Goal: Task Accomplishment & Management: Manage account settings

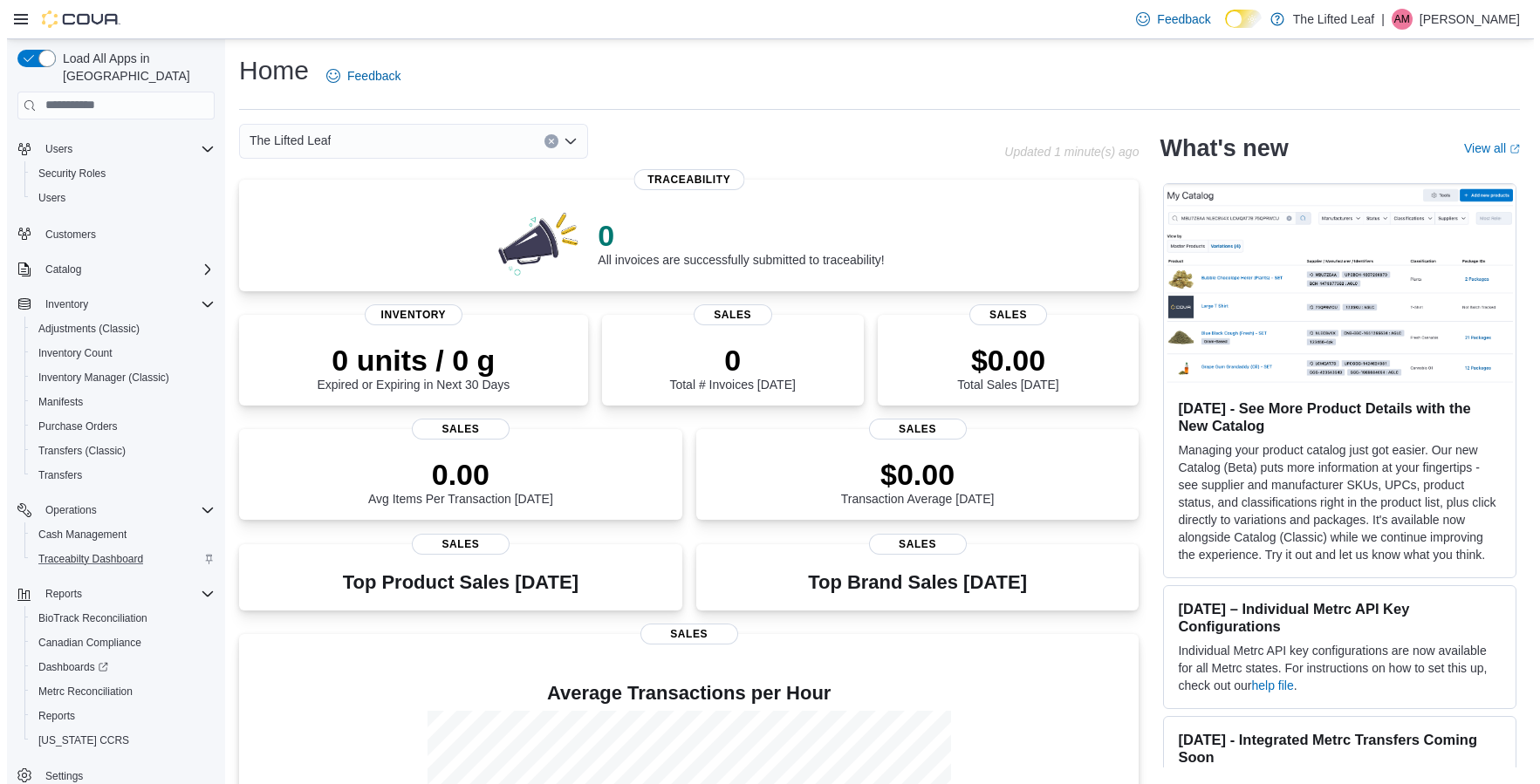
scroll to position [42, 0]
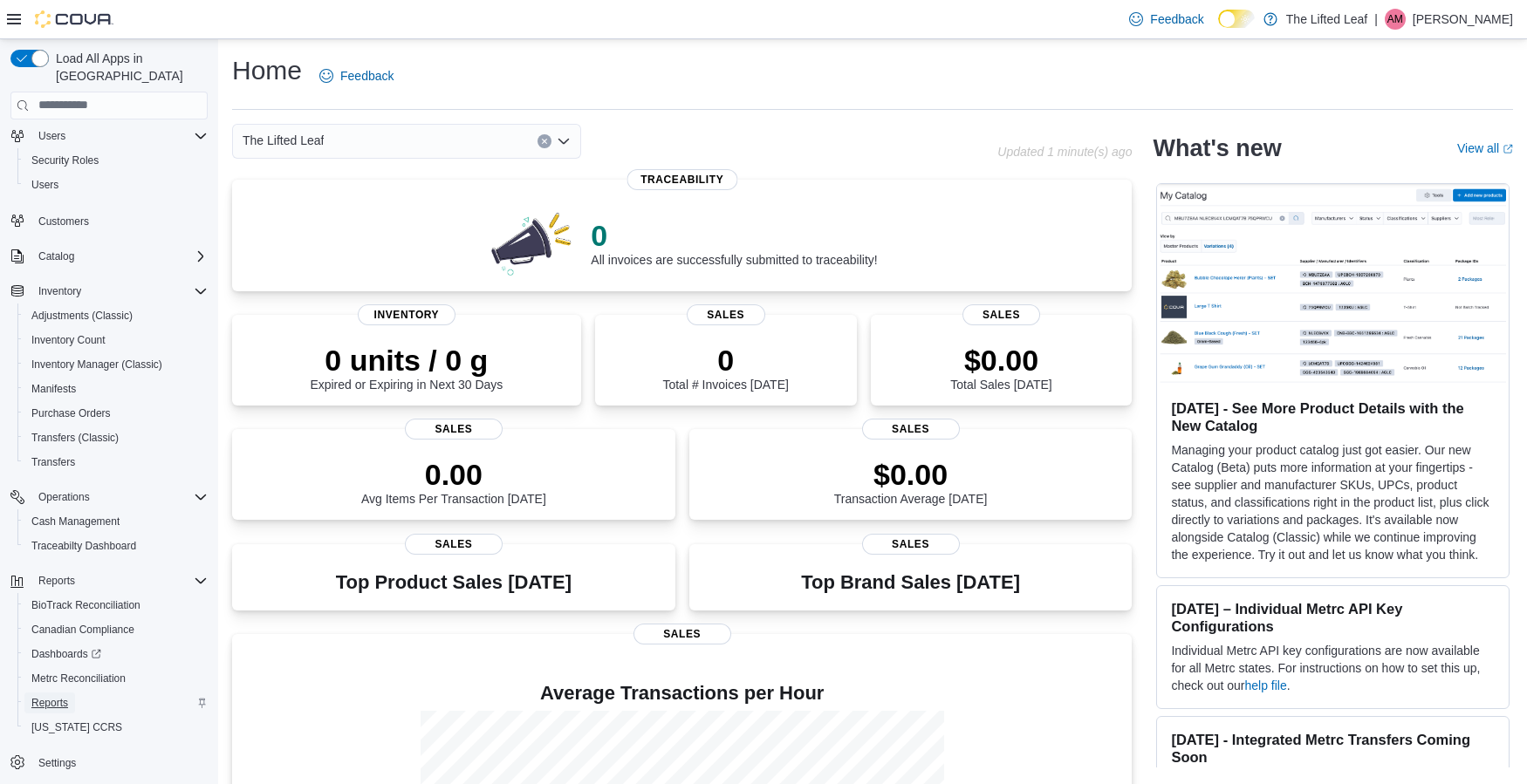
click at [37, 696] on span "Reports" at bounding box center [49, 702] width 36 height 14
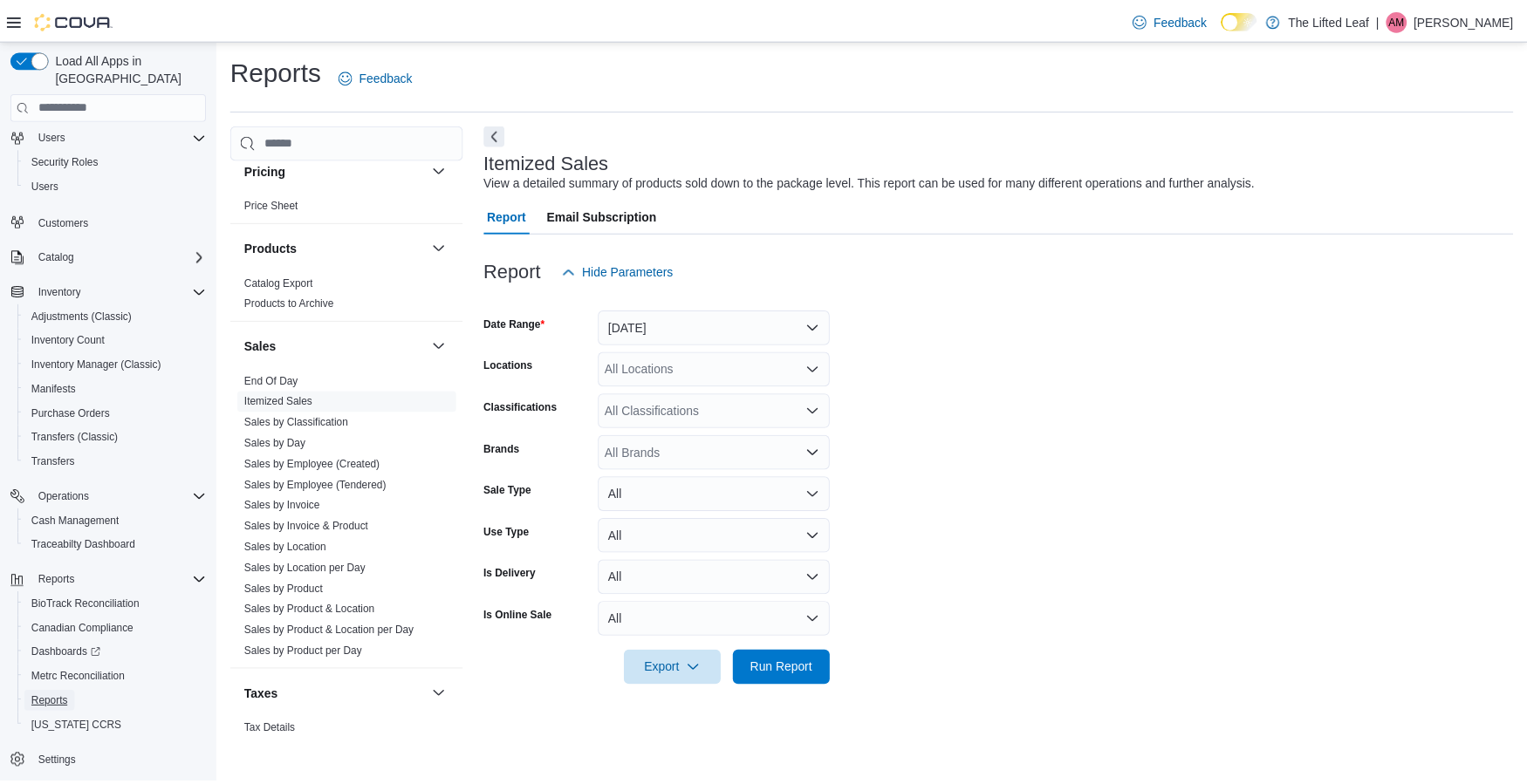
scroll to position [1090, 0]
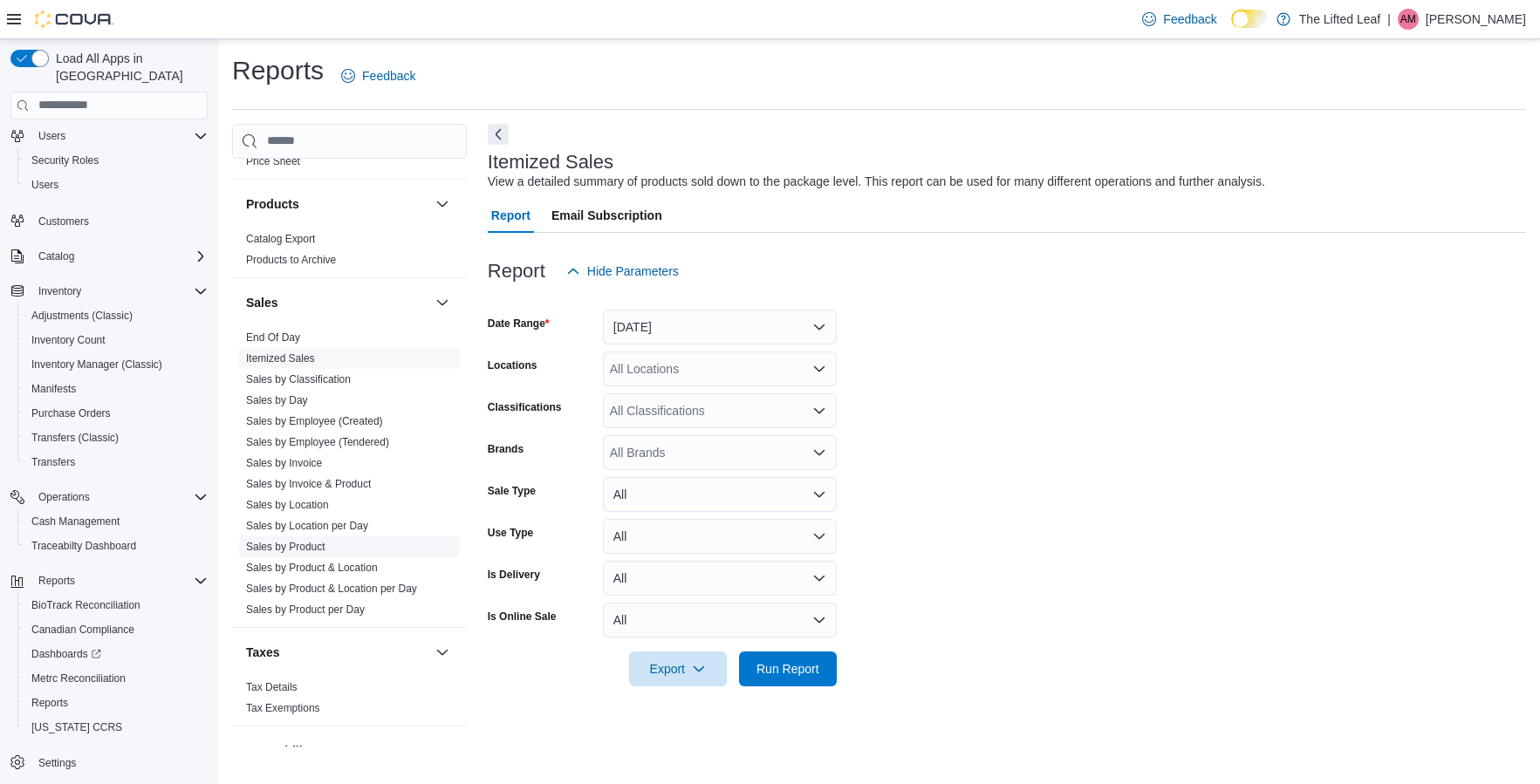
click at [305, 543] on link "Sales by Product" at bounding box center [286, 546] width 80 height 12
click at [827, 321] on button "[DATE]" at bounding box center [719, 328] width 234 height 35
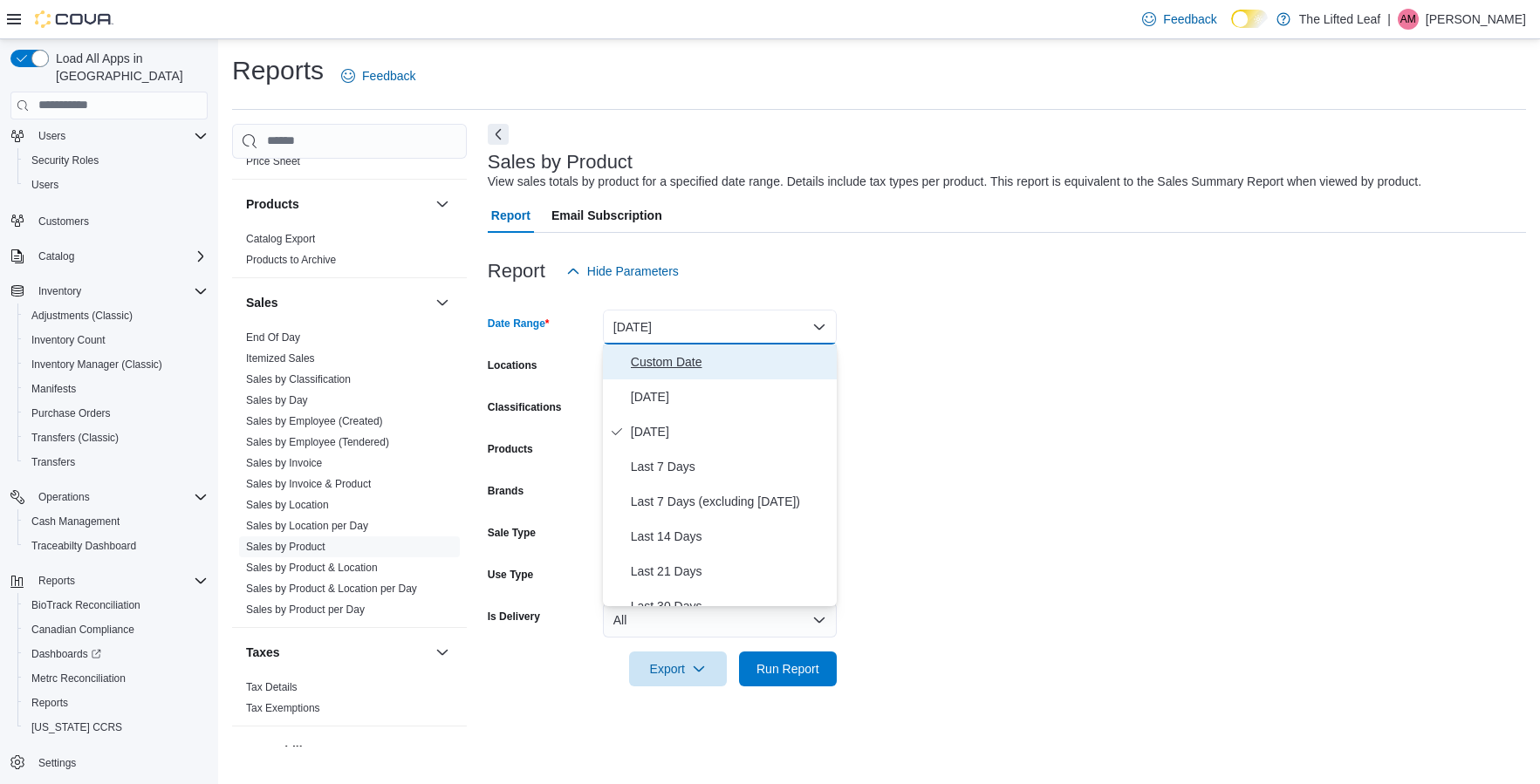
click at [788, 356] on span "Custom Date" at bounding box center [730, 362] width 199 height 21
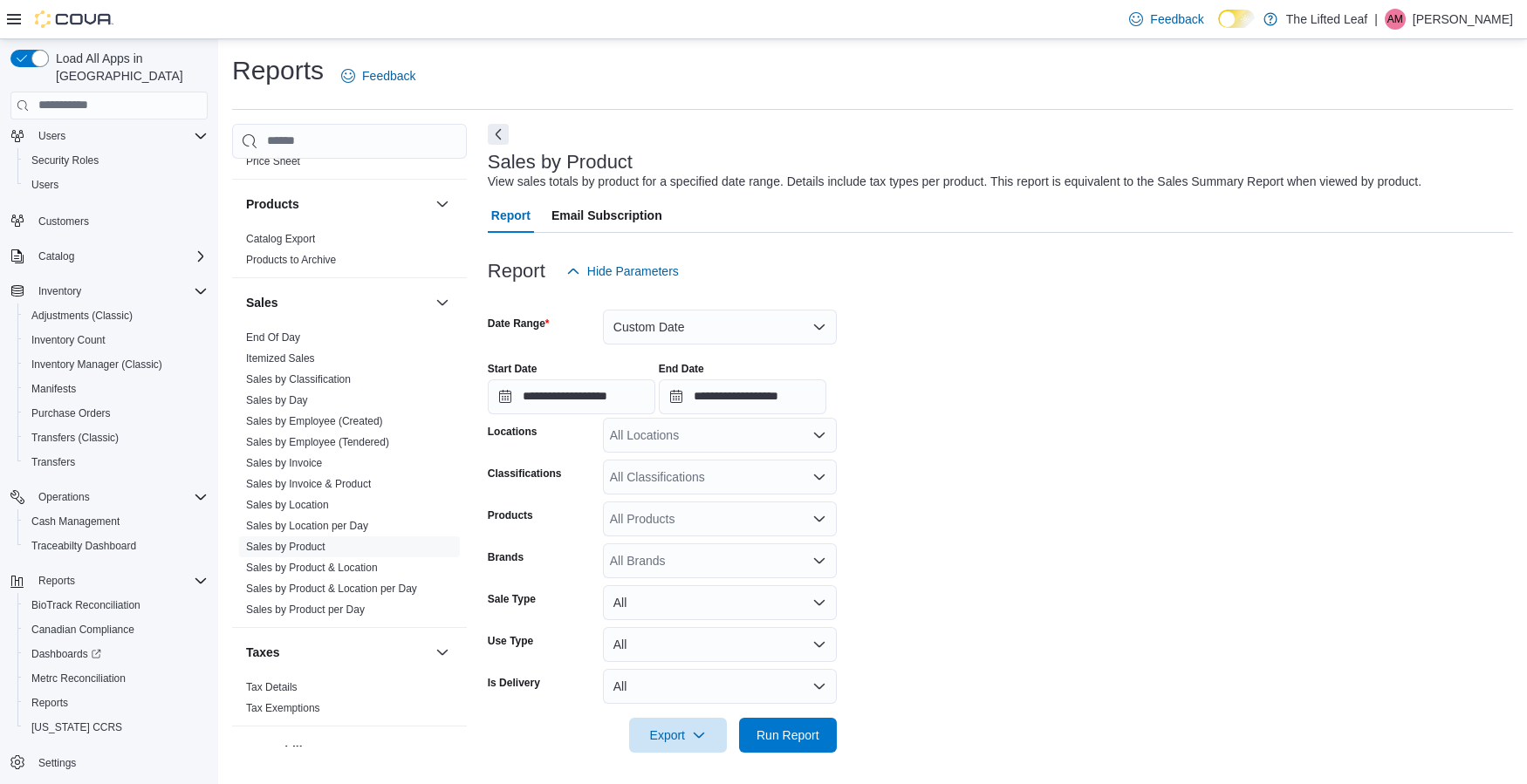
click at [879, 416] on div at bounding box center [1000, 416] width 1025 height 4
click at [659, 435] on div "All Locations" at bounding box center [719, 435] width 234 height 35
click at [1005, 459] on form "**********" at bounding box center [1000, 521] width 1025 height 464
click at [745, 482] on div "All Classifications" at bounding box center [719, 477] width 234 height 35
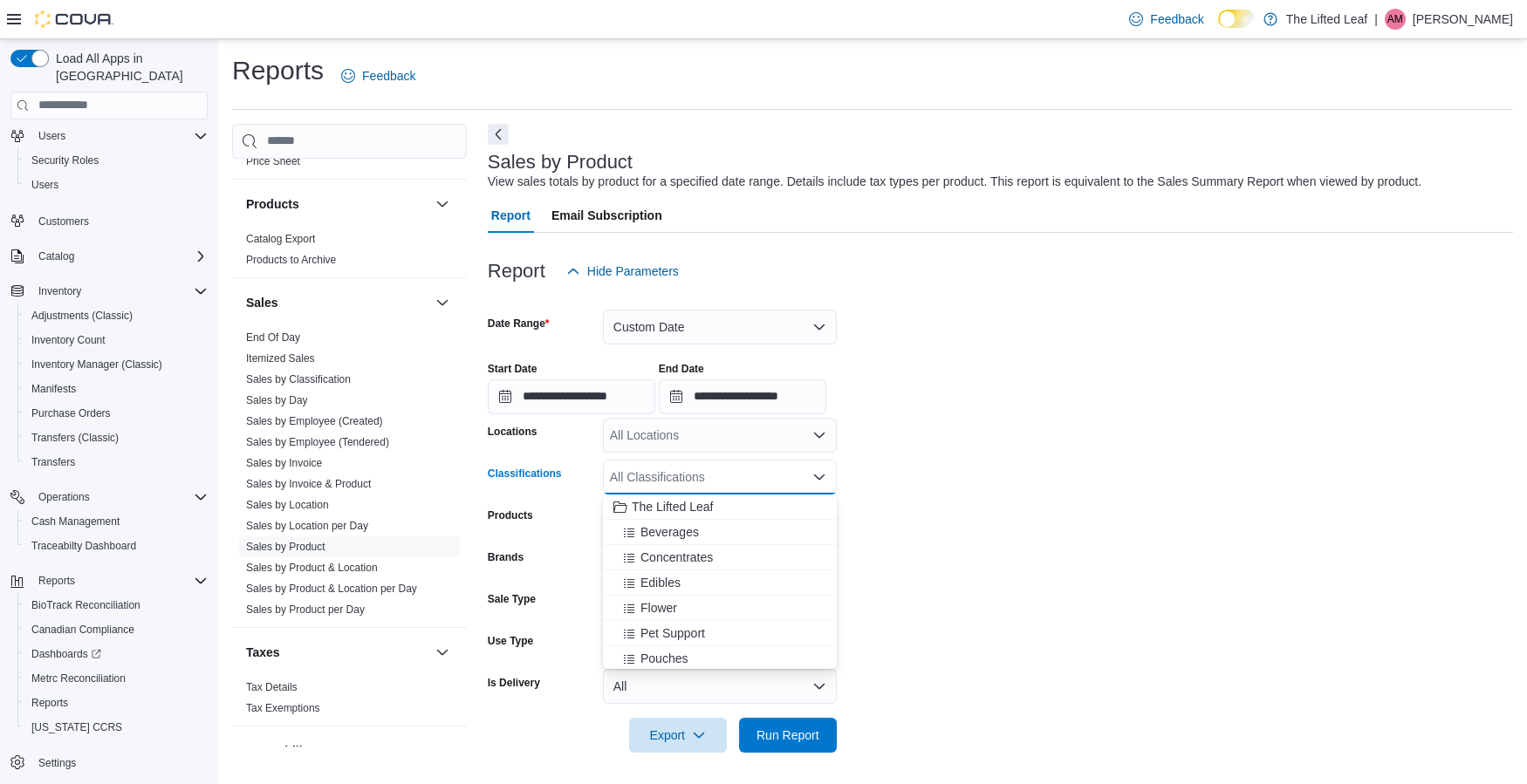
click at [905, 466] on form "**********" at bounding box center [1000, 521] width 1025 height 464
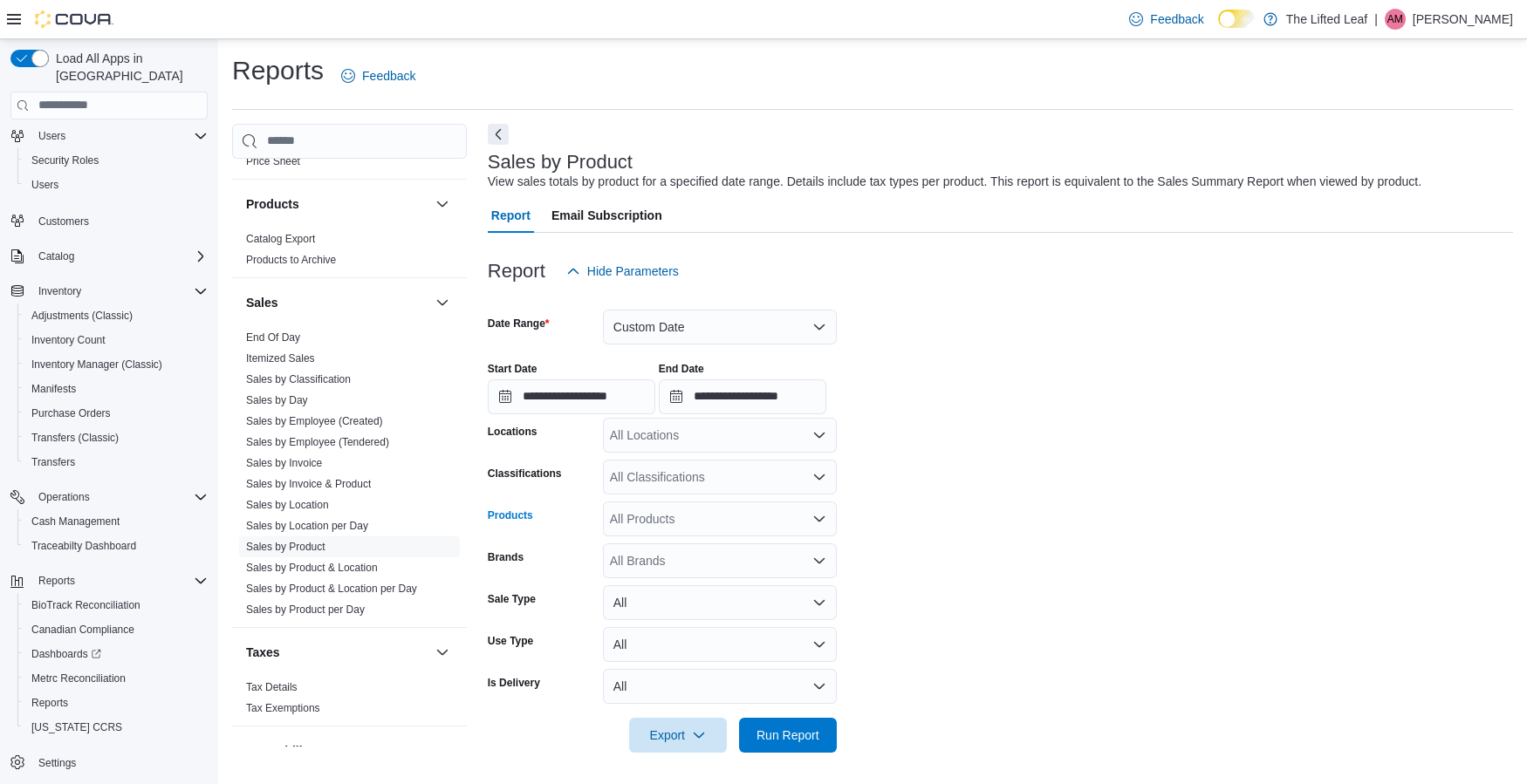
click at [720, 531] on div "All Products" at bounding box center [719, 519] width 234 height 35
click at [1009, 516] on form "**********" at bounding box center [1000, 521] width 1025 height 464
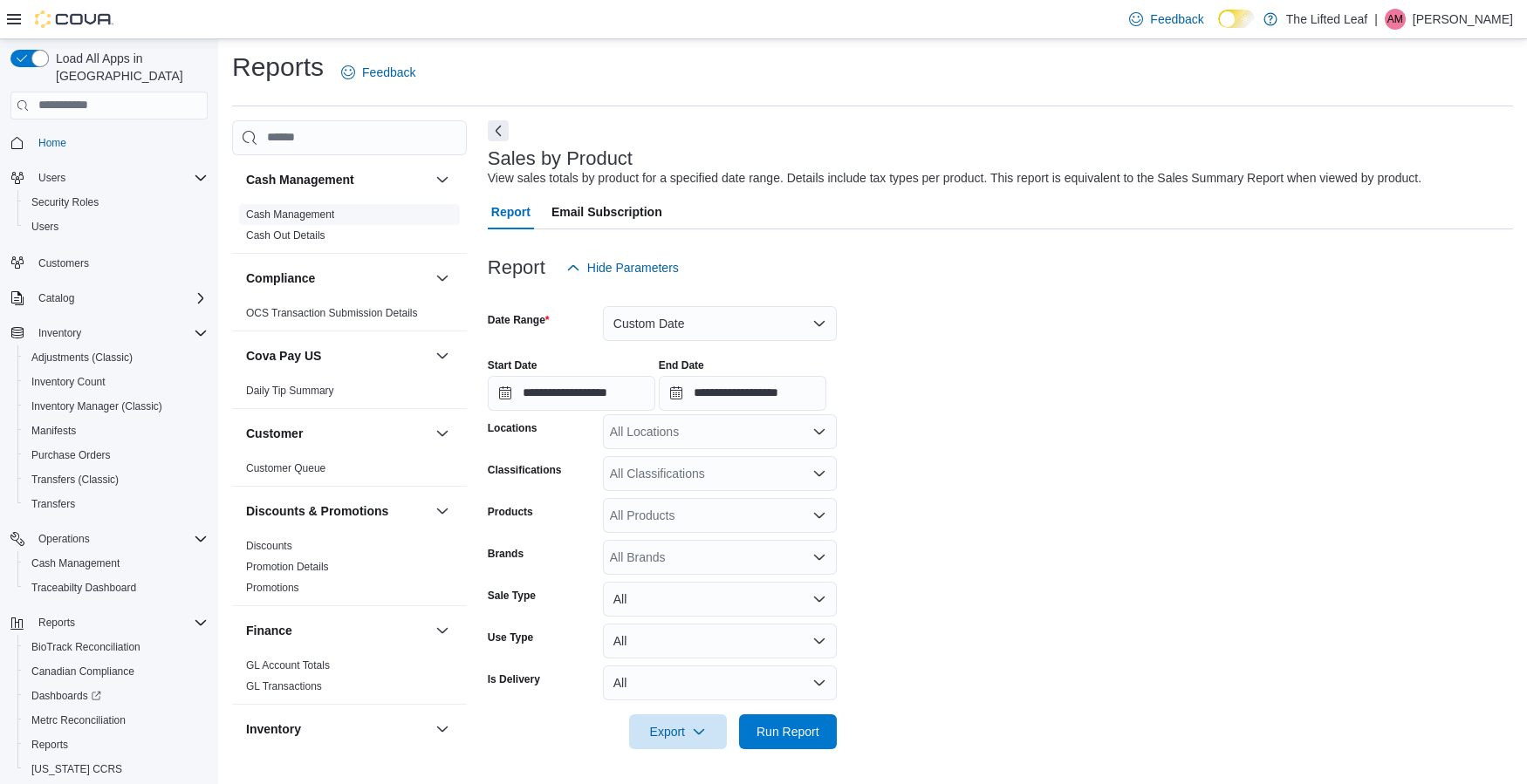
click at [330, 210] on link "Cash Management" at bounding box center [290, 214] width 88 height 12
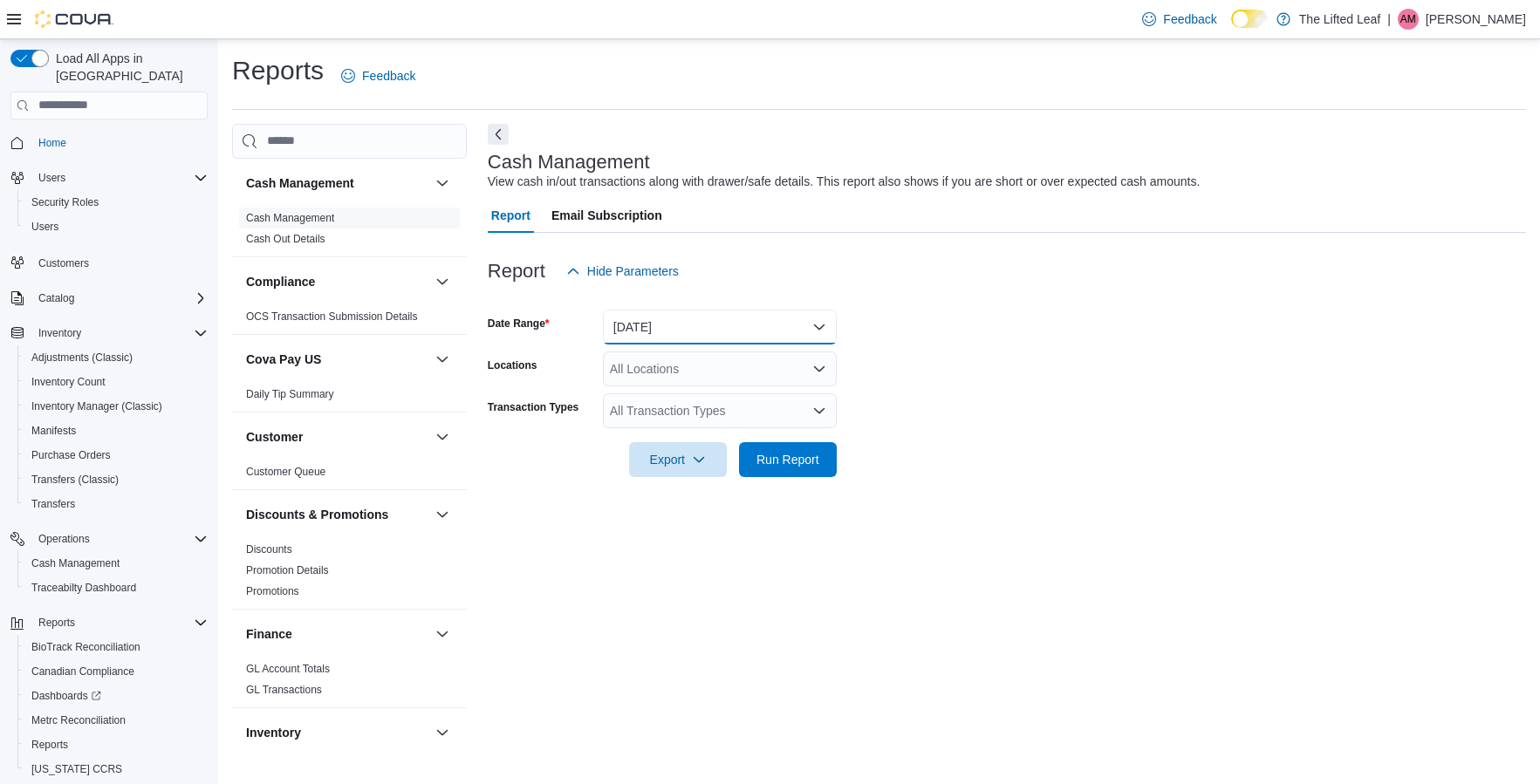
click at [741, 314] on button "[DATE]" at bounding box center [719, 328] width 234 height 35
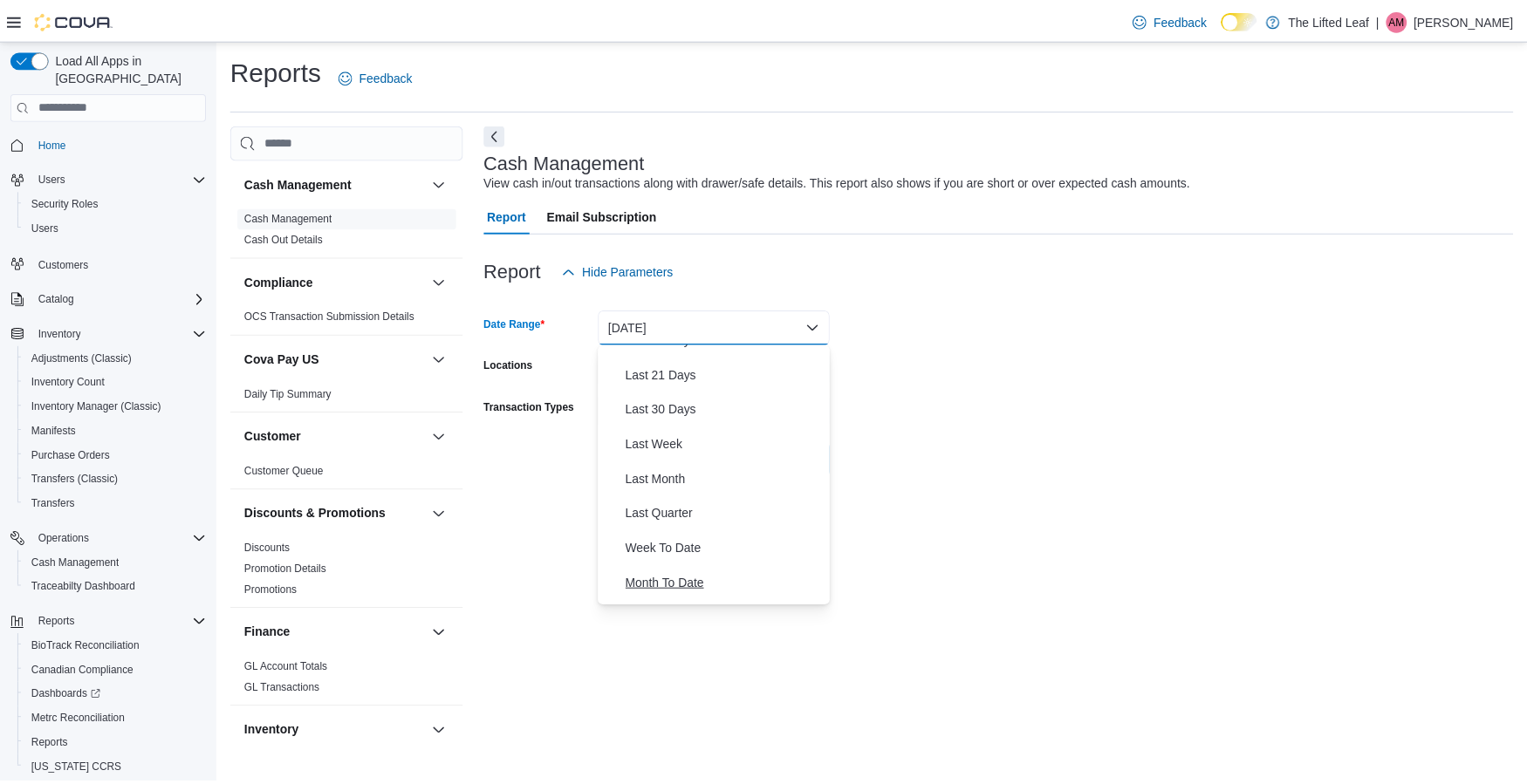
scroll to position [262, 0]
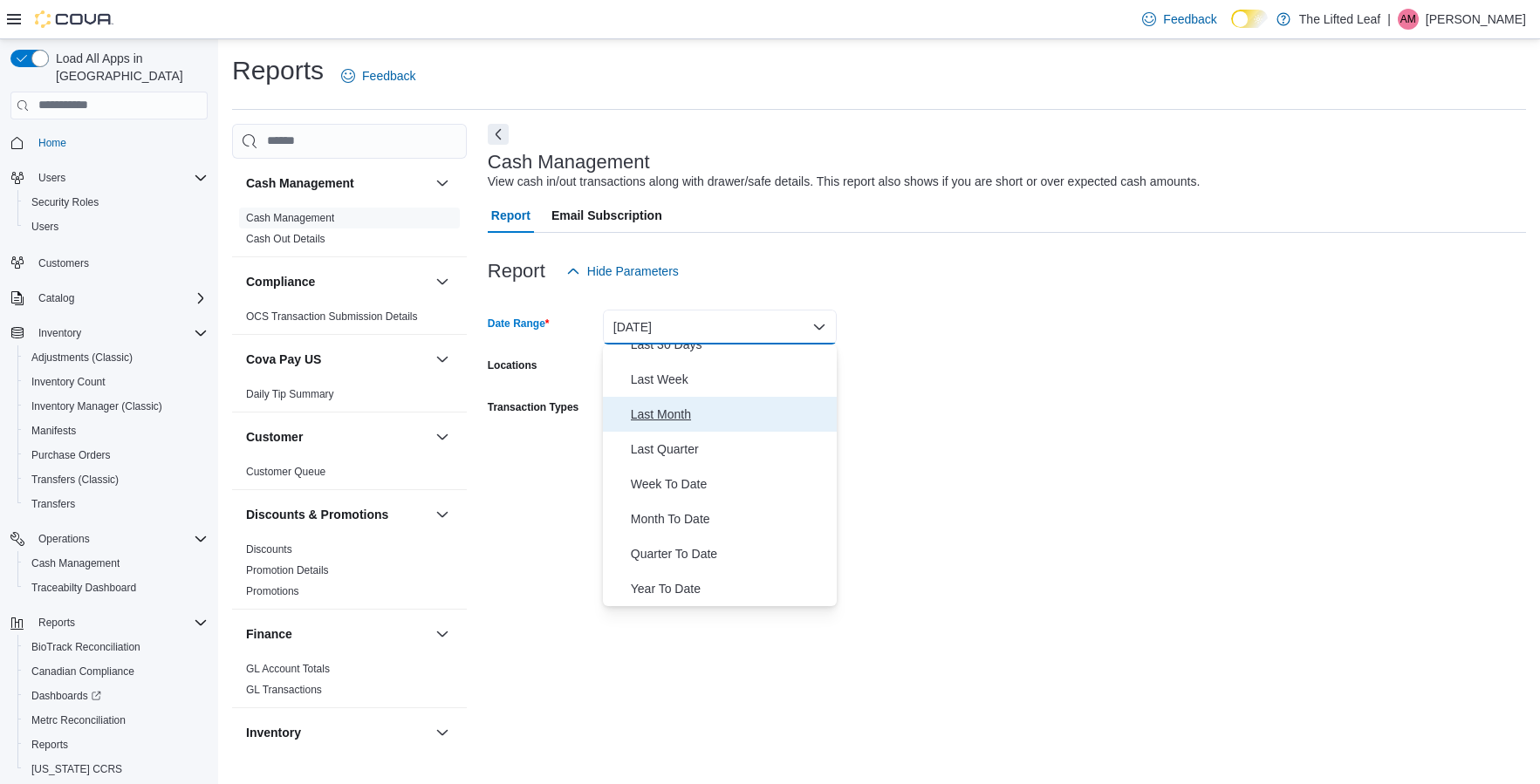
click at [714, 414] on span "Last Month" at bounding box center [730, 414] width 199 height 21
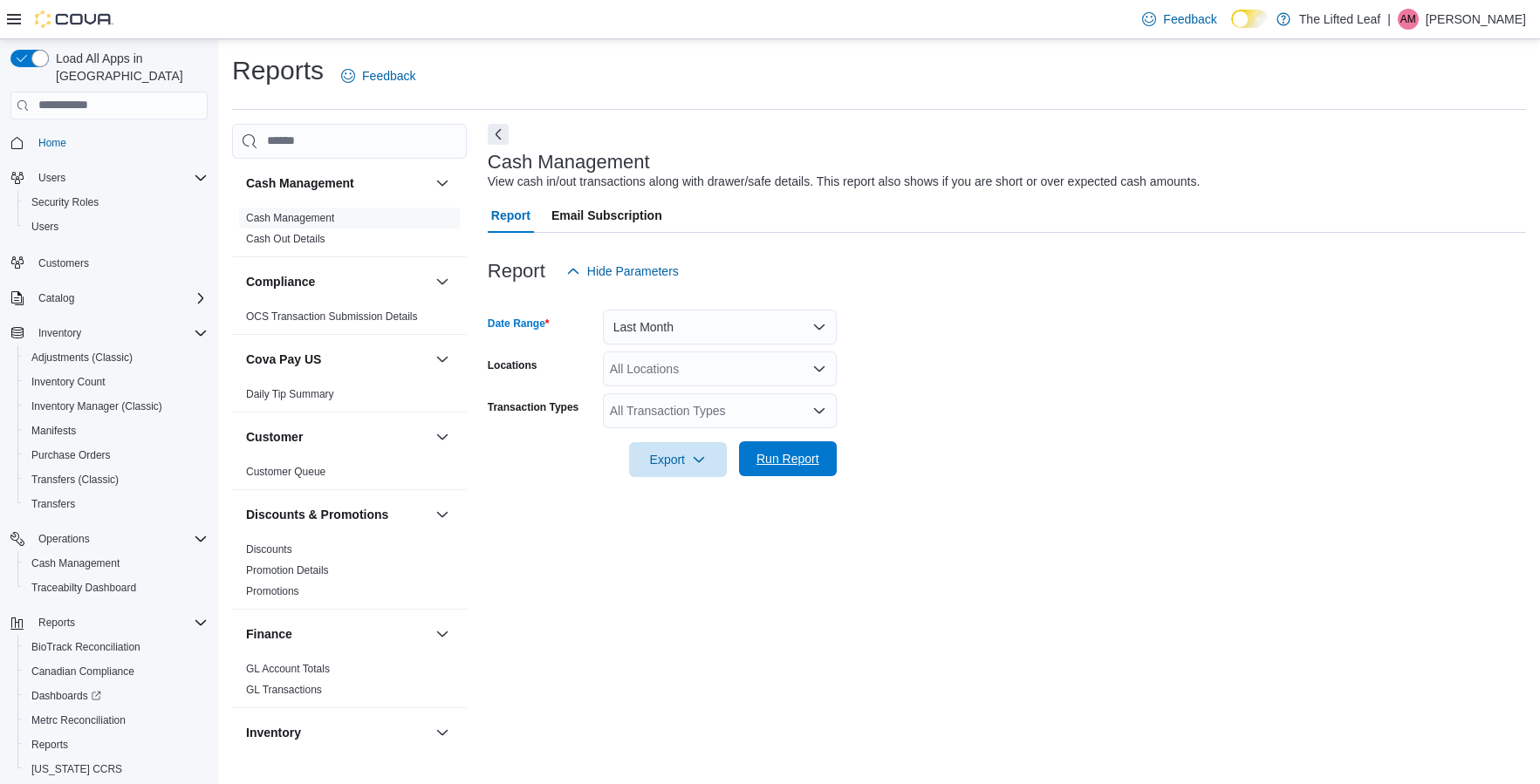
click at [811, 458] on span "Run Report" at bounding box center [788, 458] width 63 height 18
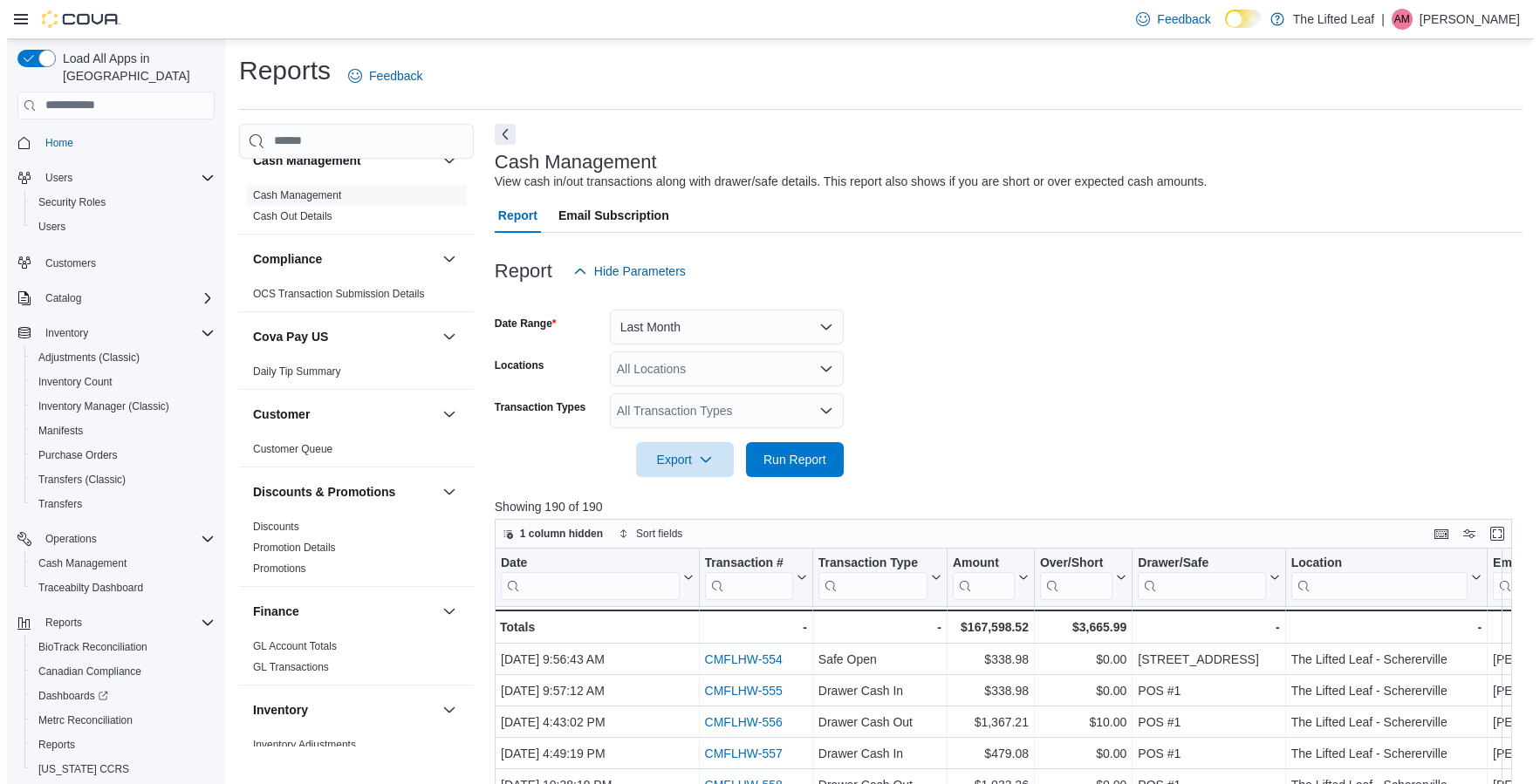
scroll to position [68, 0]
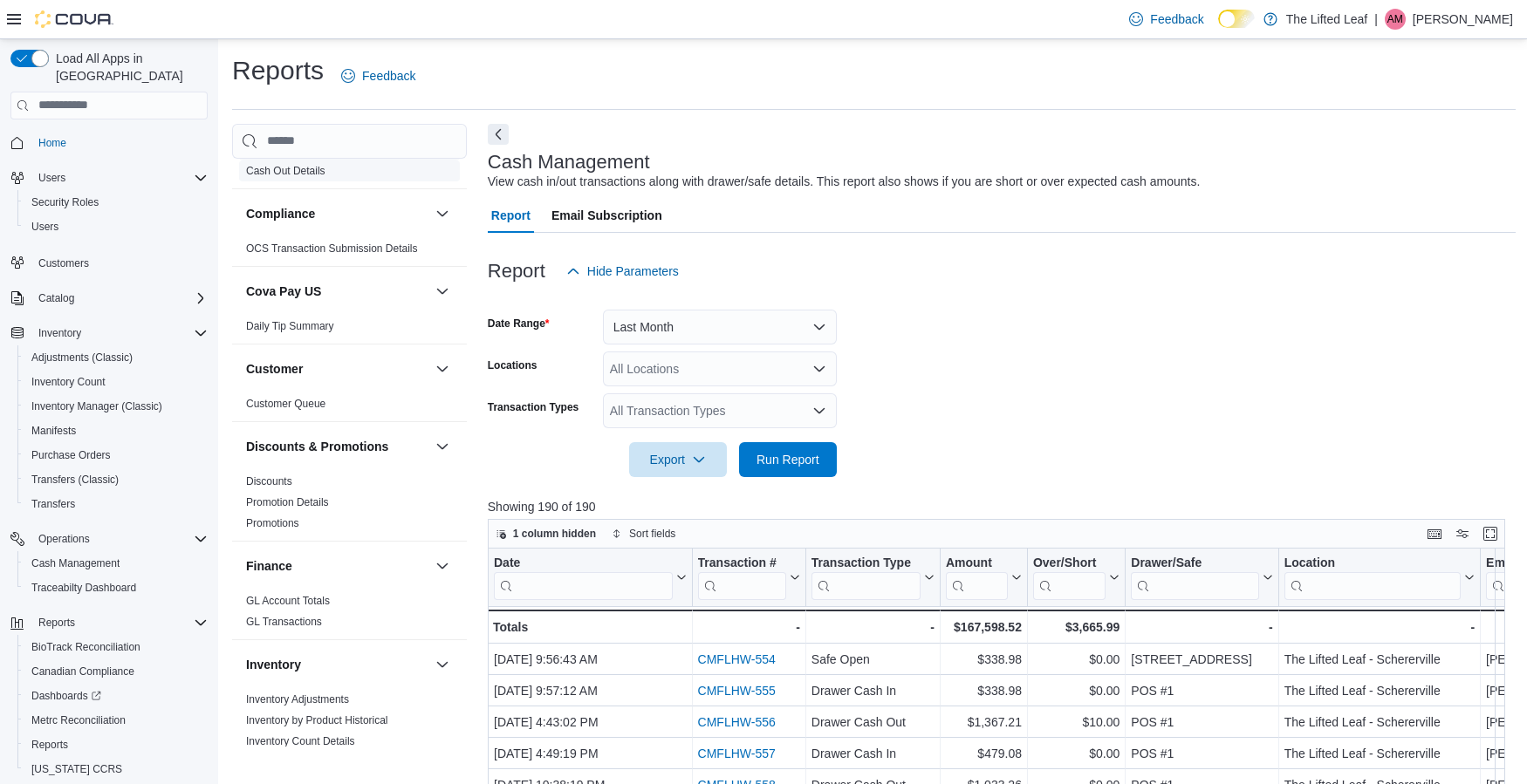
click at [308, 174] on link "Cash Out Details" at bounding box center [286, 171] width 80 height 12
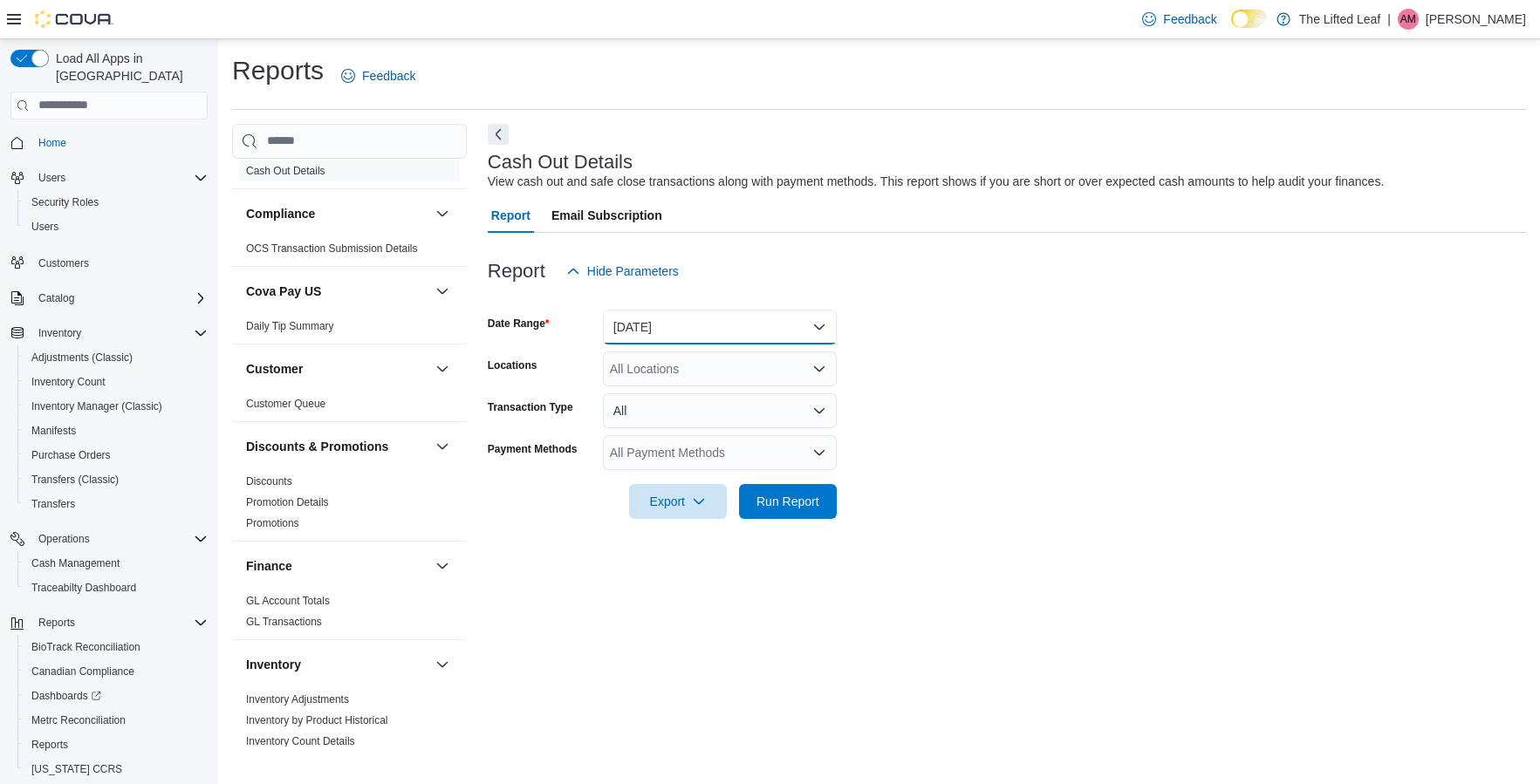
click at [768, 317] on button "[DATE]" at bounding box center [719, 328] width 234 height 35
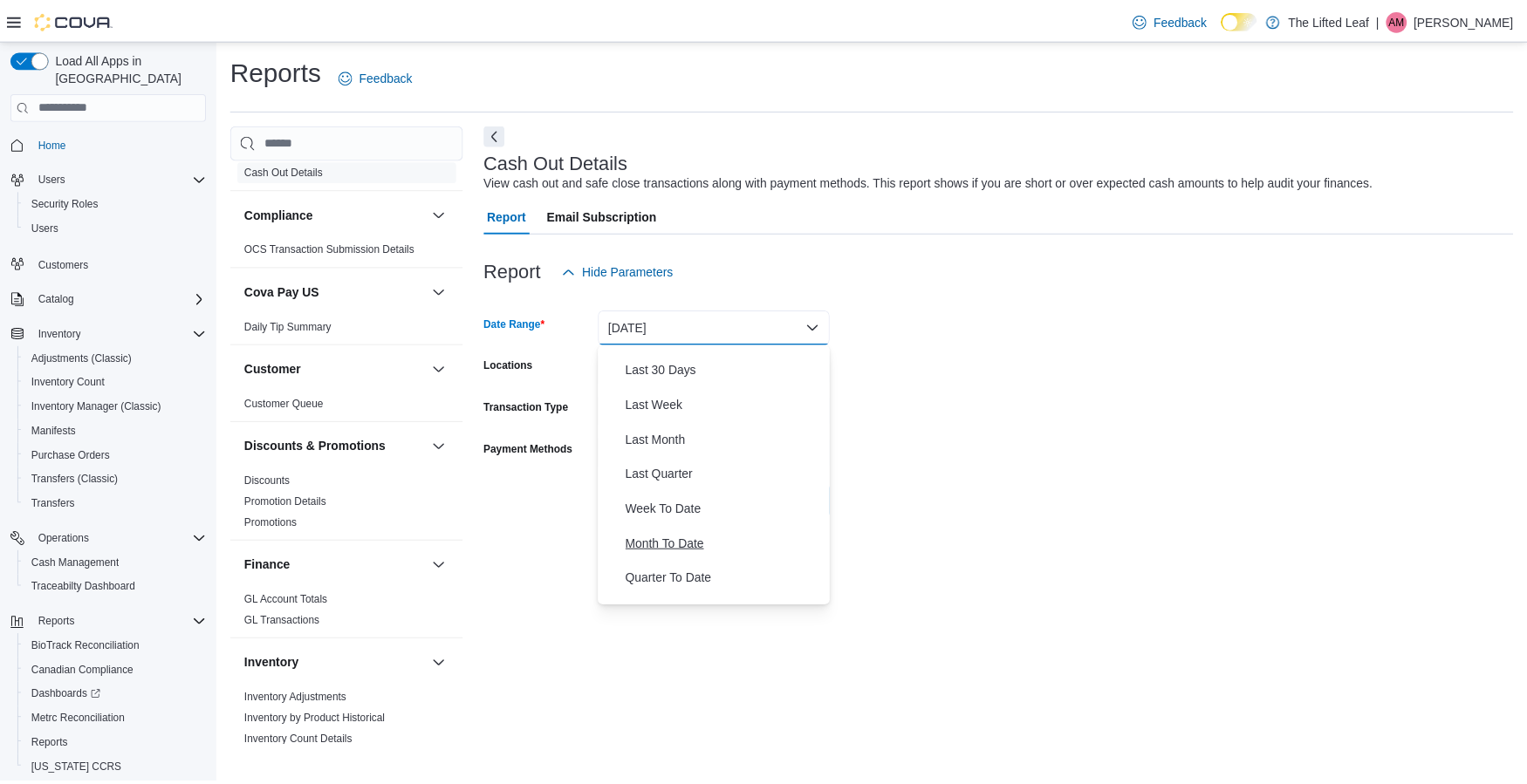
scroll to position [262, 0]
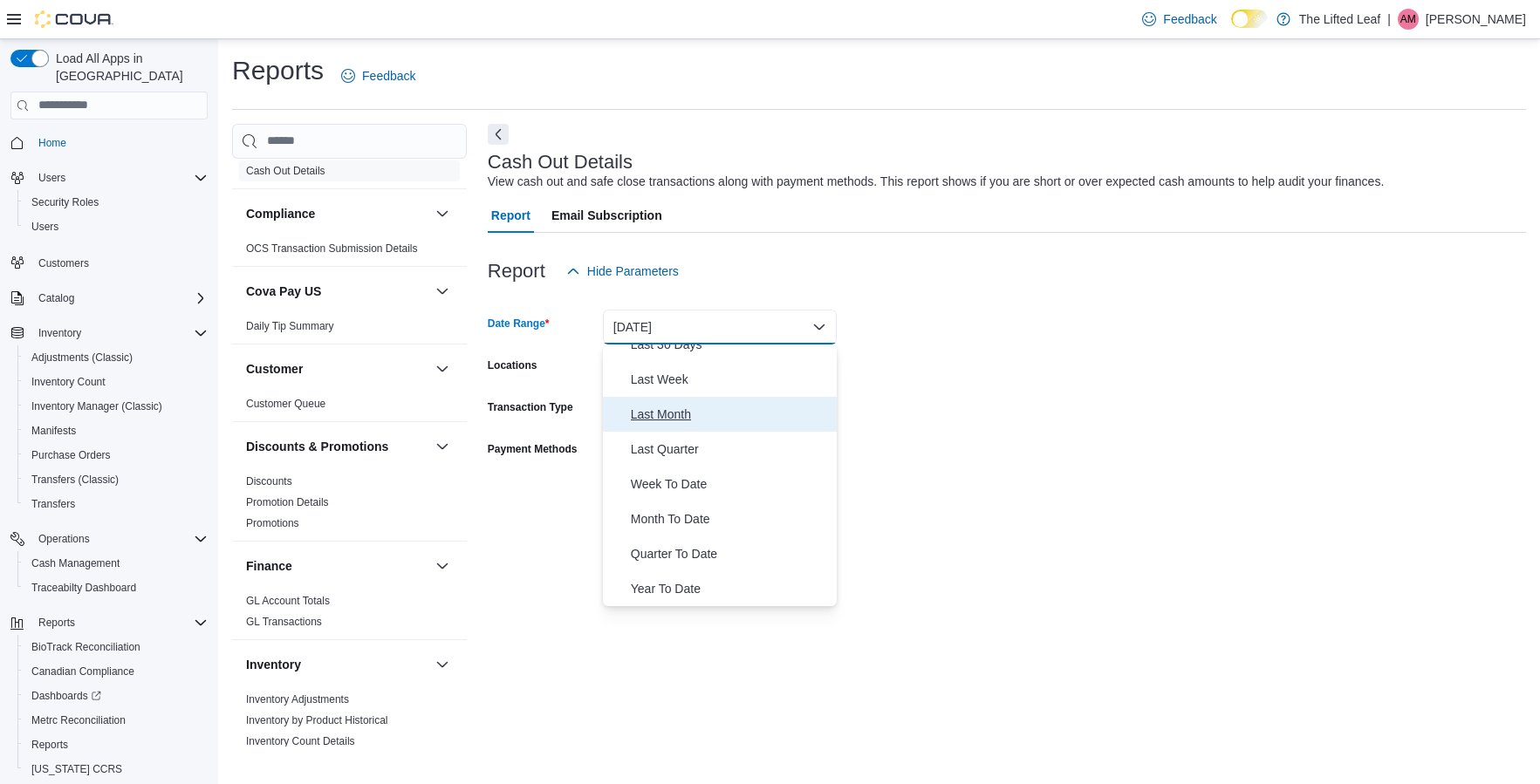
click at [695, 407] on span "Last Month" at bounding box center [730, 414] width 199 height 21
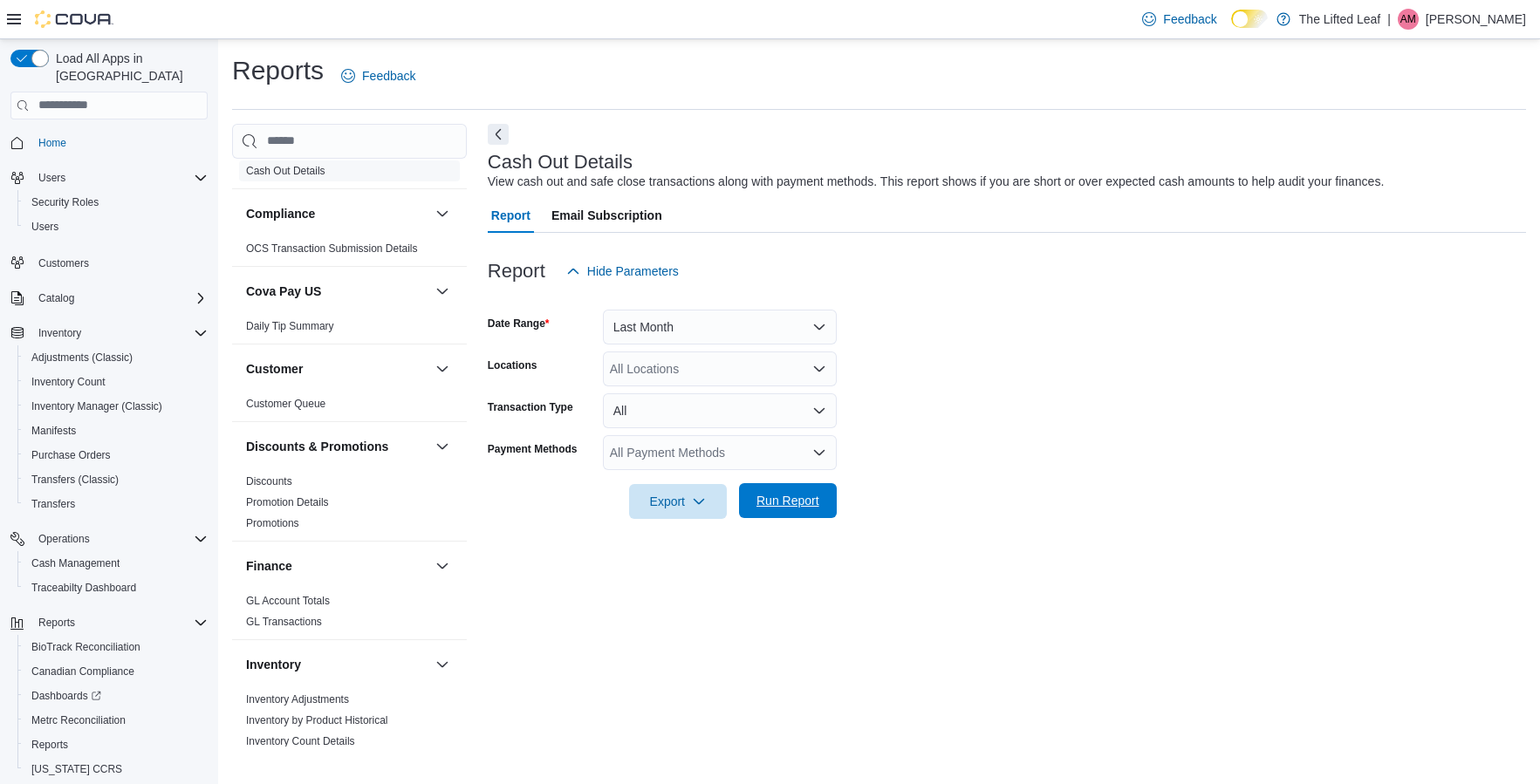
click at [783, 502] on span "Run Report" at bounding box center [788, 500] width 63 height 18
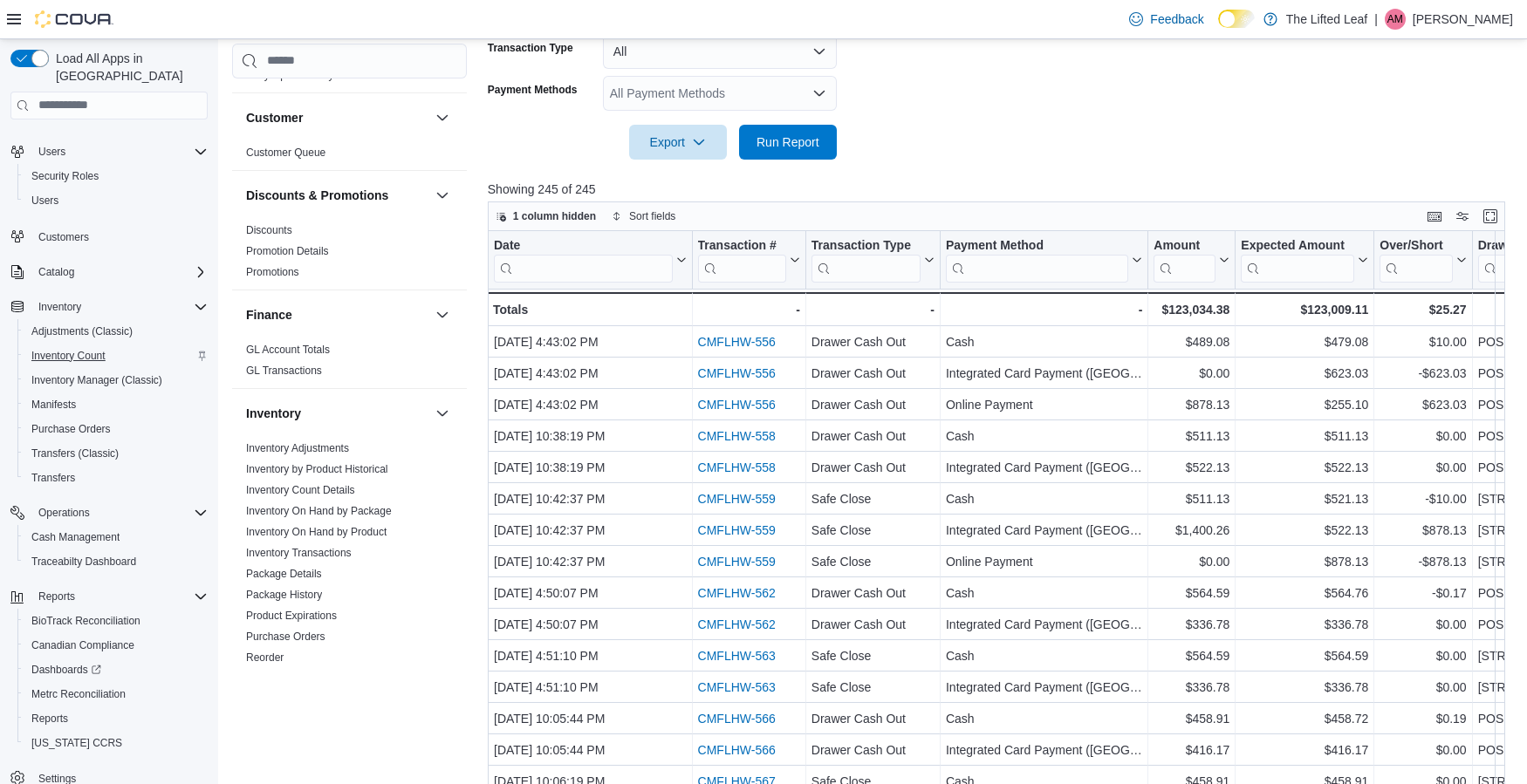
scroll to position [42, 0]
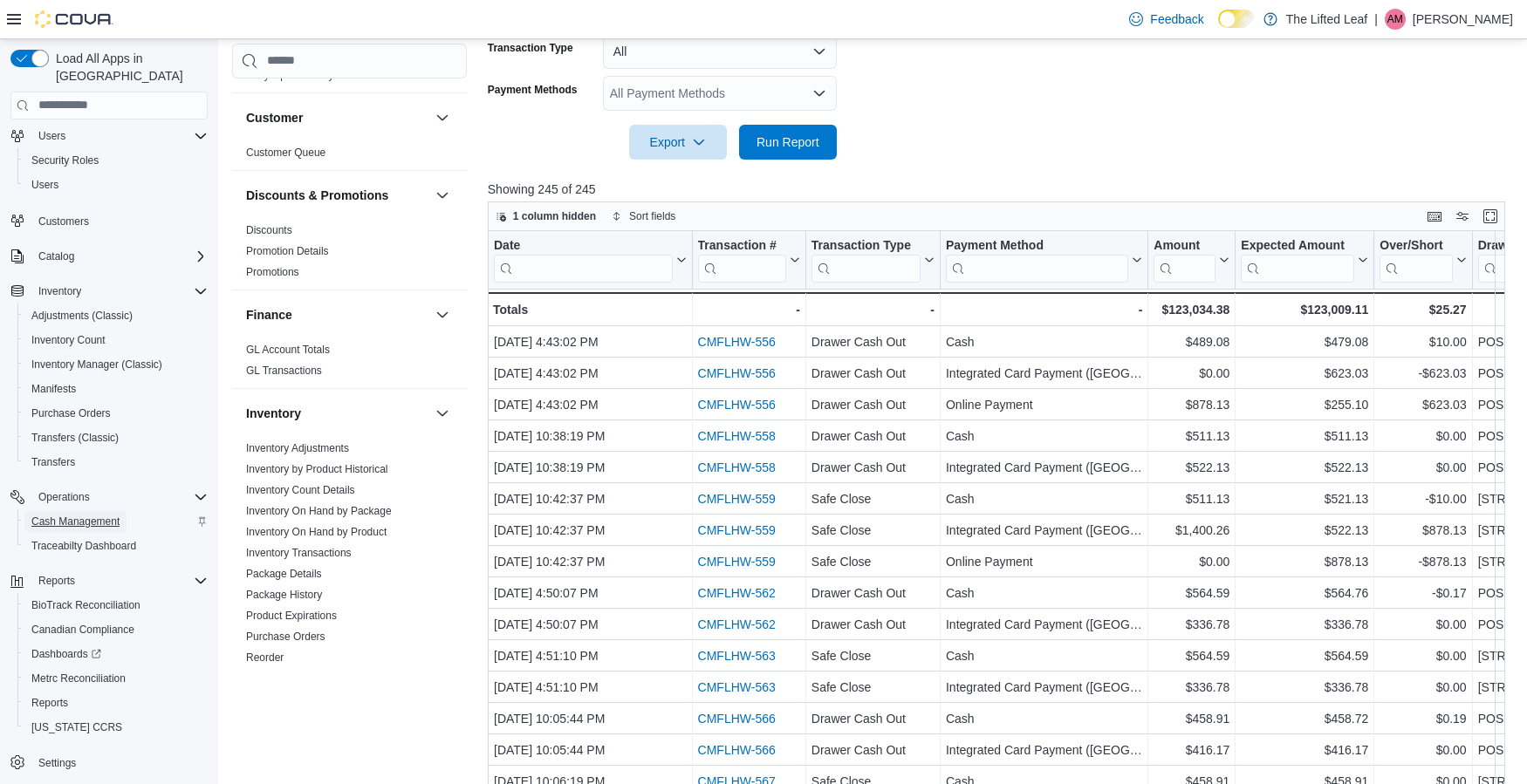
click at [101, 514] on span "Cash Management" at bounding box center [75, 521] width 88 height 14
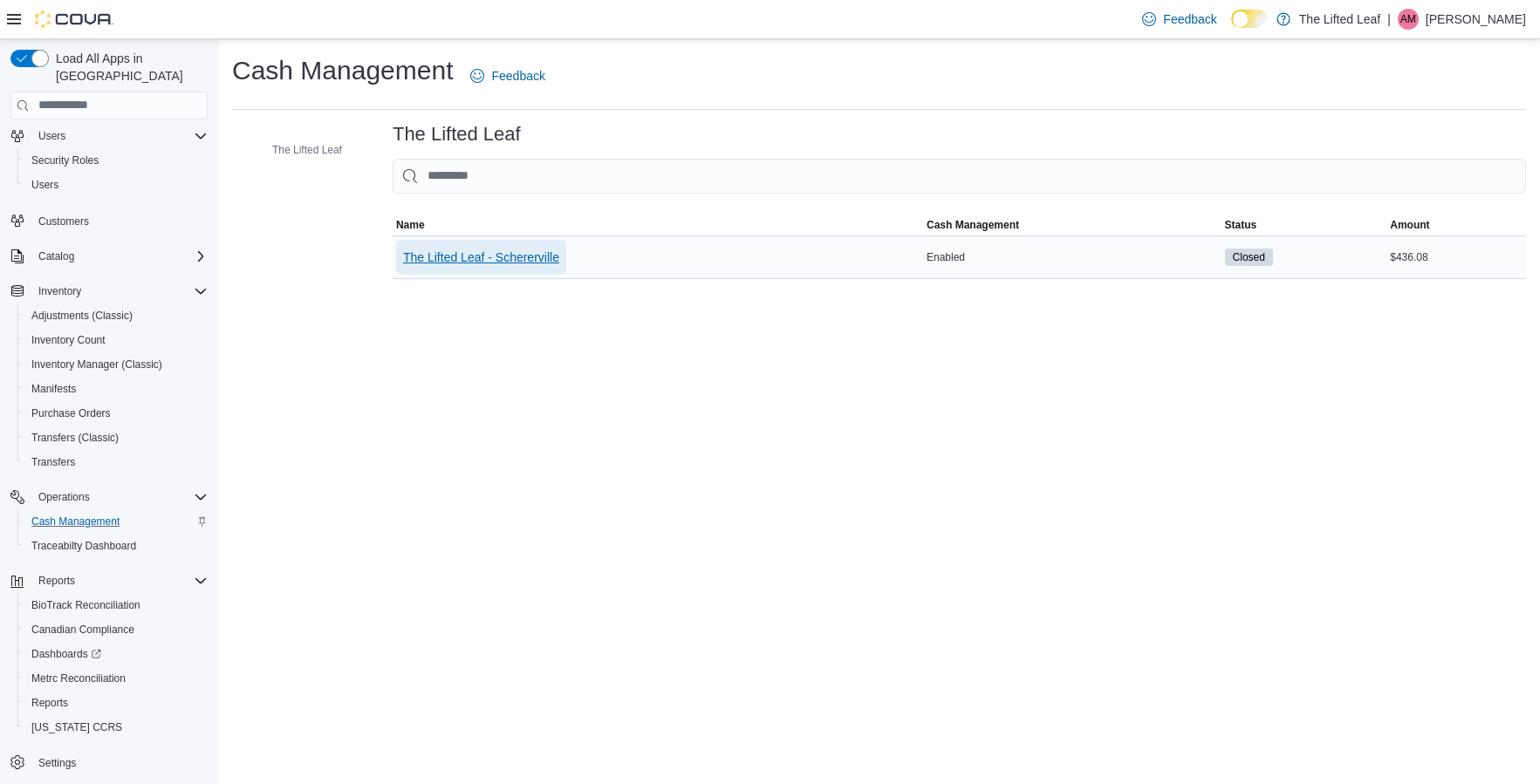
click at [532, 253] on span "The Lifted Leaf - Schererville" at bounding box center [481, 257] width 156 height 18
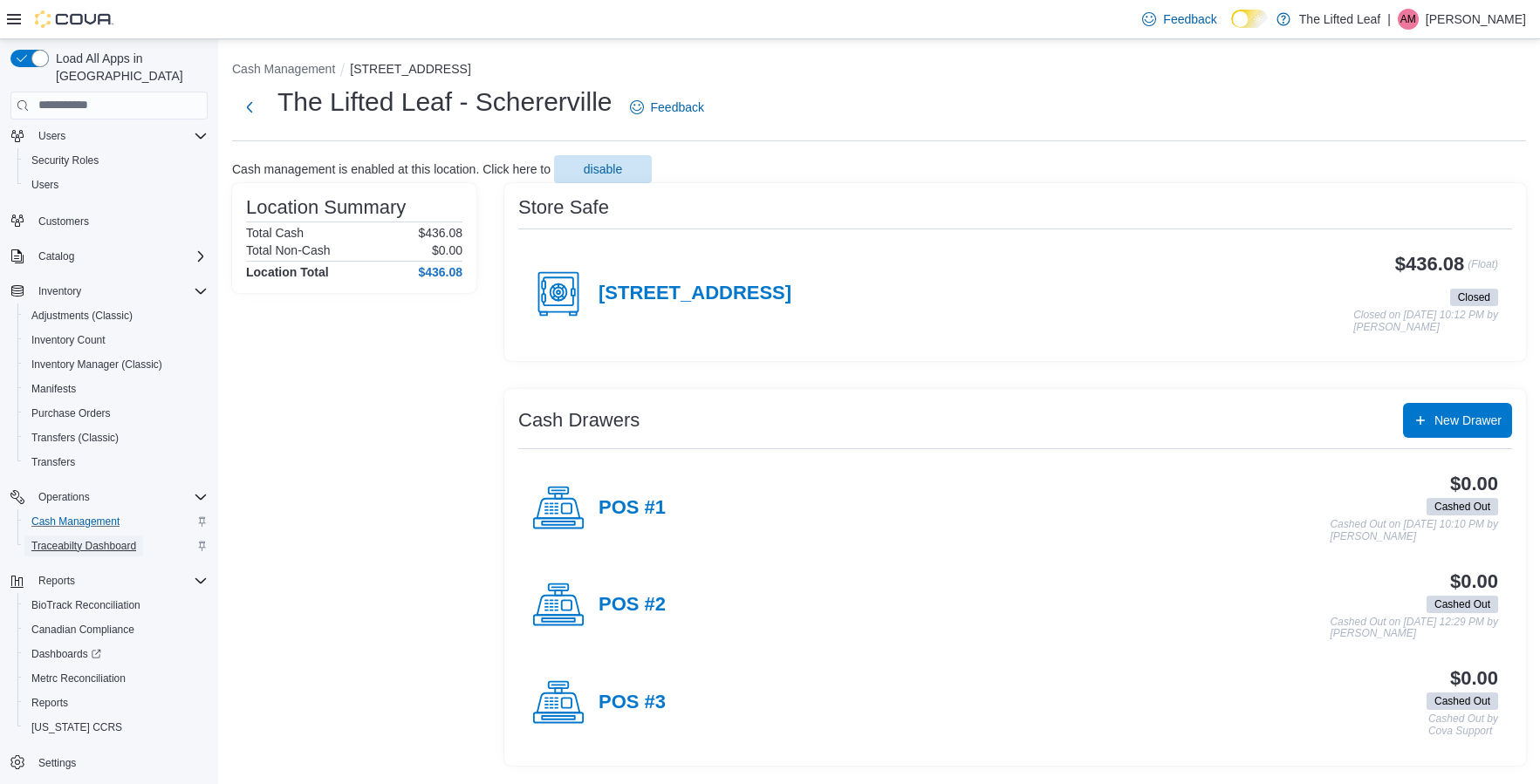
click at [63, 539] on span "Traceabilty Dashboard" at bounding box center [84, 546] width 105 height 14
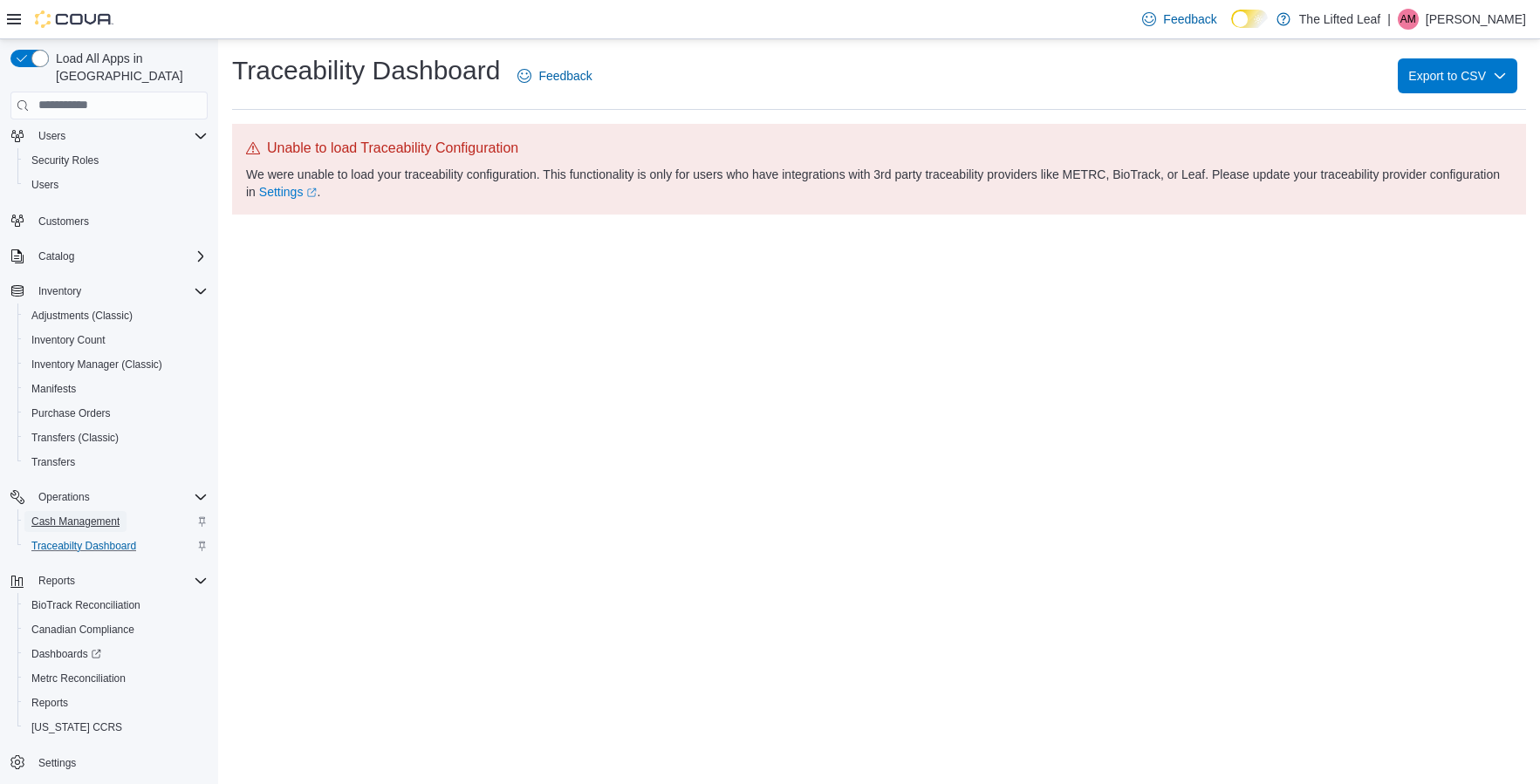
click at [61, 514] on span "Cash Management" at bounding box center [75, 521] width 88 height 14
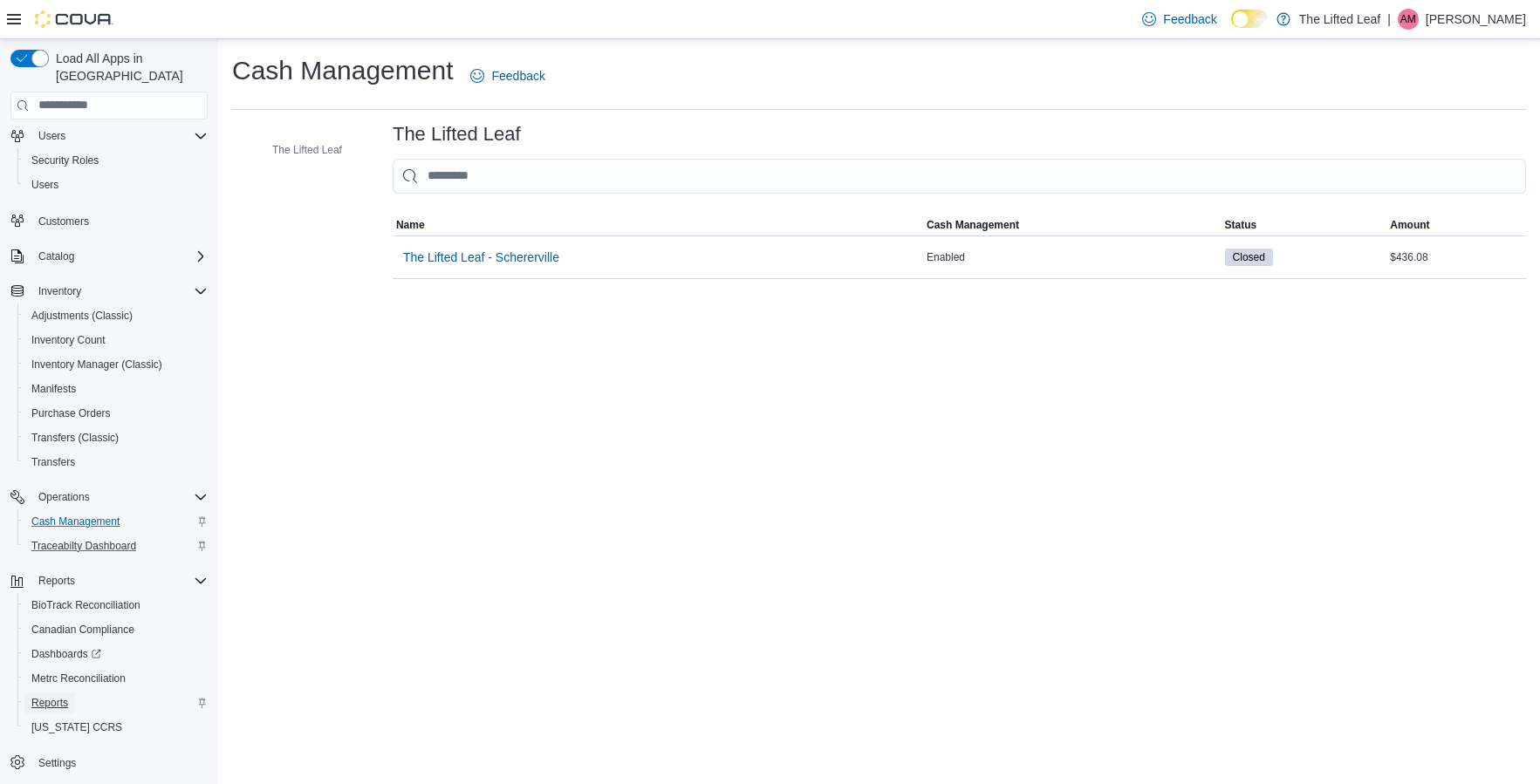
click at [68, 696] on span "Reports" at bounding box center [49, 702] width 36 height 14
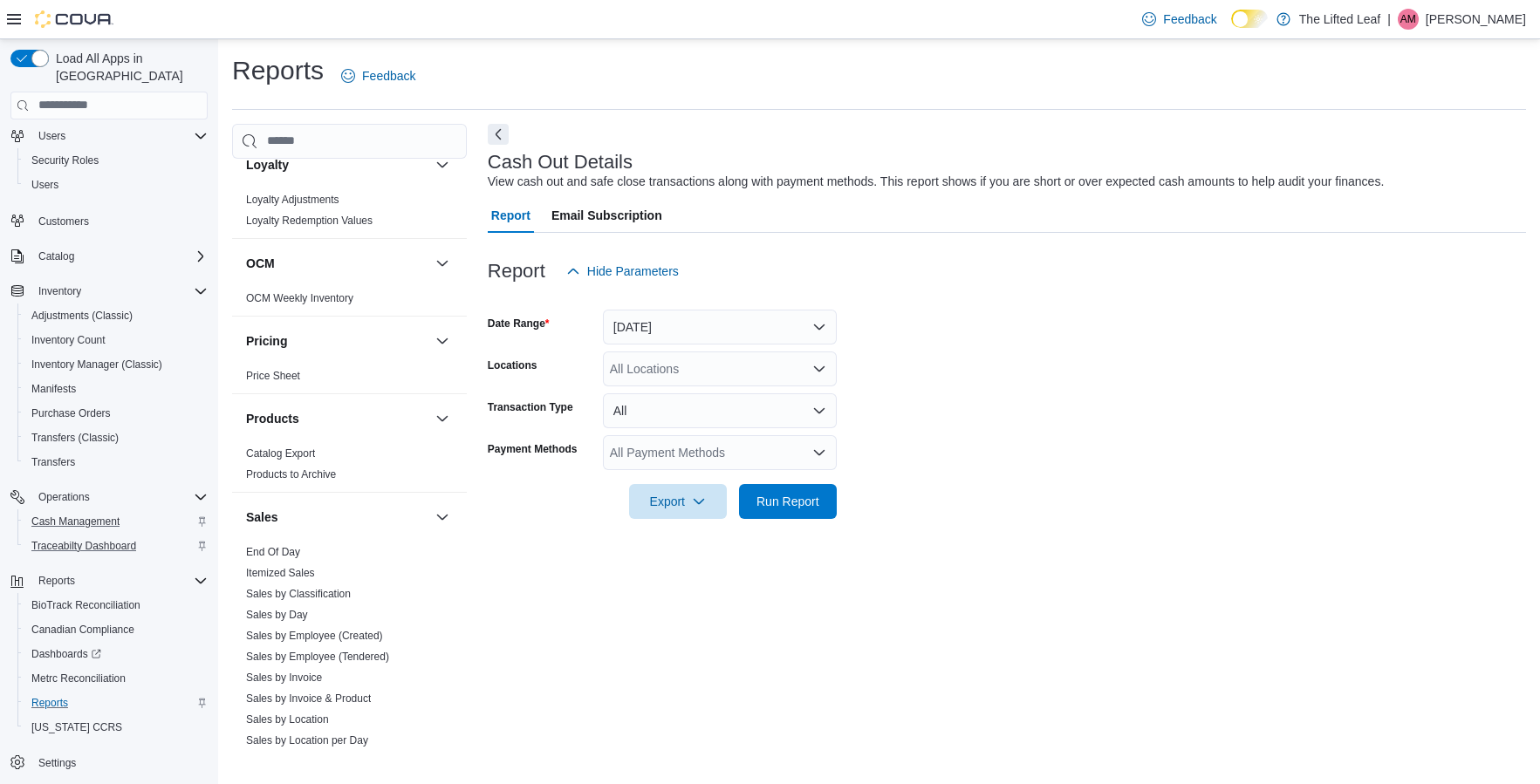
scroll to position [909, 0]
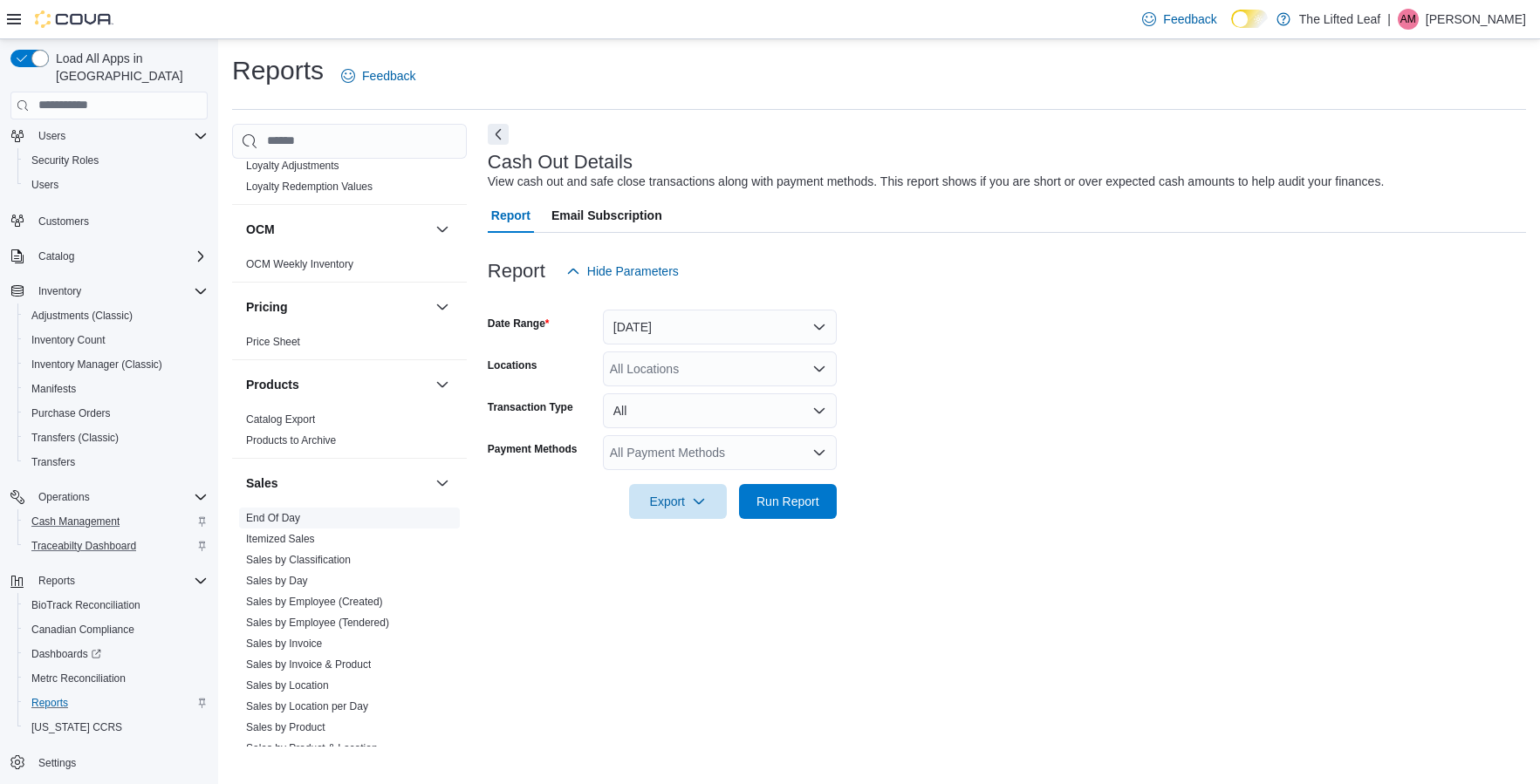
click at [262, 514] on link "End Of Day" at bounding box center [273, 518] width 54 height 12
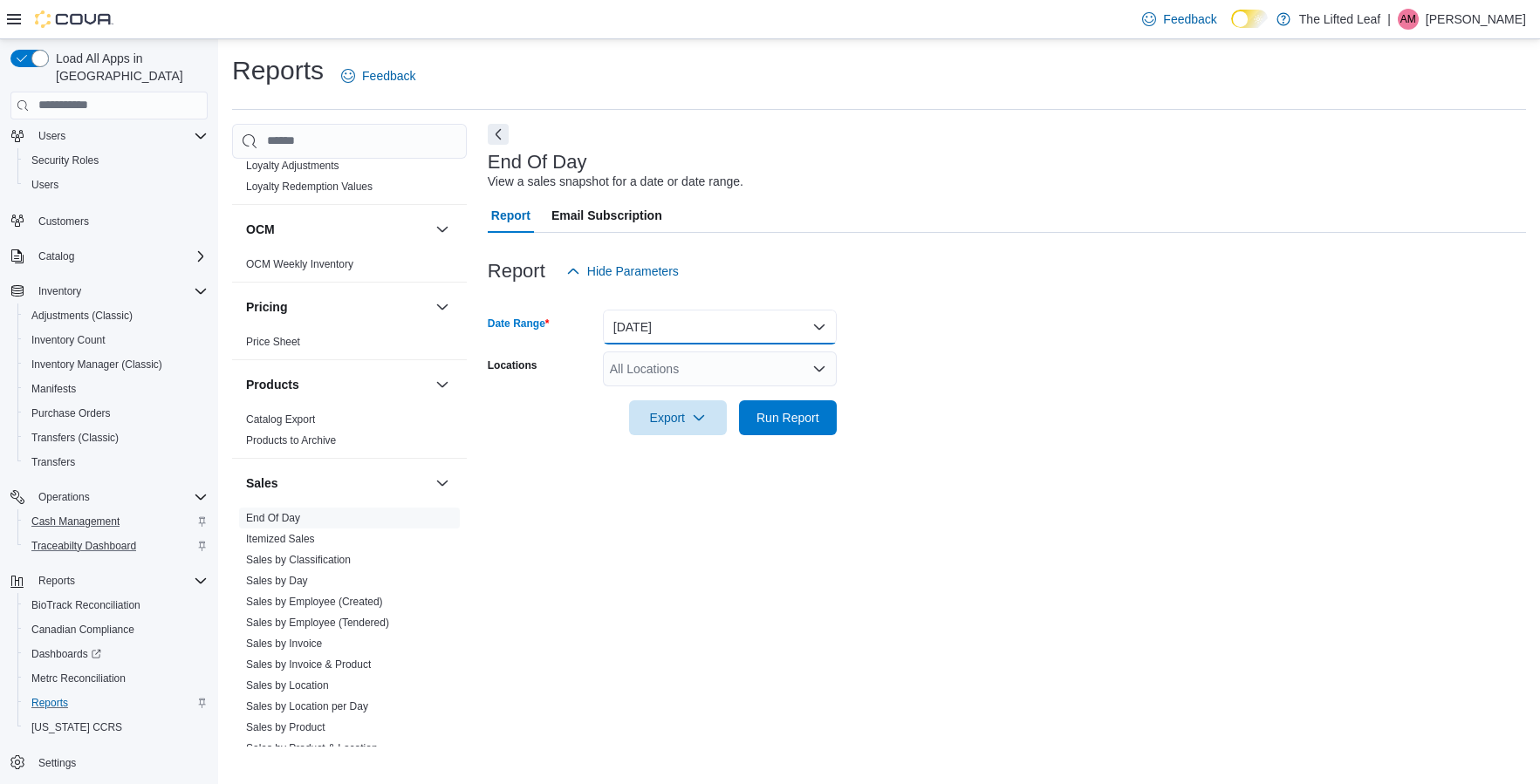
click at [703, 312] on button "[DATE]" at bounding box center [719, 328] width 234 height 35
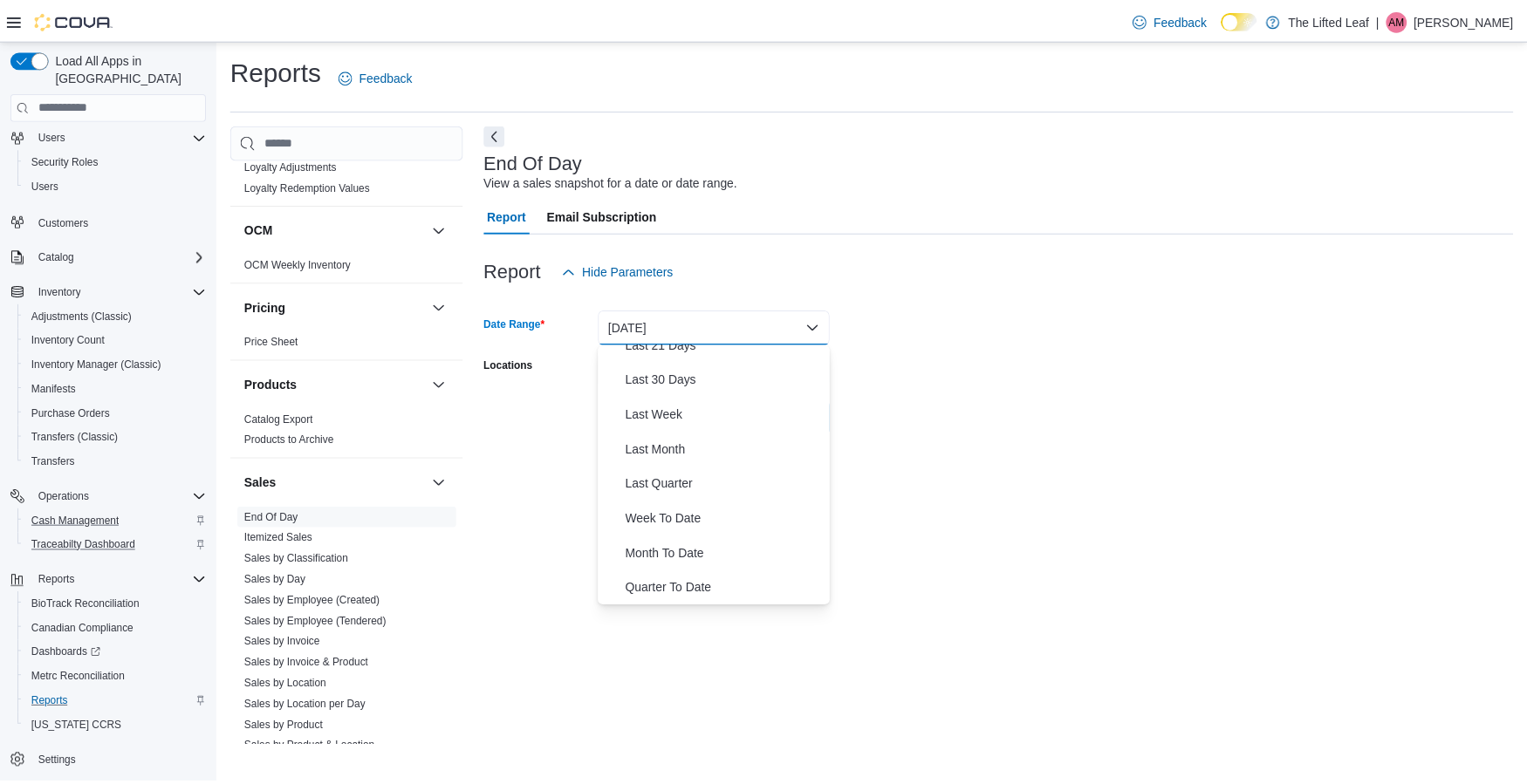
scroll to position [262, 0]
click at [711, 405] on span "Last Month" at bounding box center [730, 414] width 199 height 21
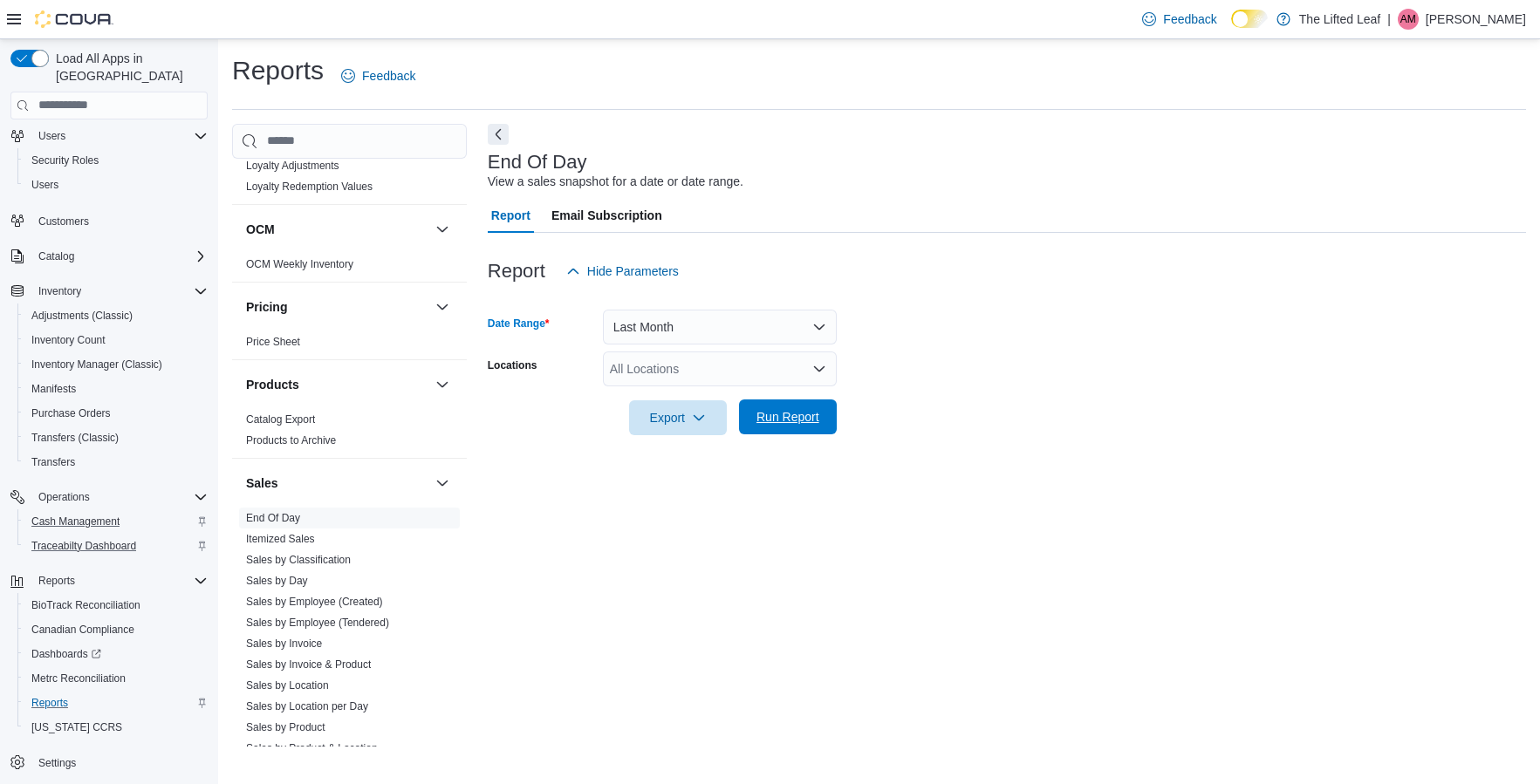
click at [804, 407] on span "Run Report" at bounding box center [787, 417] width 77 height 35
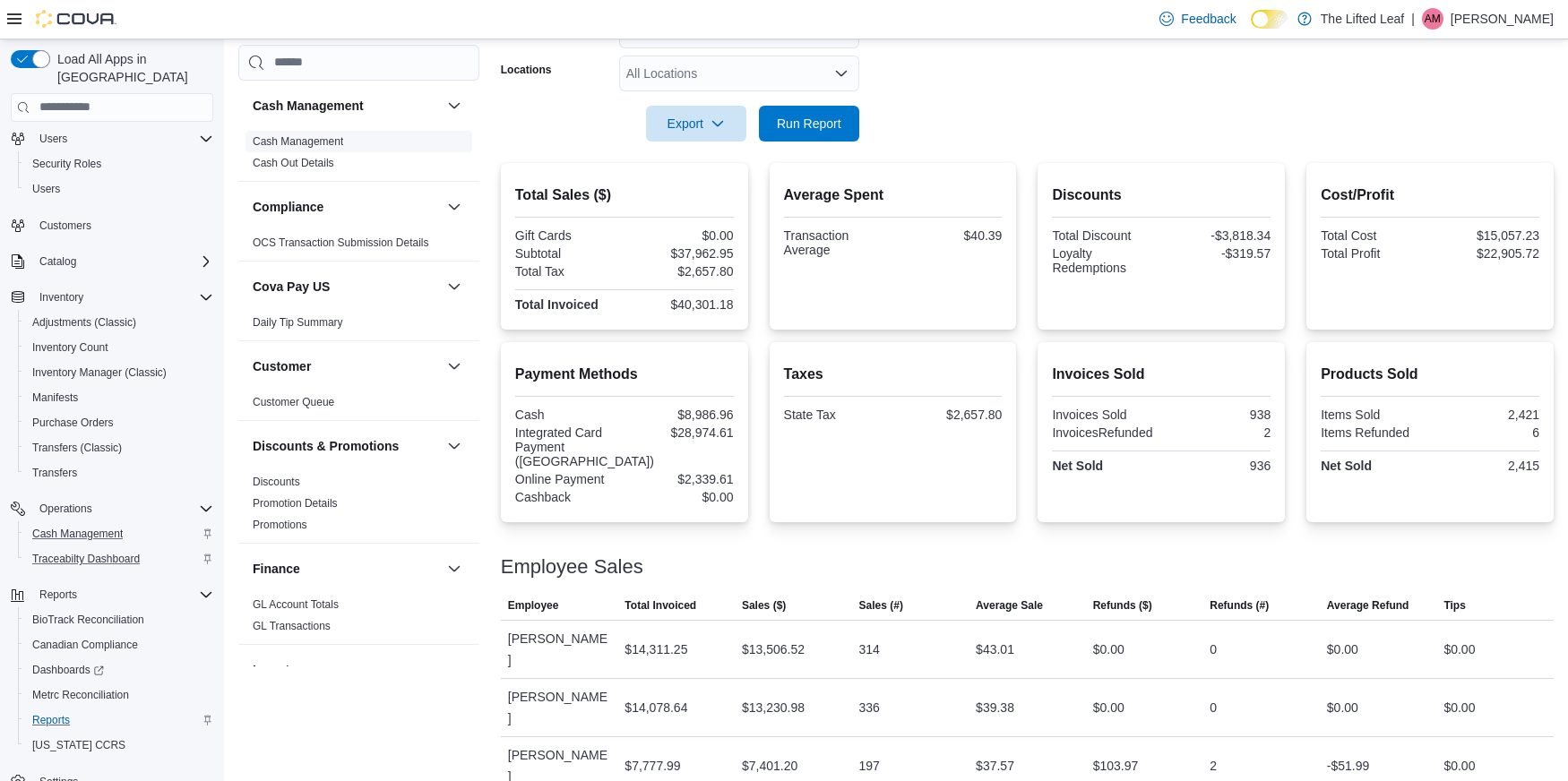
click at [314, 135] on link "Cash Management" at bounding box center [297, 141] width 91 height 12
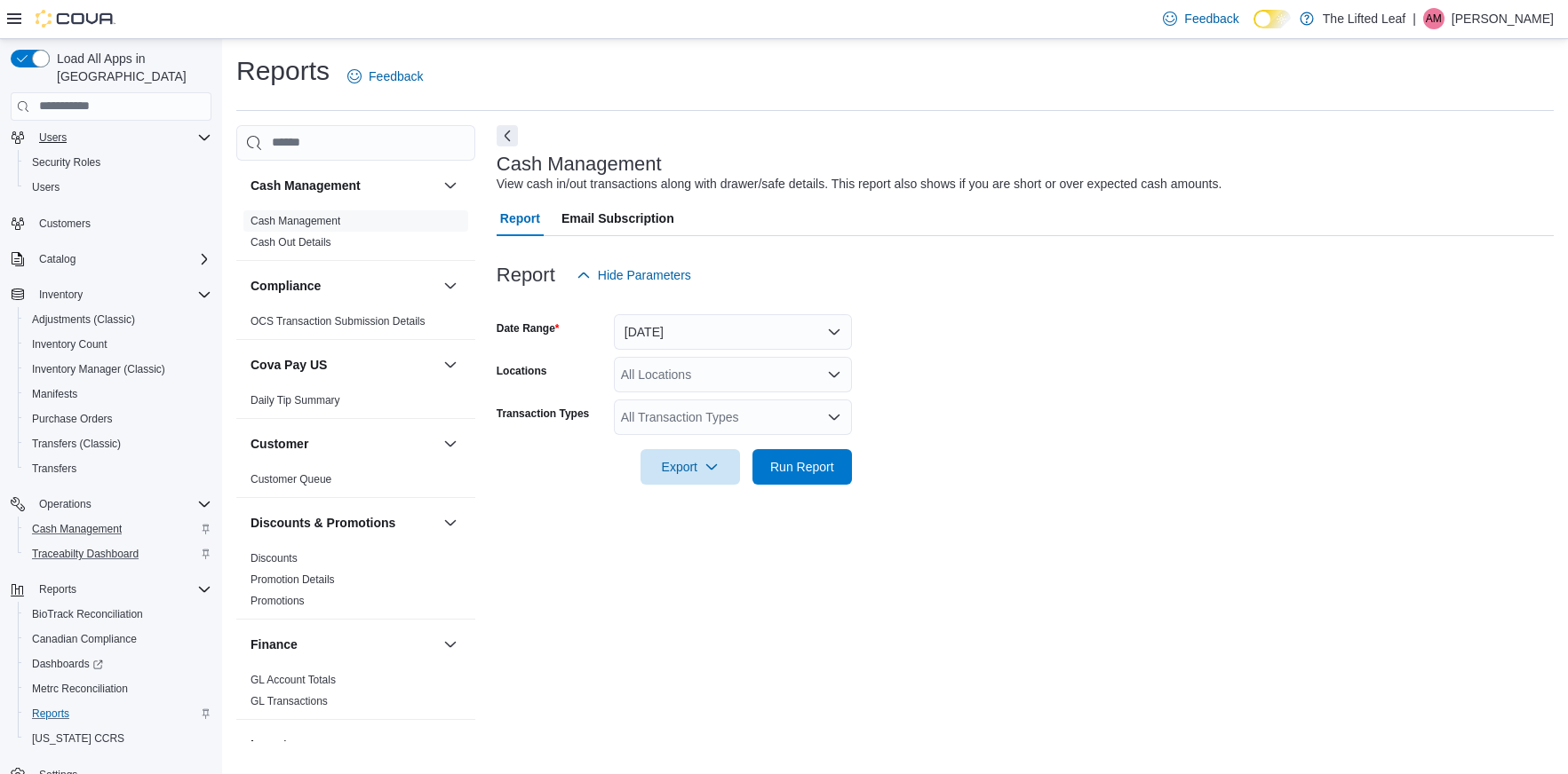
scroll to position [63, 0]
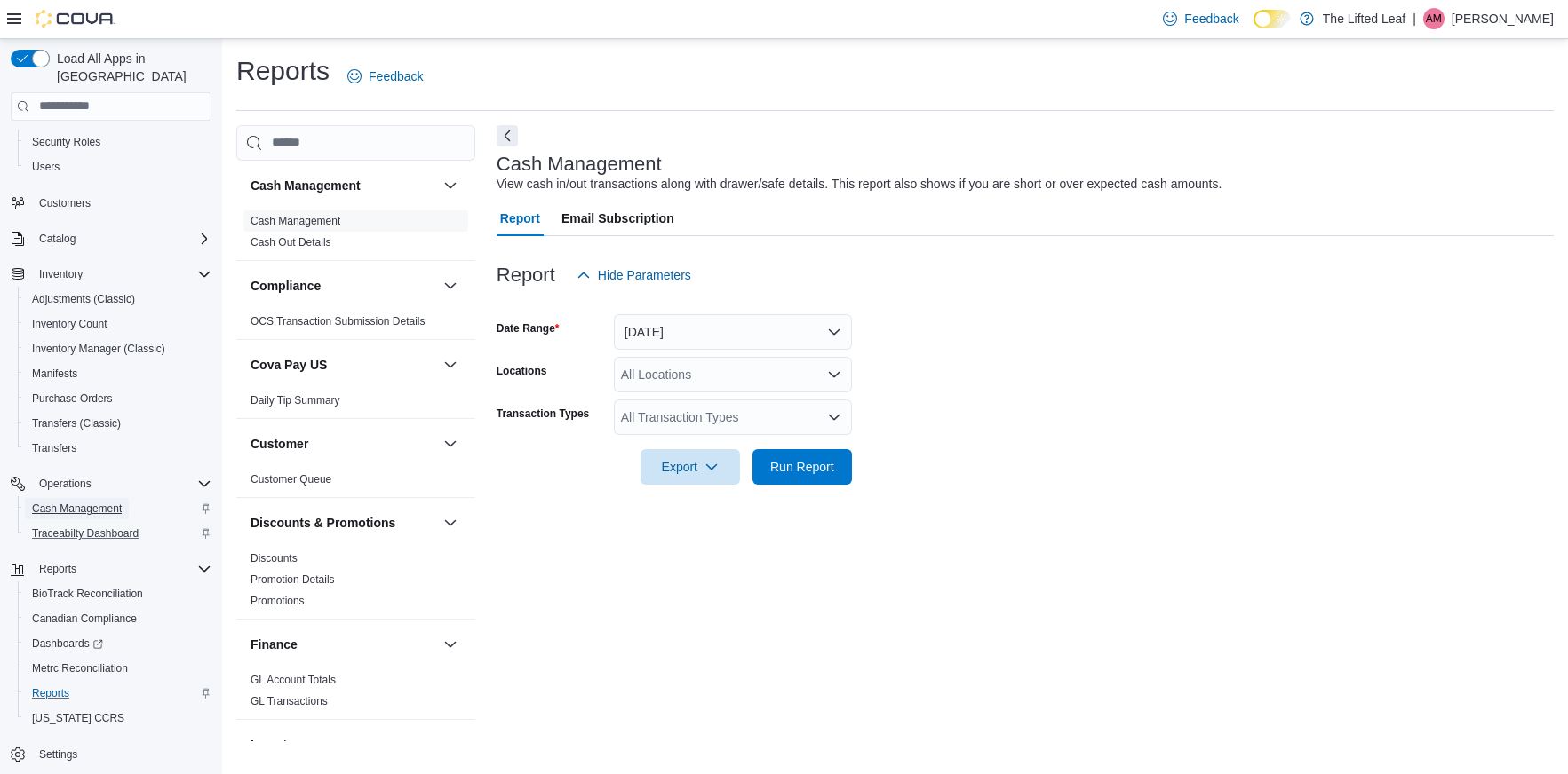
click at [95, 502] on span "Cash Management" at bounding box center [77, 508] width 90 height 14
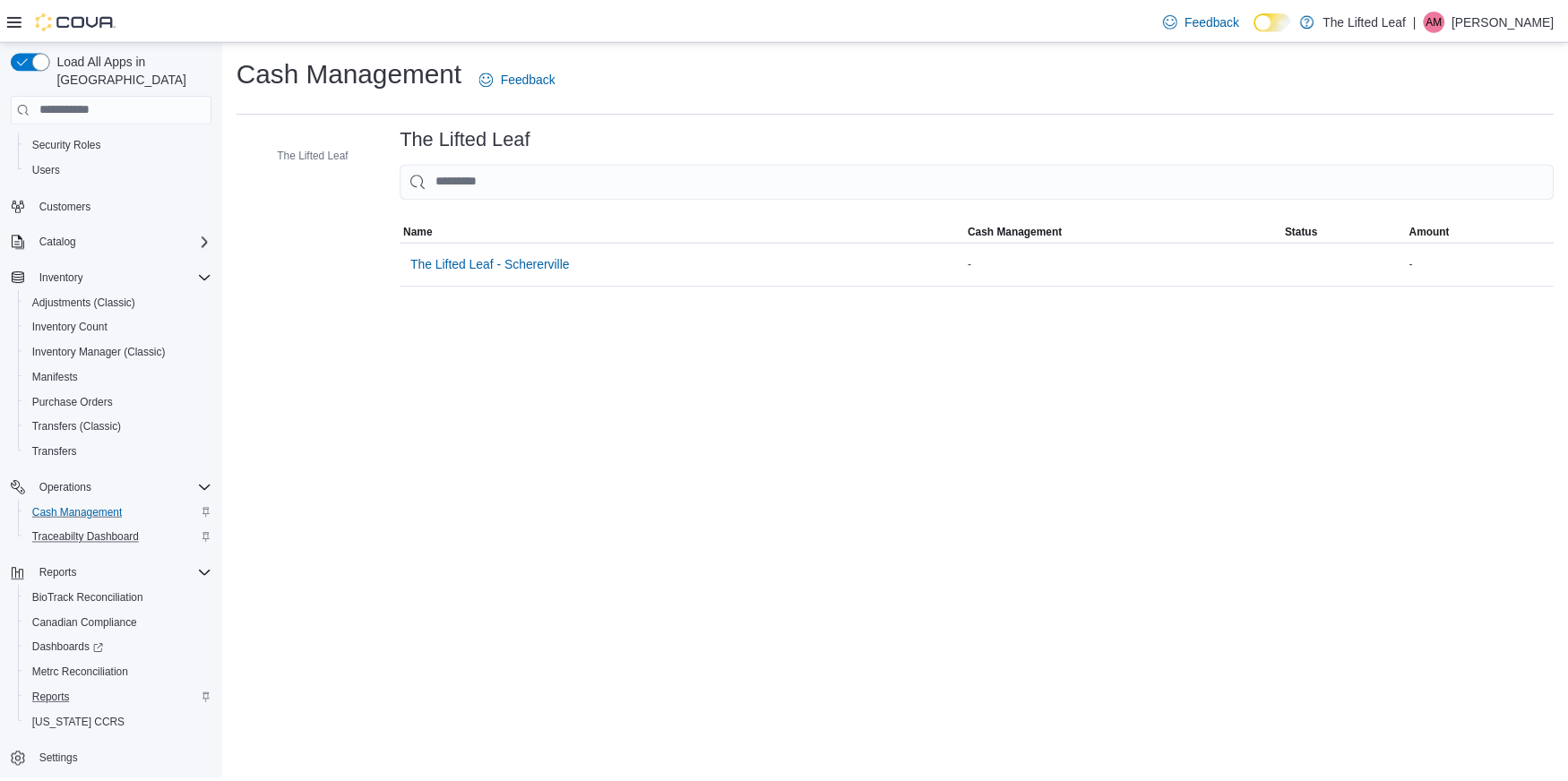
scroll to position [28, 0]
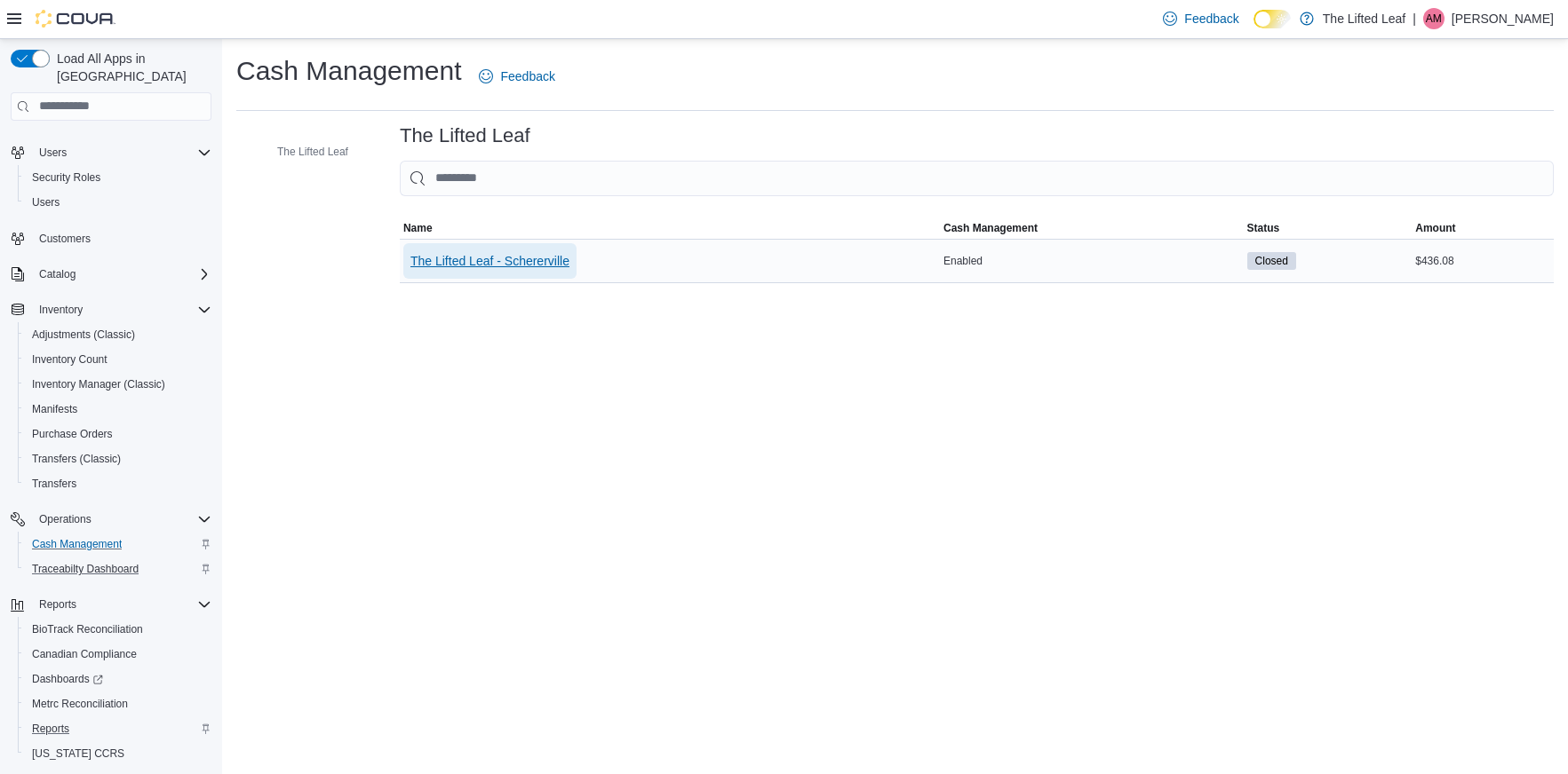
click at [531, 256] on span "The Lifted Leaf - Schererville" at bounding box center [490, 261] width 159 height 18
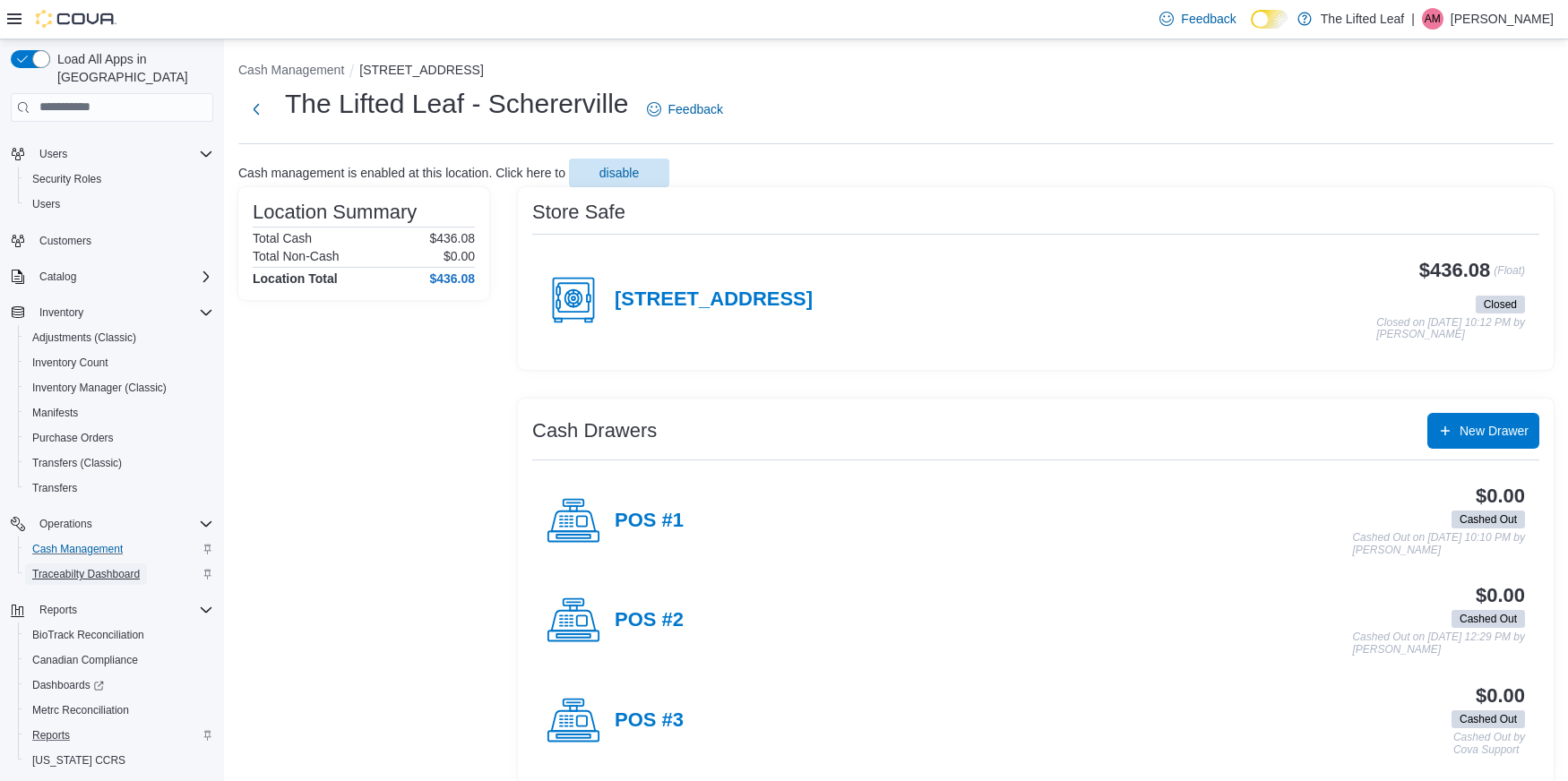
click at [76, 567] on span "Traceabilty Dashboard" at bounding box center [86, 574] width 108 height 14
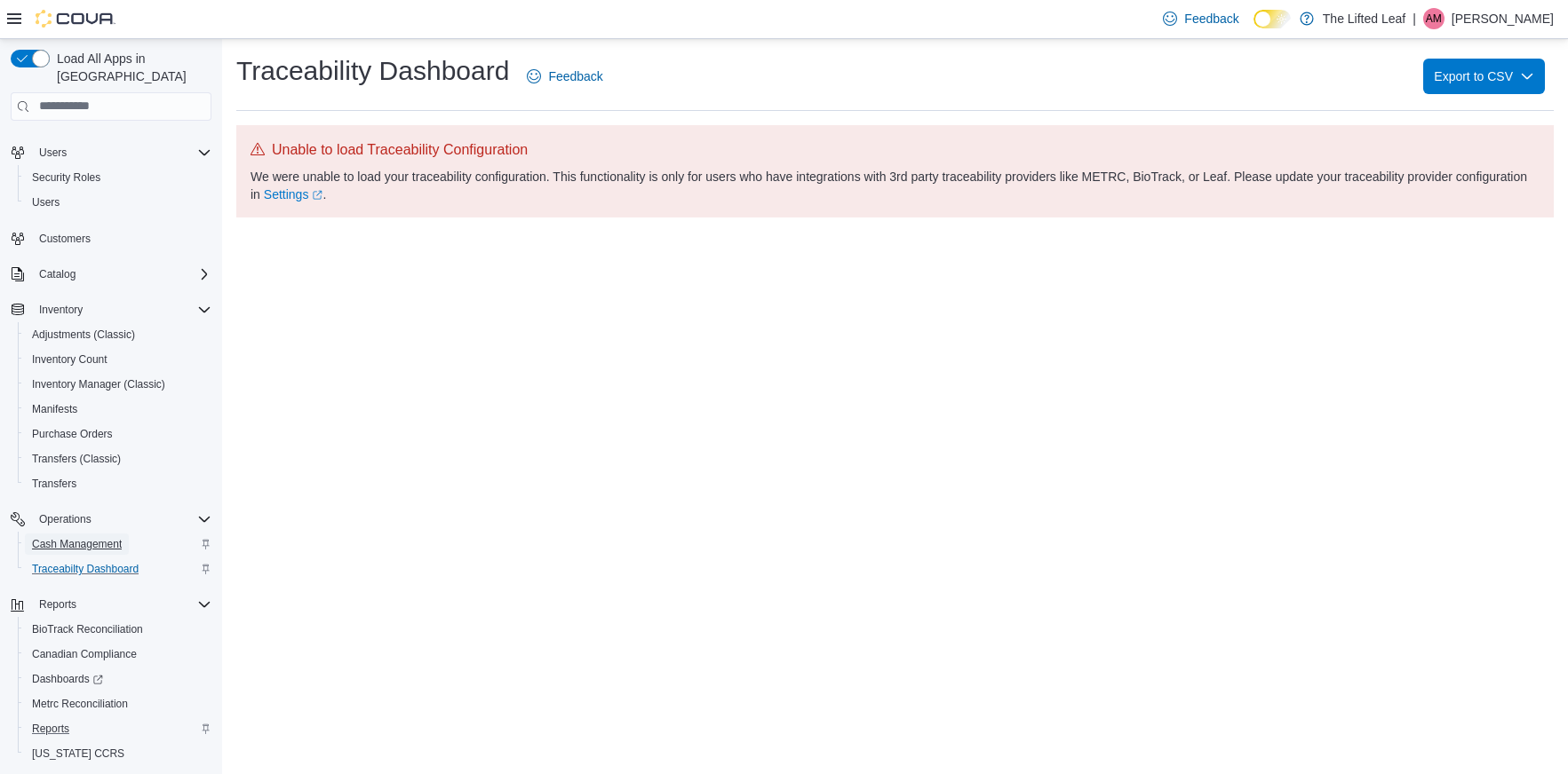
click at [77, 538] on span "Cash Management" at bounding box center [77, 544] width 90 height 14
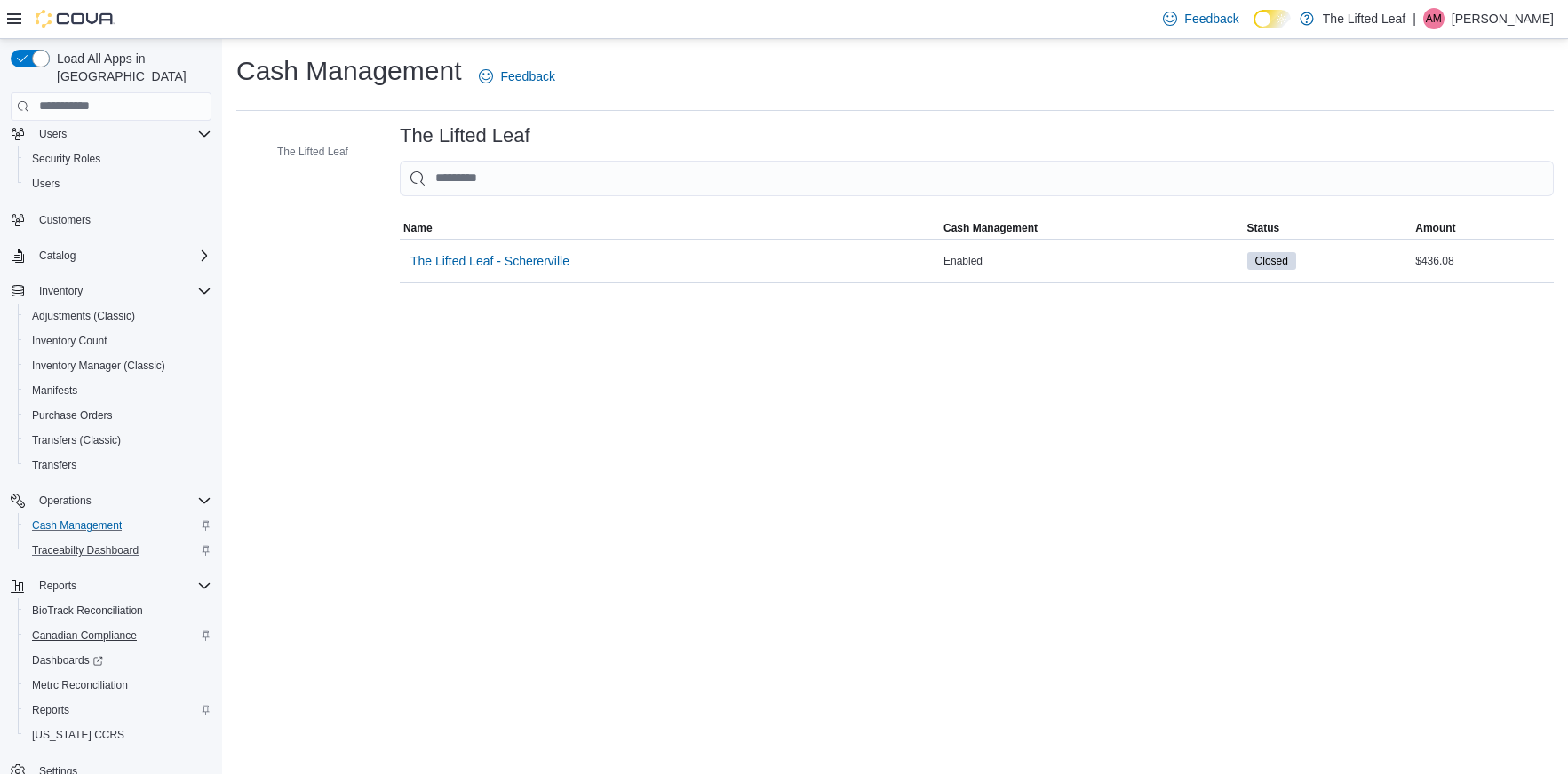
scroll to position [63, 0]
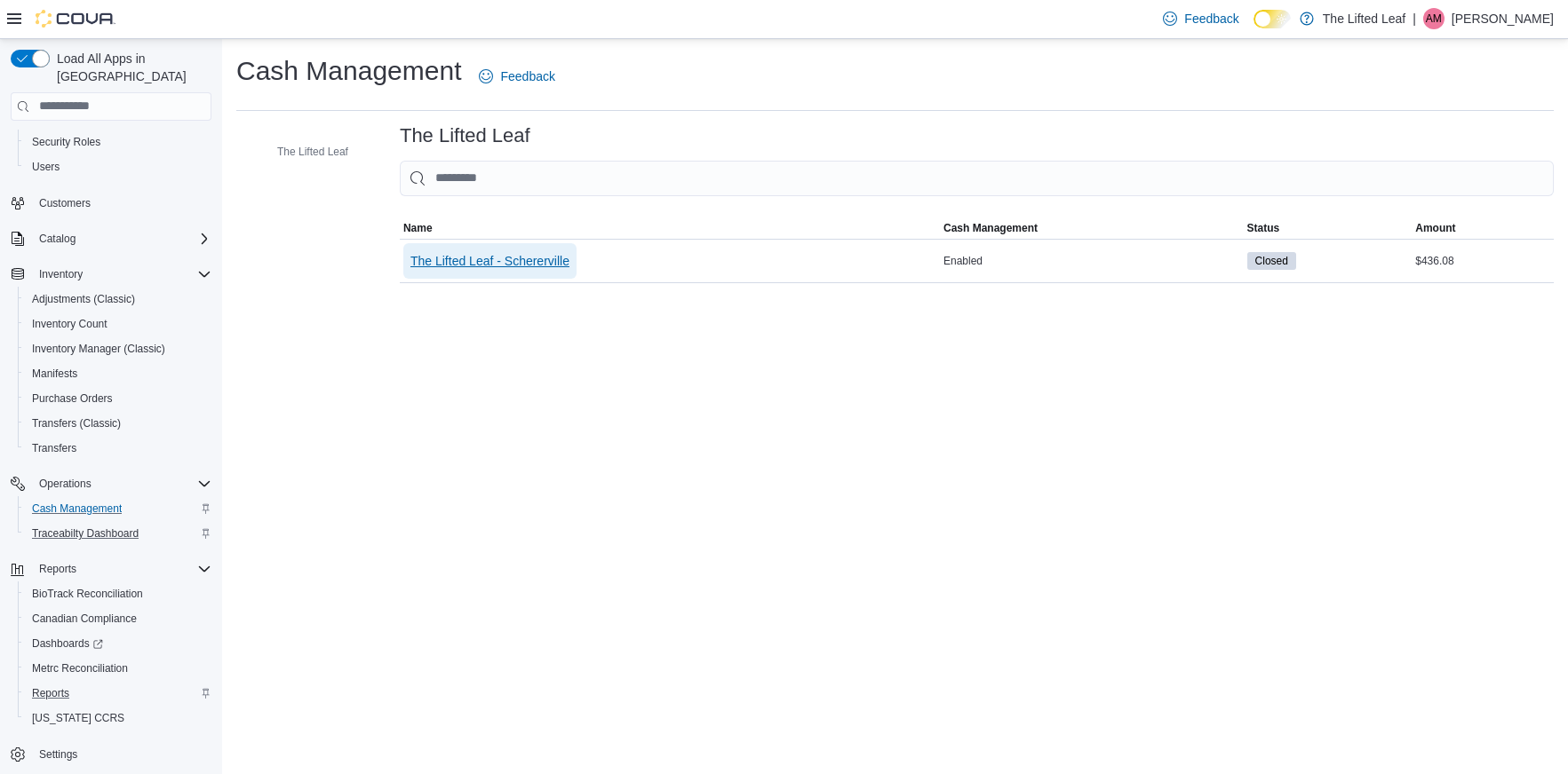
click at [517, 267] on span "The Lifted Leaf - Schererville" at bounding box center [490, 261] width 159 height 18
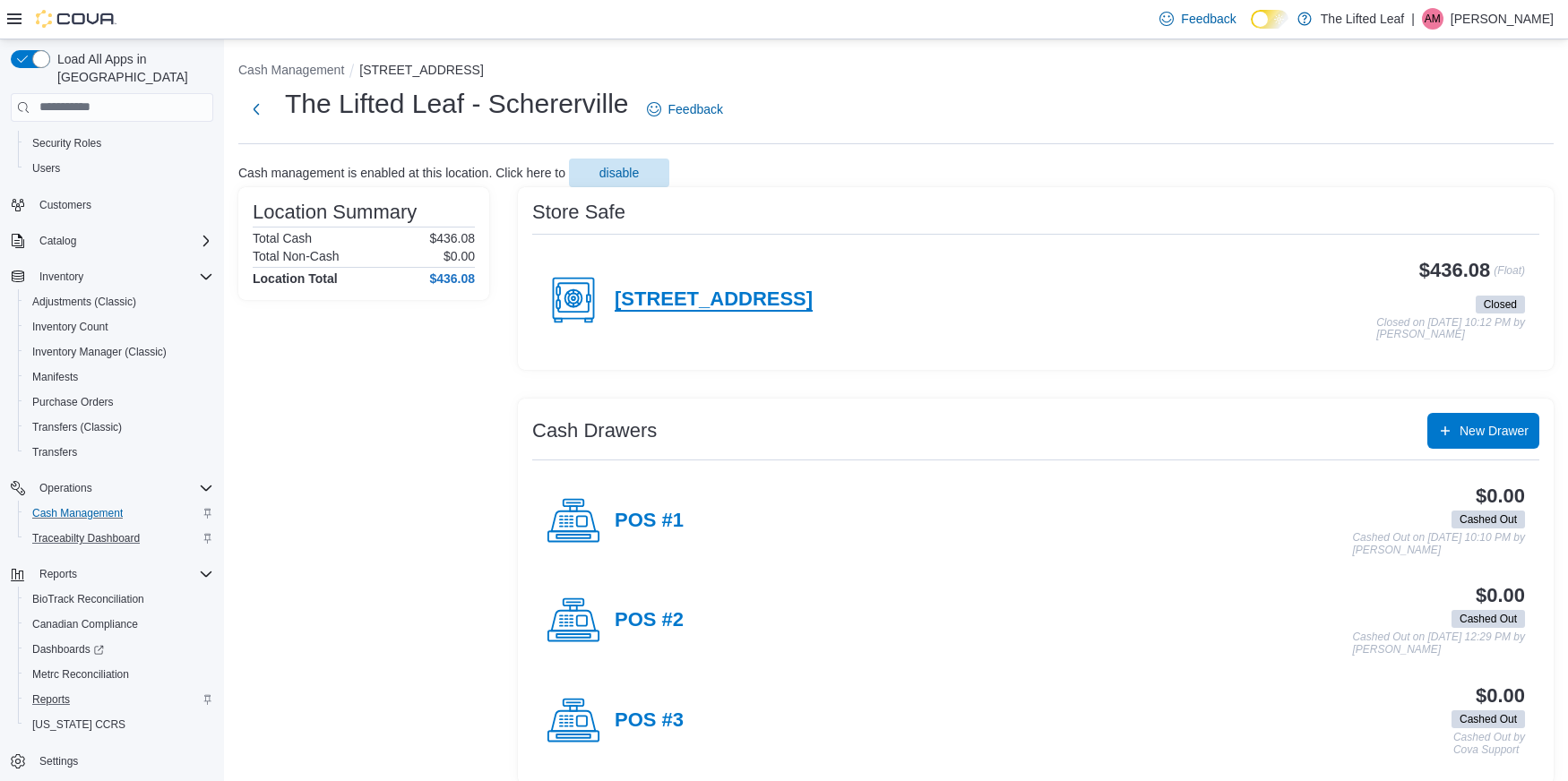
click at [749, 289] on h4 "[STREET_ADDRESS]" at bounding box center [714, 300] width 198 height 23
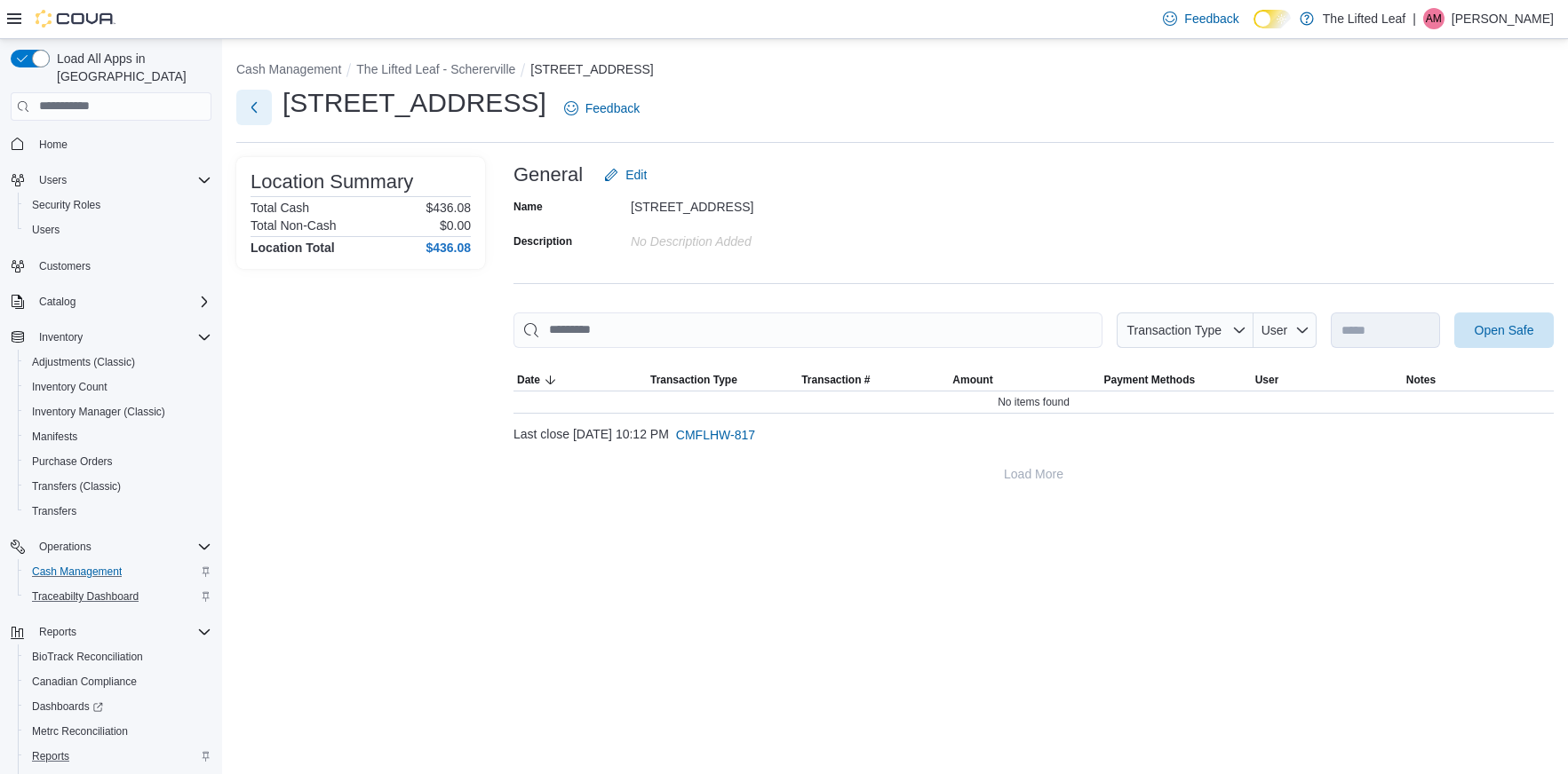
click at [258, 117] on button "Next" at bounding box center [254, 108] width 36 height 36
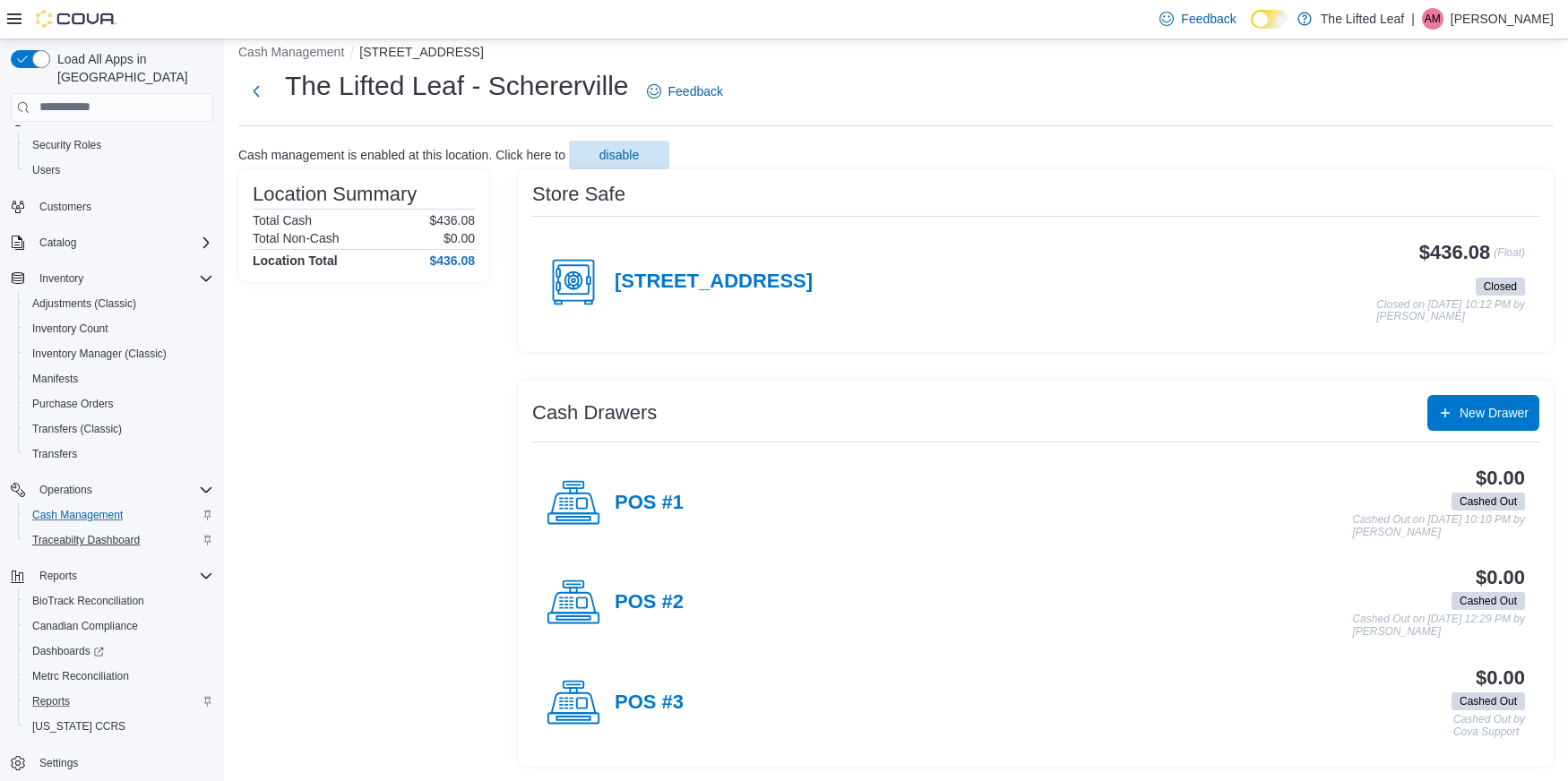
scroll to position [64, 0]
click at [58, 692] on span "Reports" at bounding box center [51, 699] width 37 height 14
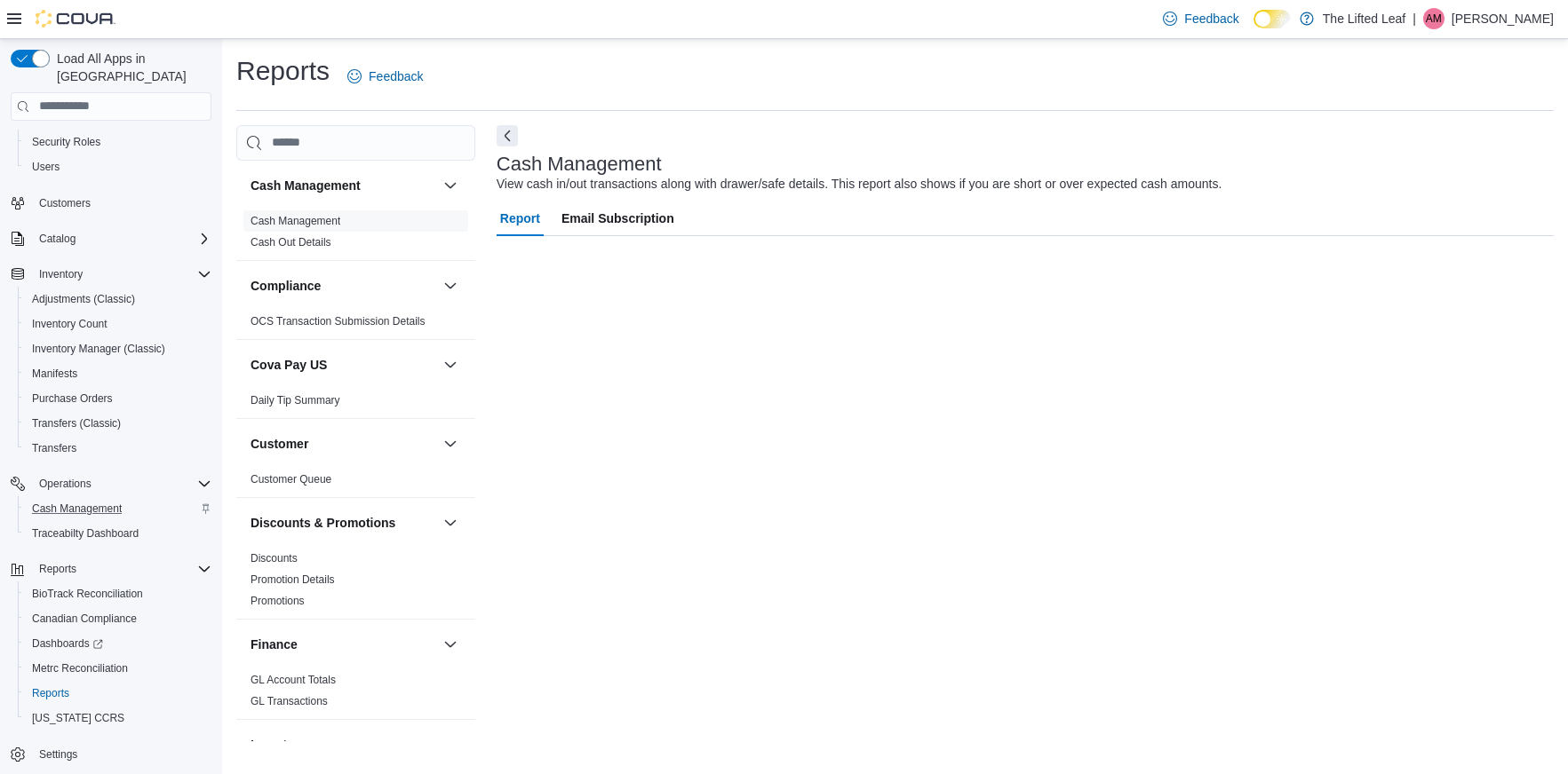
scroll to position [27, 0]
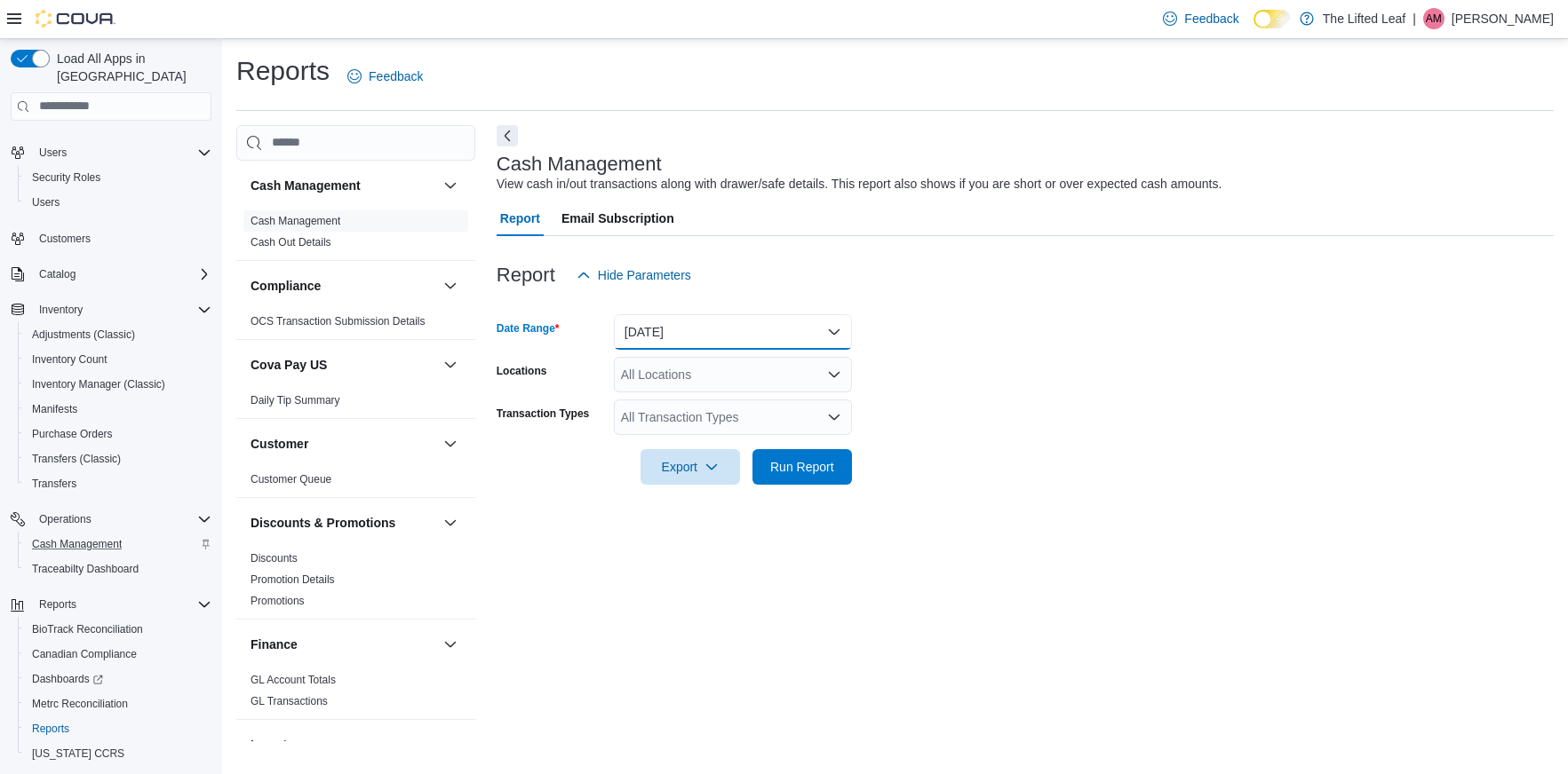
click at [749, 333] on button "[DATE]" at bounding box center [732, 333] width 238 height 36
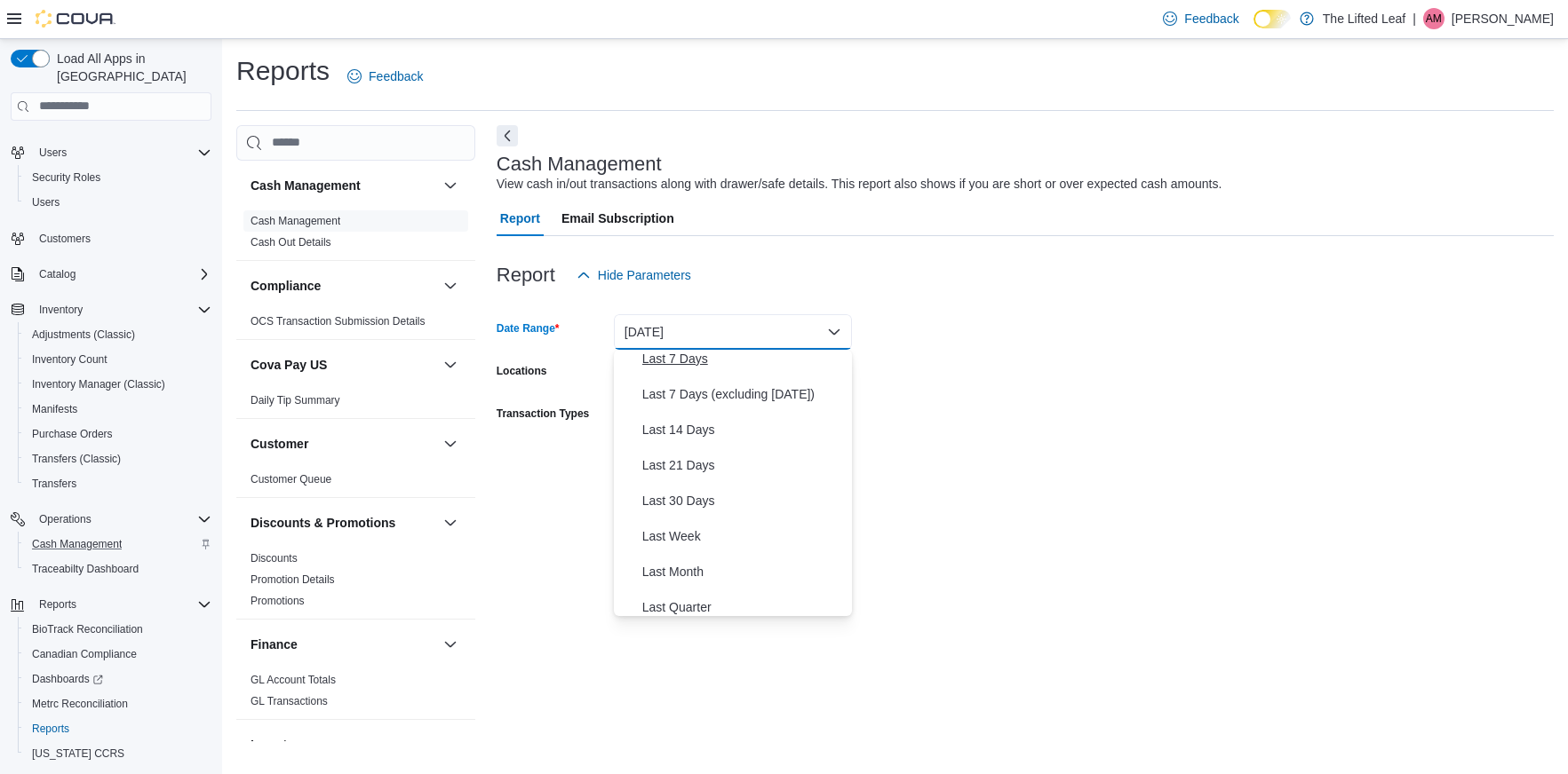
scroll to position [208, 0]
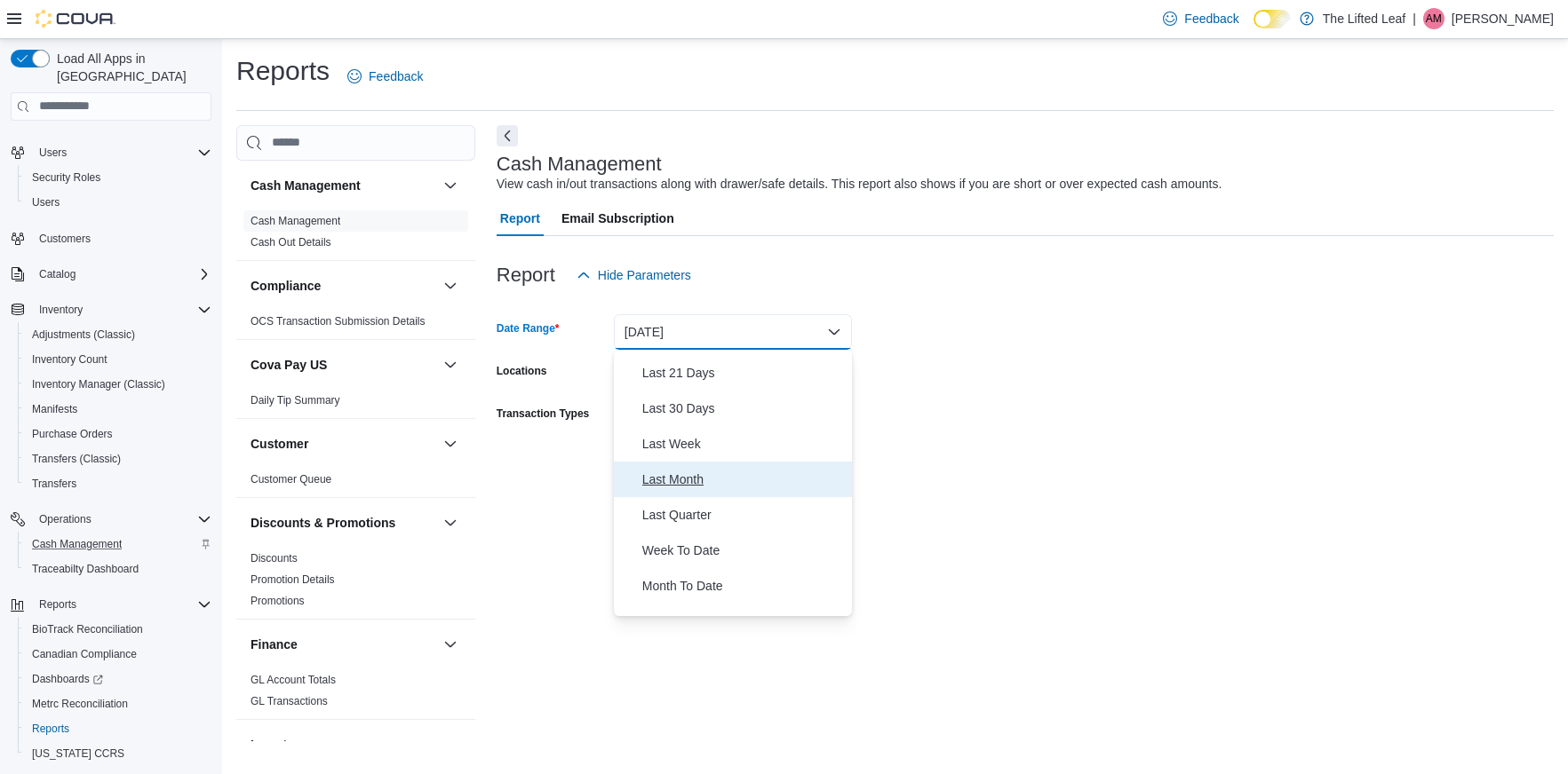
click at [709, 479] on span "Last Month" at bounding box center [743, 479] width 202 height 22
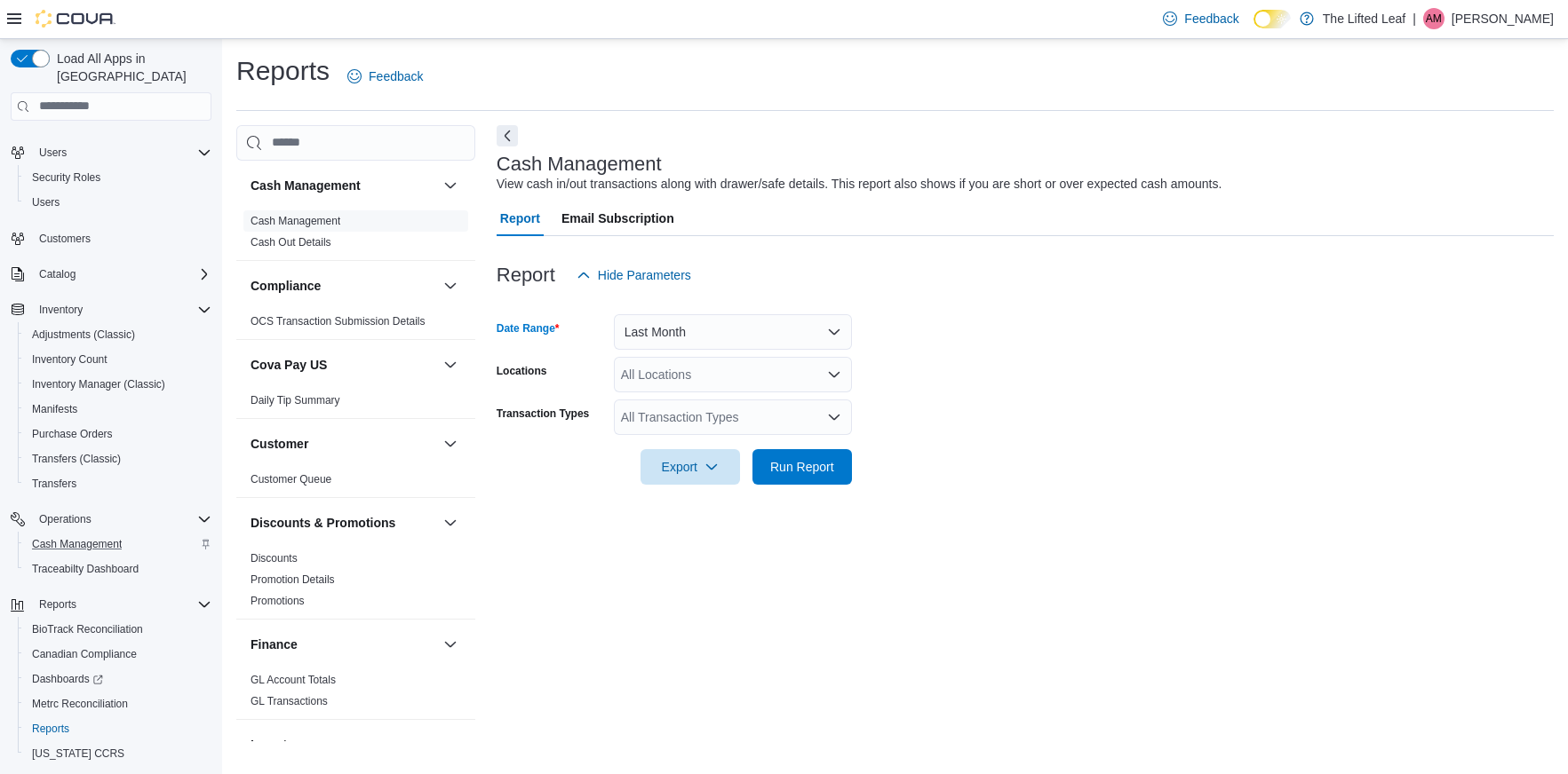
click at [789, 412] on div "All Transaction Types" at bounding box center [732, 418] width 238 height 36
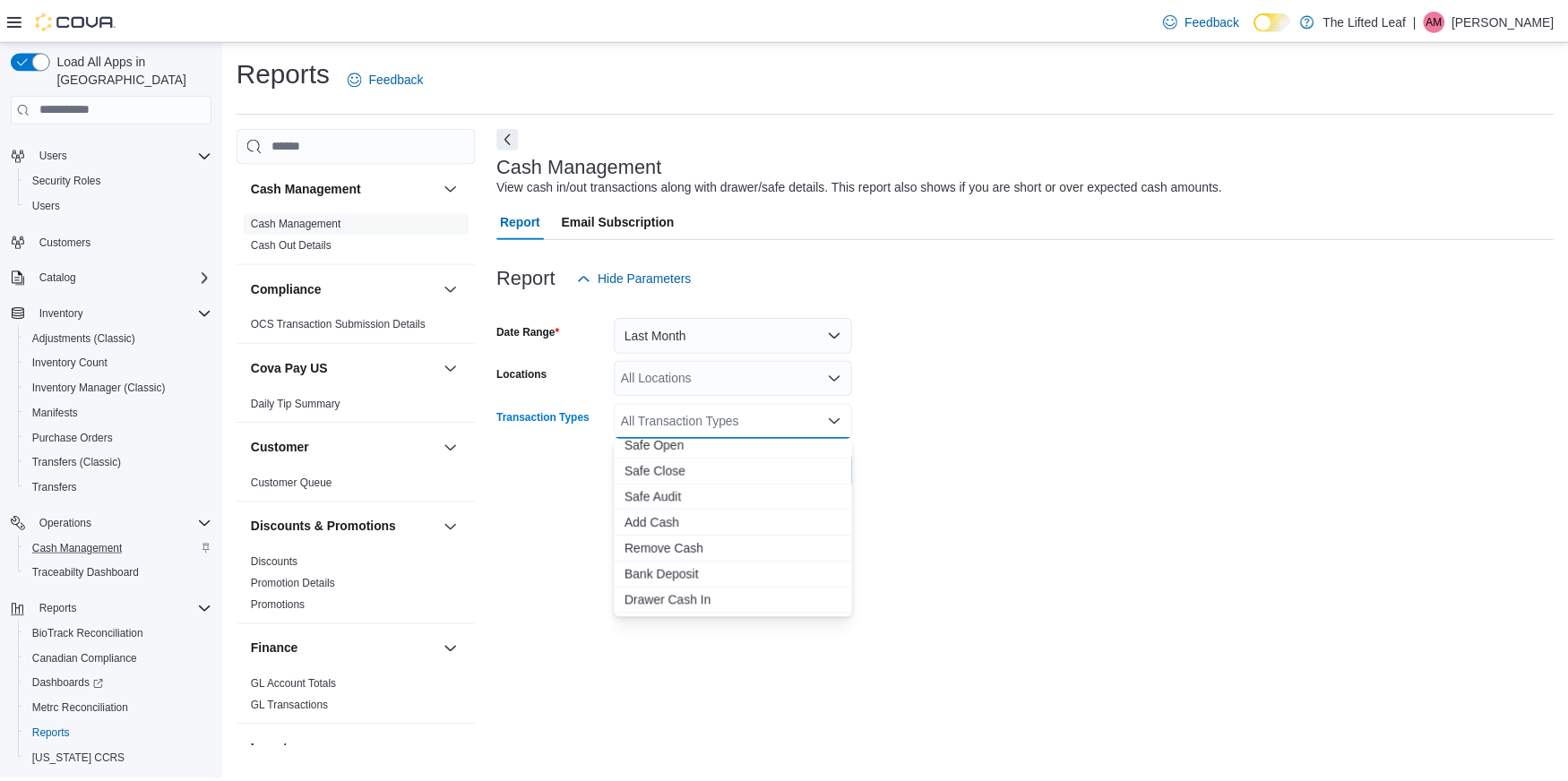
scroll to position [0, 0]
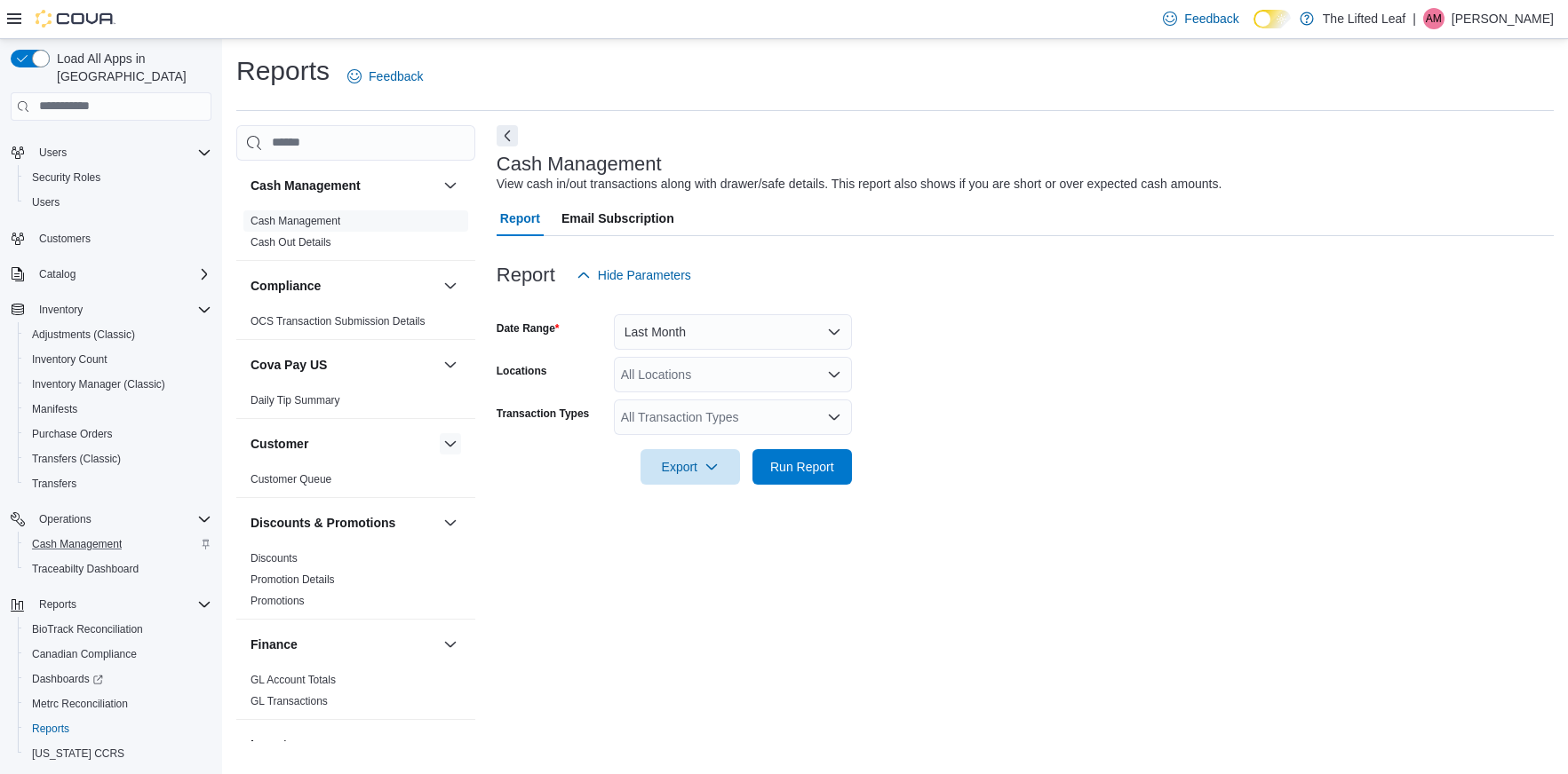
drag, startPoint x: 435, startPoint y: 443, endPoint x: 499, endPoint y: 441, distance: 64.0
click at [439, 443] on button "button" at bounding box center [450, 444] width 22 height 22
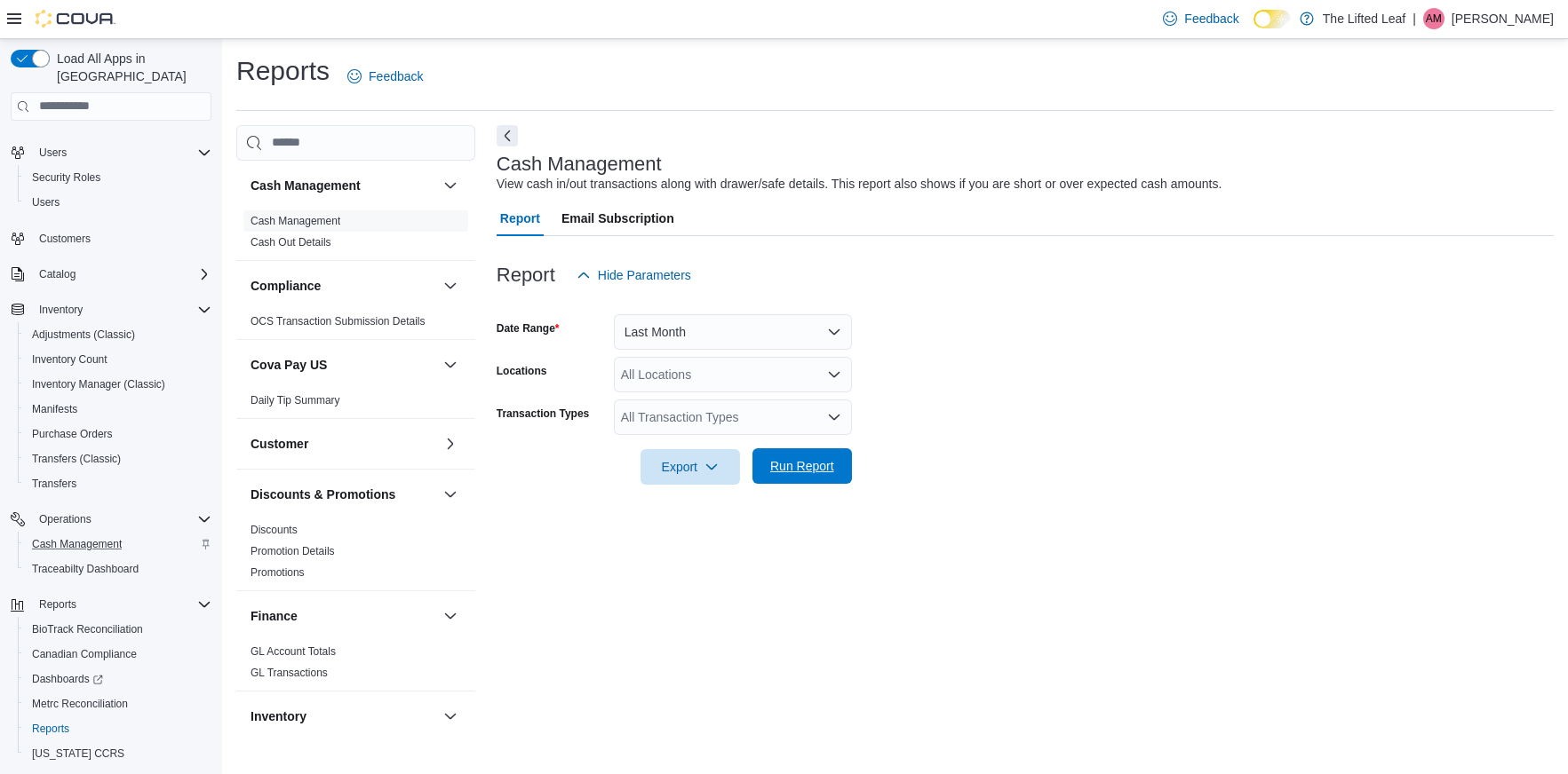
click at [804, 465] on span "Run Report" at bounding box center [802, 466] width 64 height 18
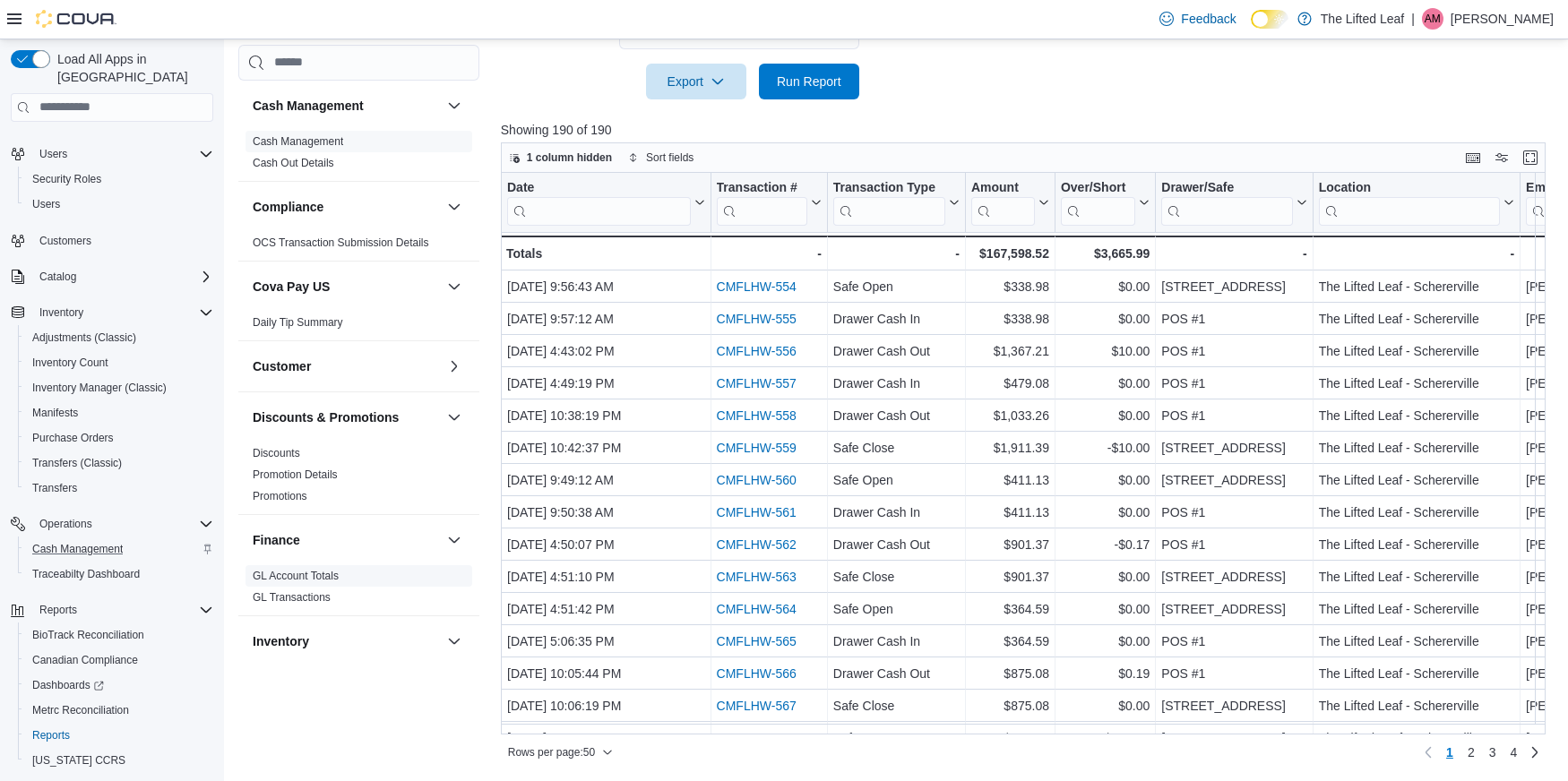
click at [315, 571] on link "GL Account Totals" at bounding box center [295, 576] width 86 height 12
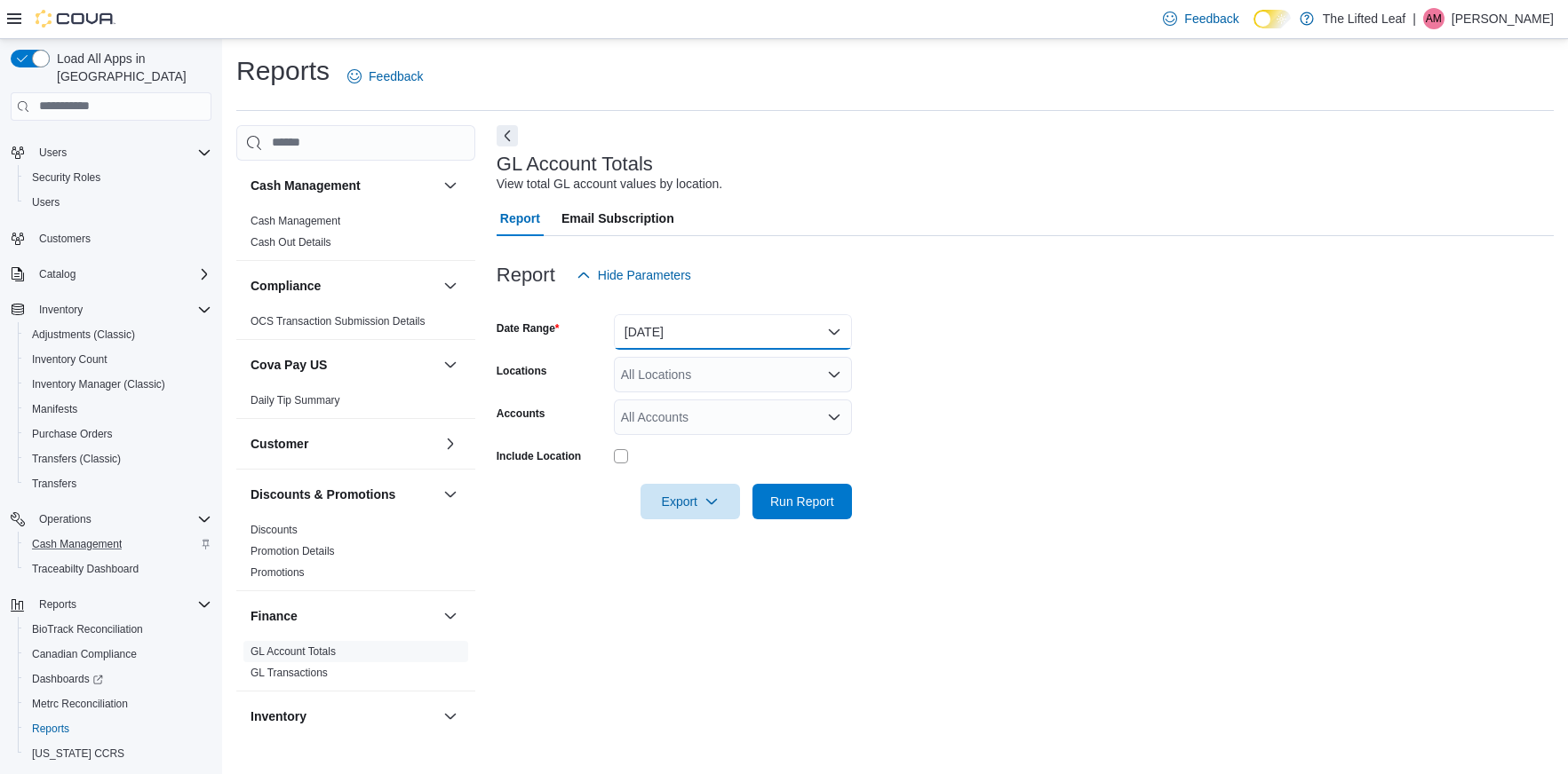
click at [760, 335] on button "[DATE]" at bounding box center [732, 333] width 238 height 36
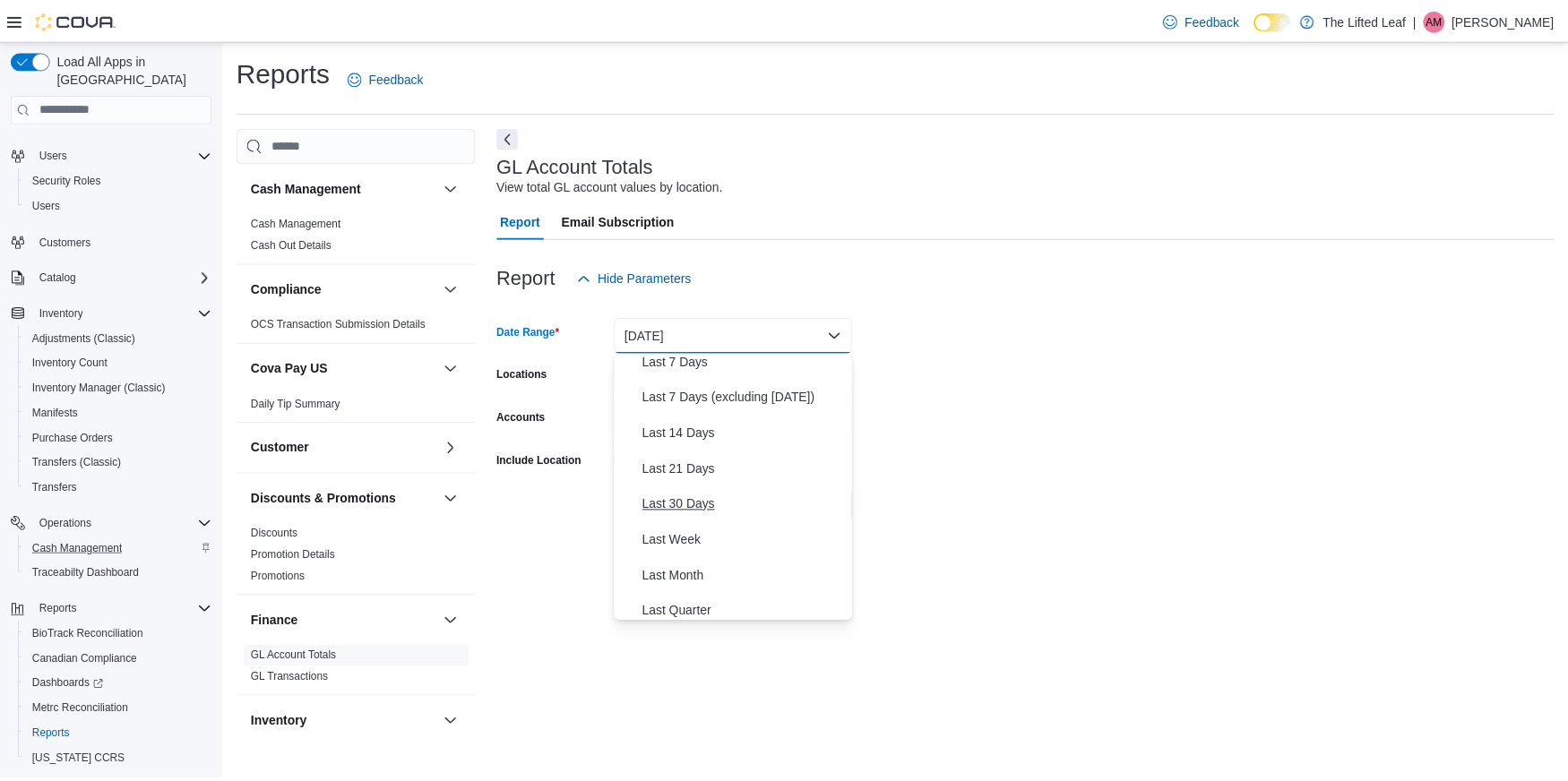
scroll to position [269, 0]
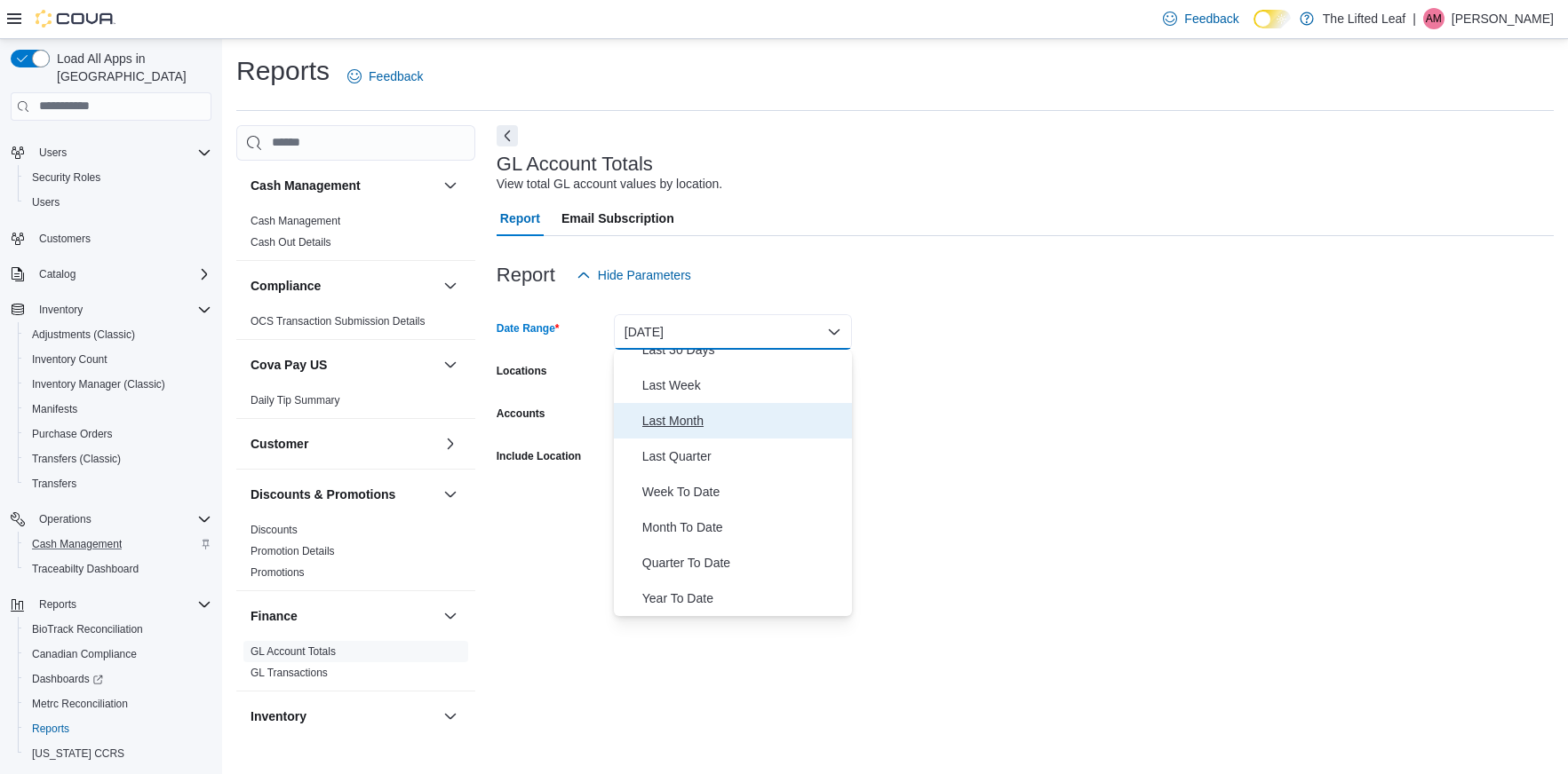
click at [738, 405] on button "Last Month" at bounding box center [732, 421] width 238 height 36
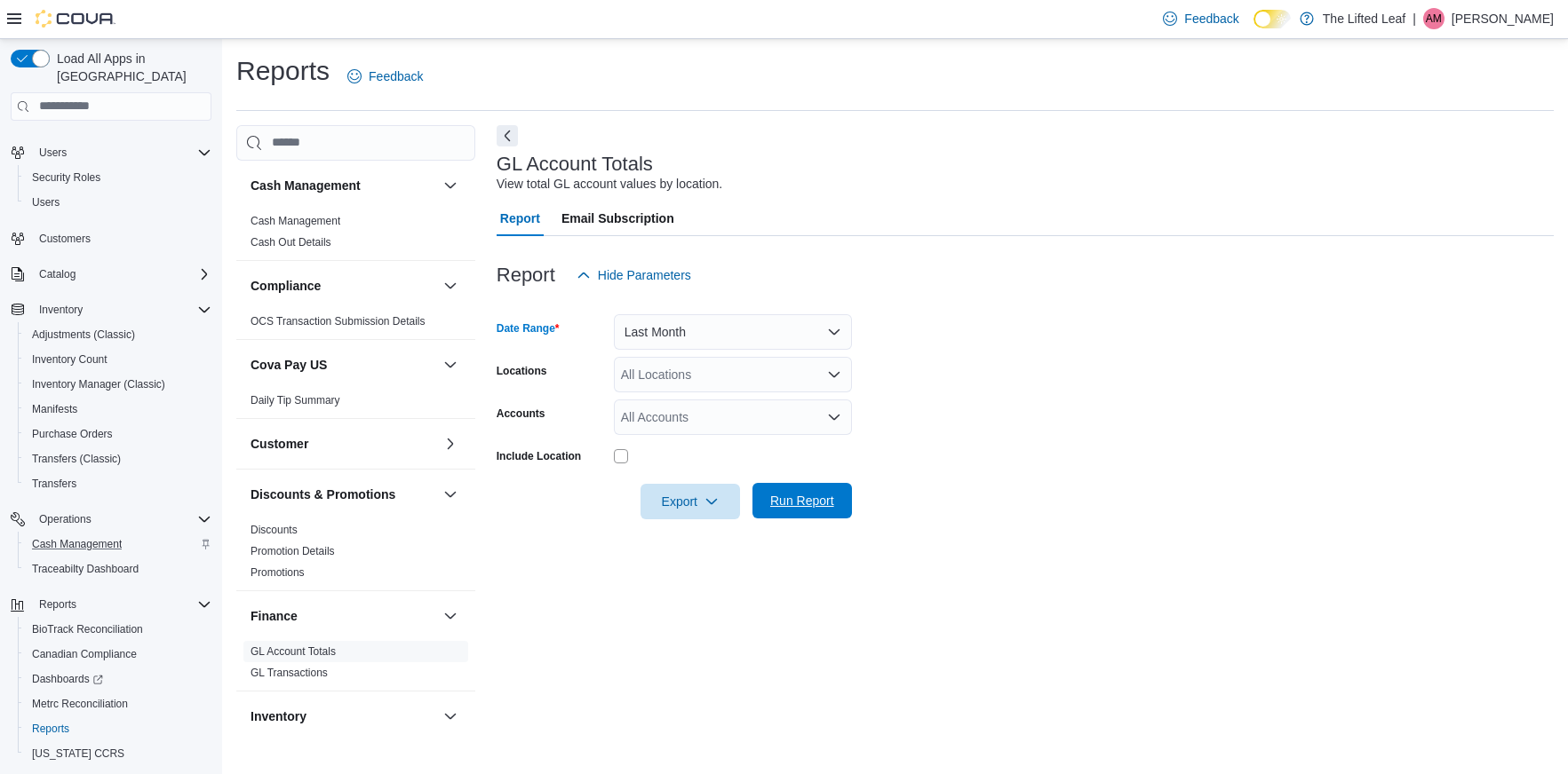
click at [830, 498] on span "Run Report" at bounding box center [802, 501] width 64 height 18
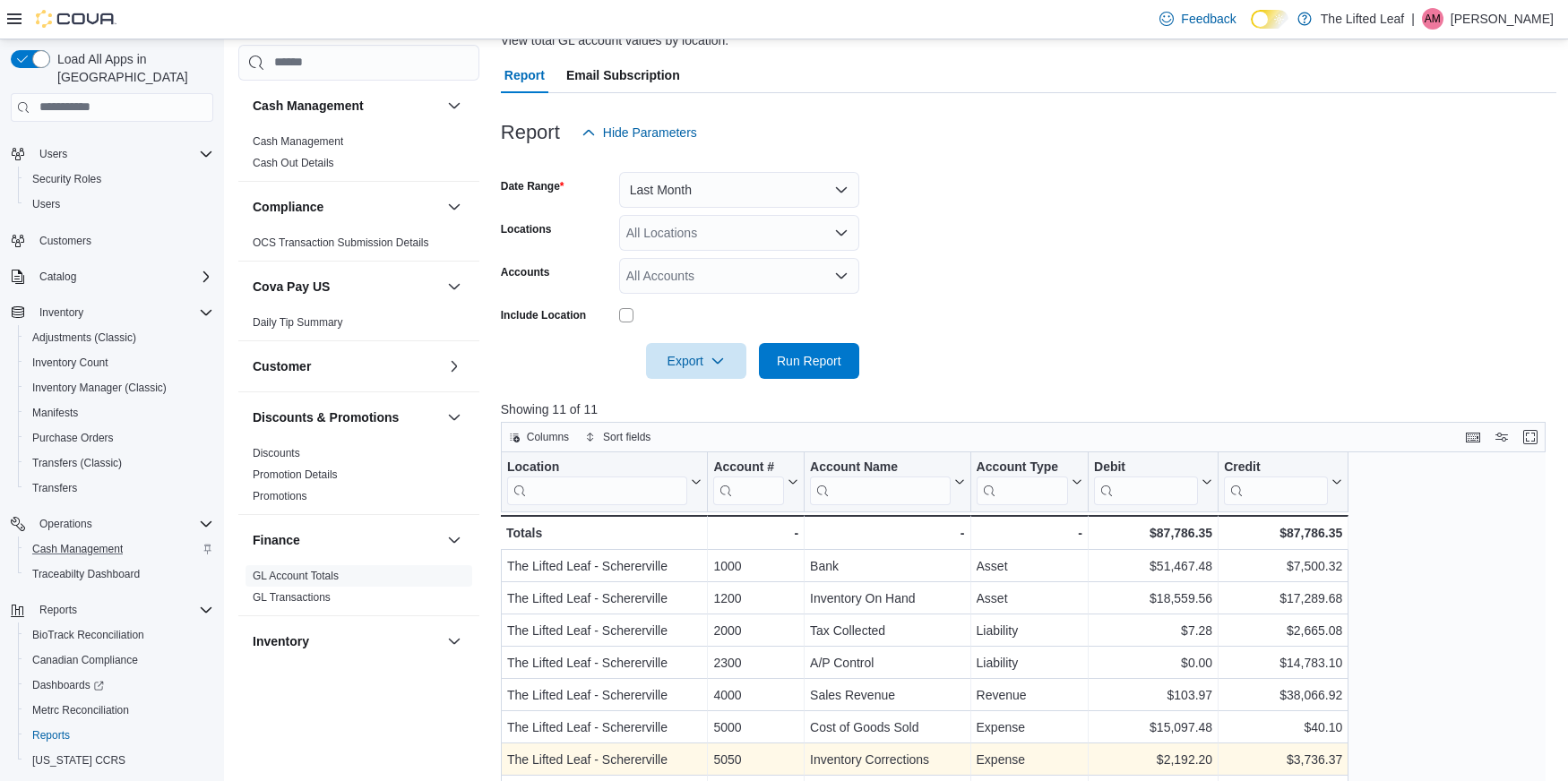
scroll to position [90, 0]
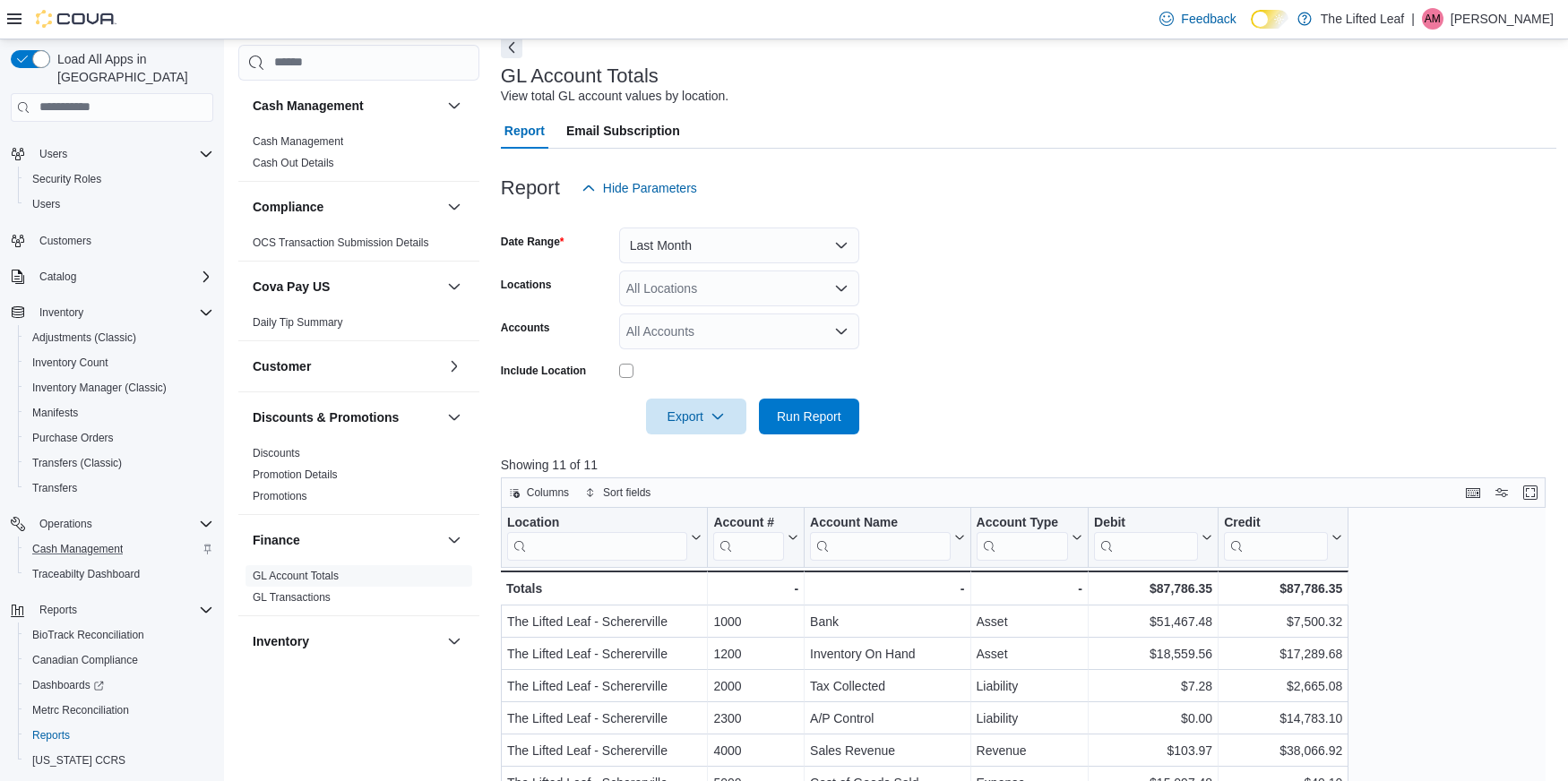
click at [1101, 322] on form "Date Range Last Month Locations All Locations Accounts All Accounts Include Loc…" at bounding box center [1028, 320] width 1055 height 229
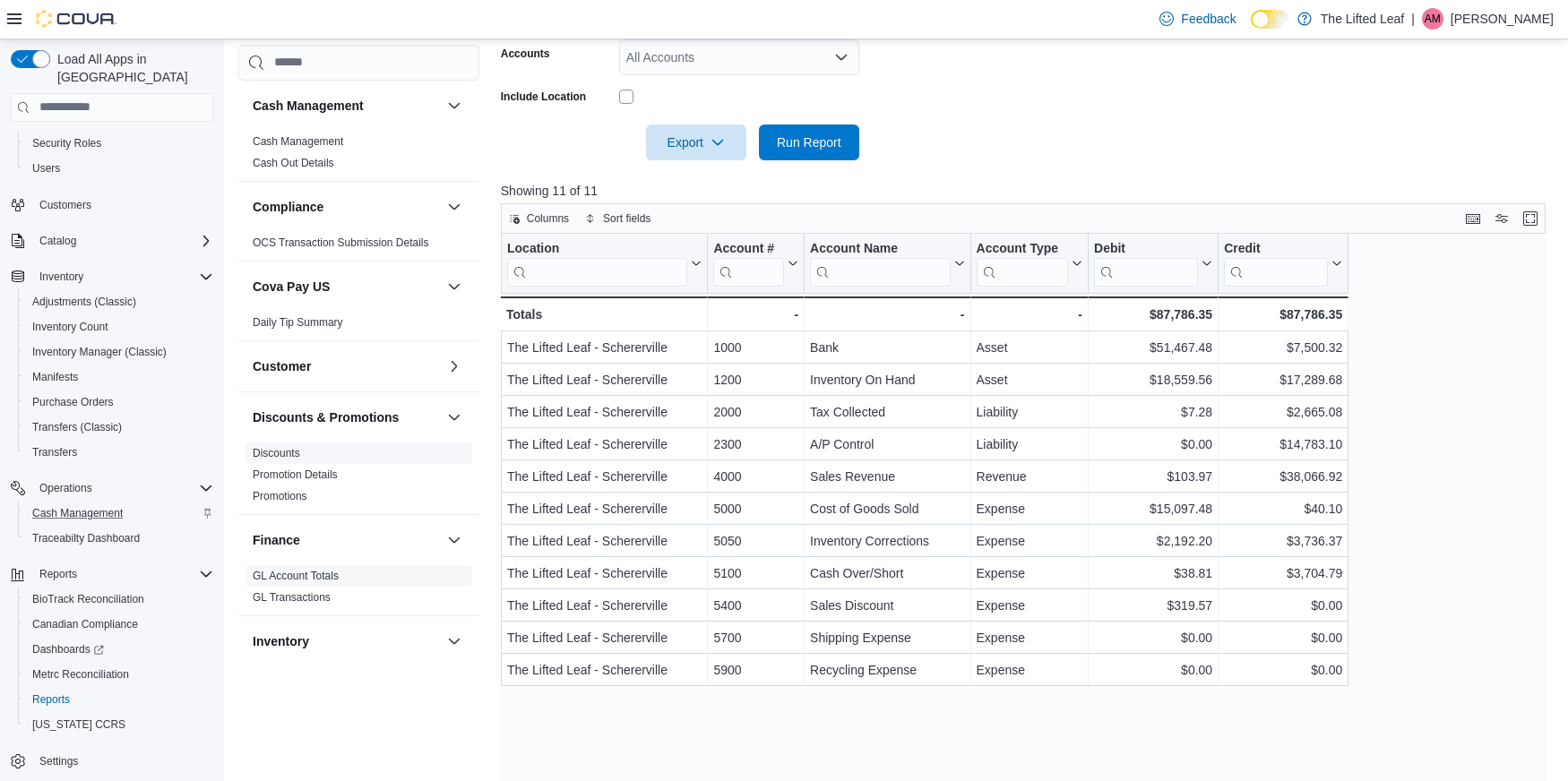
scroll to position [365, 0]
click at [443, 649] on button "button" at bounding box center [454, 642] width 22 height 22
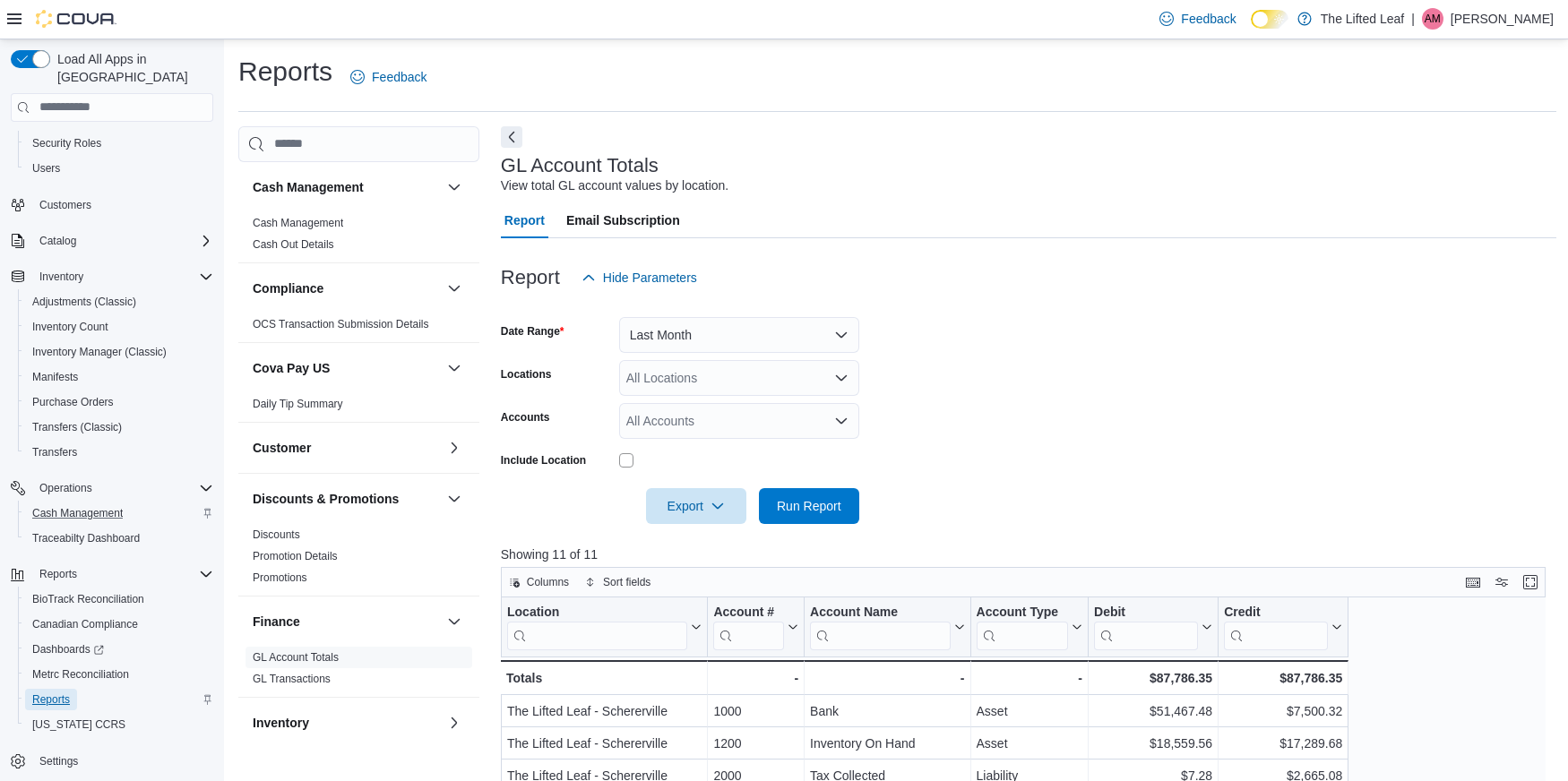
click at [40, 689] on span "Reports" at bounding box center [51, 700] width 37 height 22
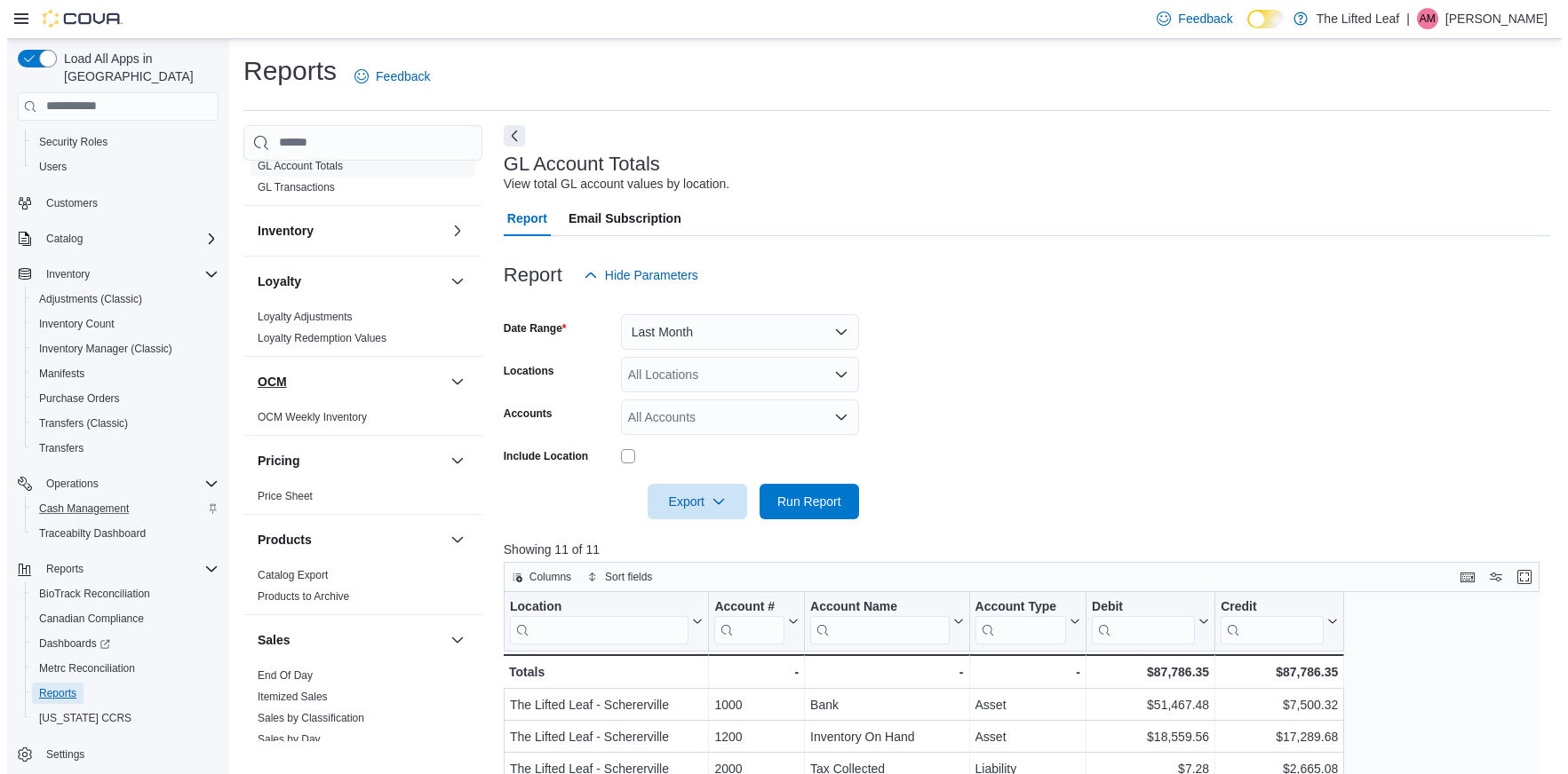
scroll to position [711, 0]
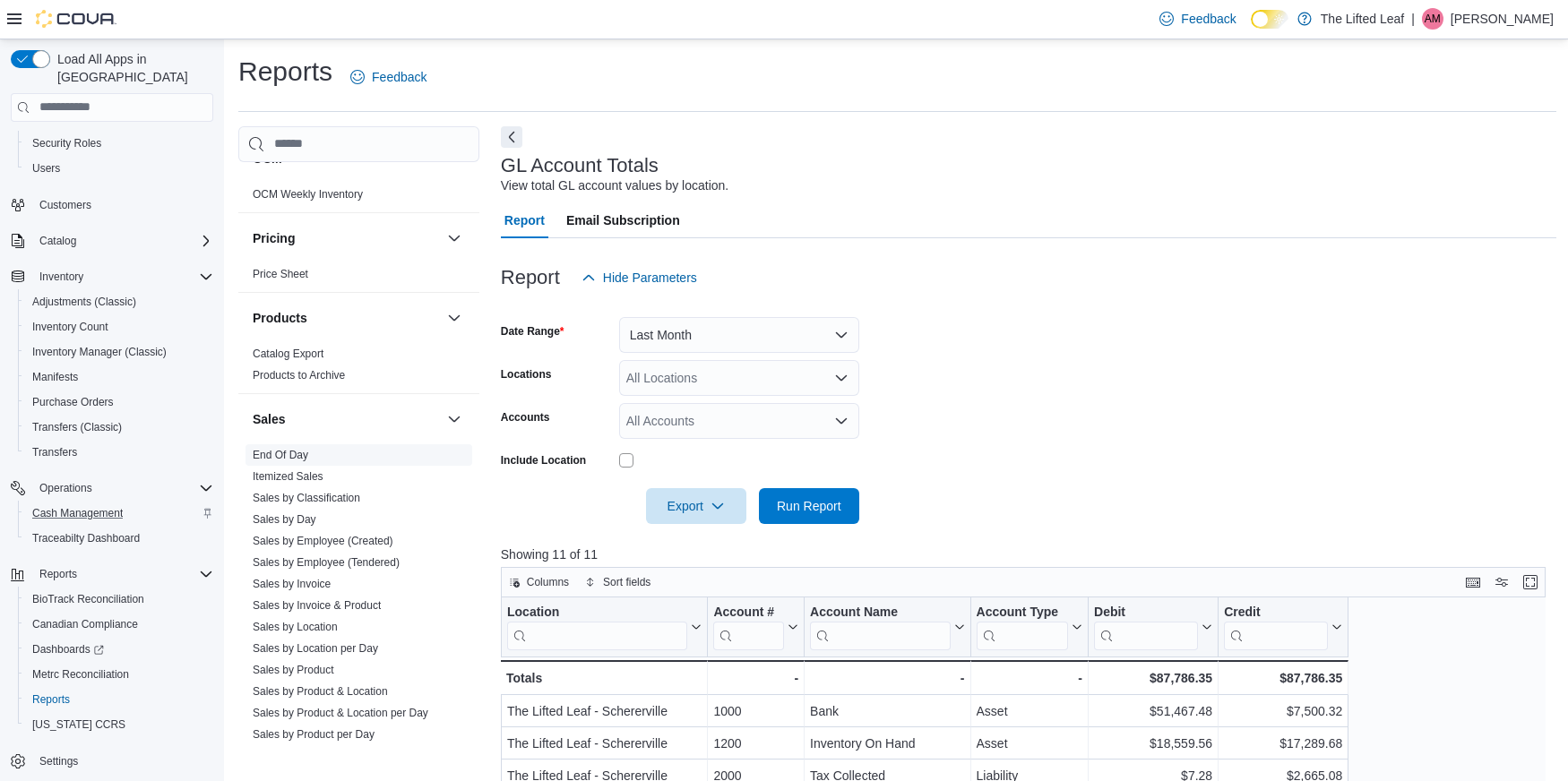
click at [305, 457] on link "End Of Day" at bounding box center [280, 455] width 55 height 12
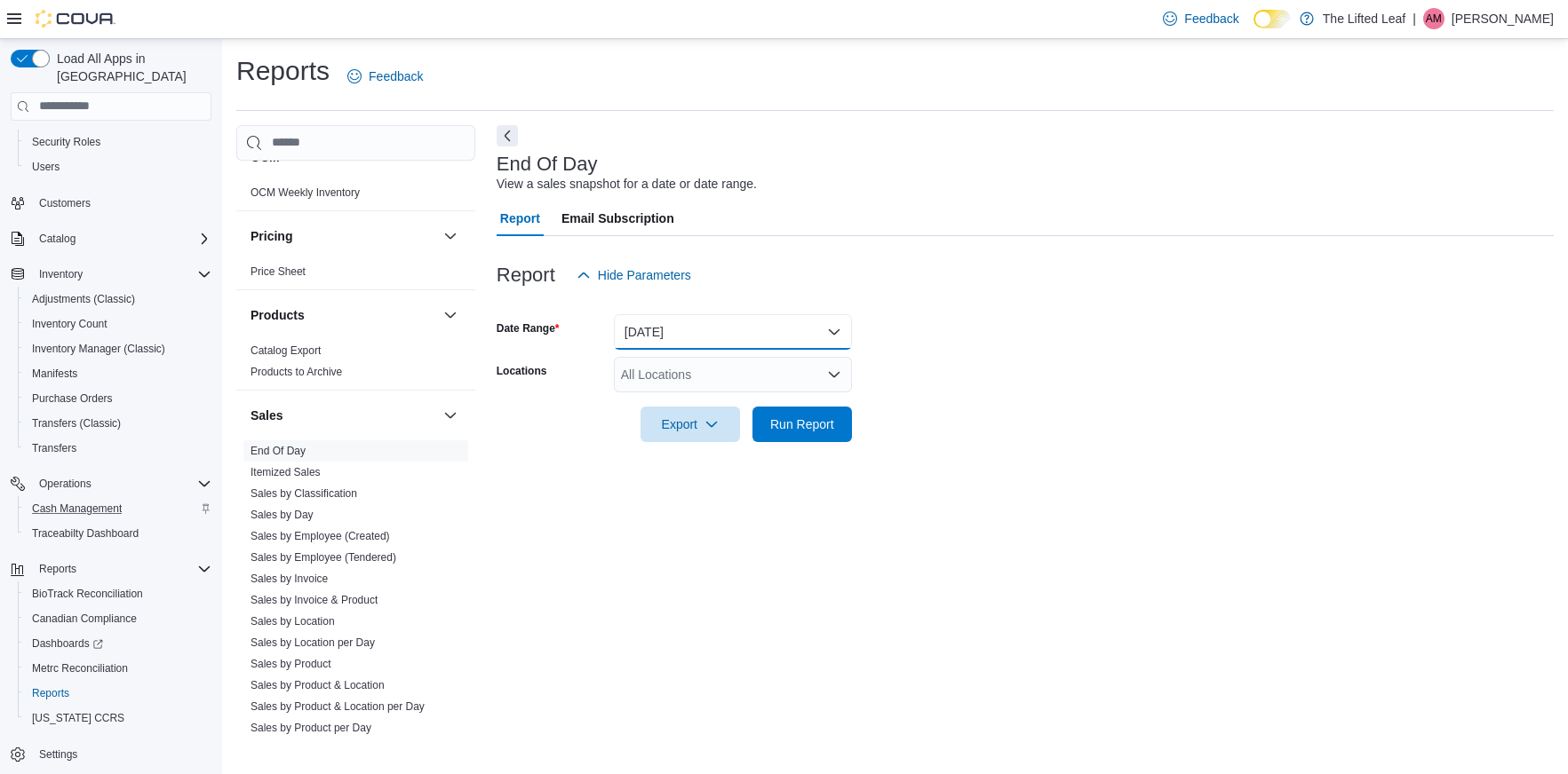
click at [784, 338] on button "[DATE]" at bounding box center [732, 333] width 238 height 36
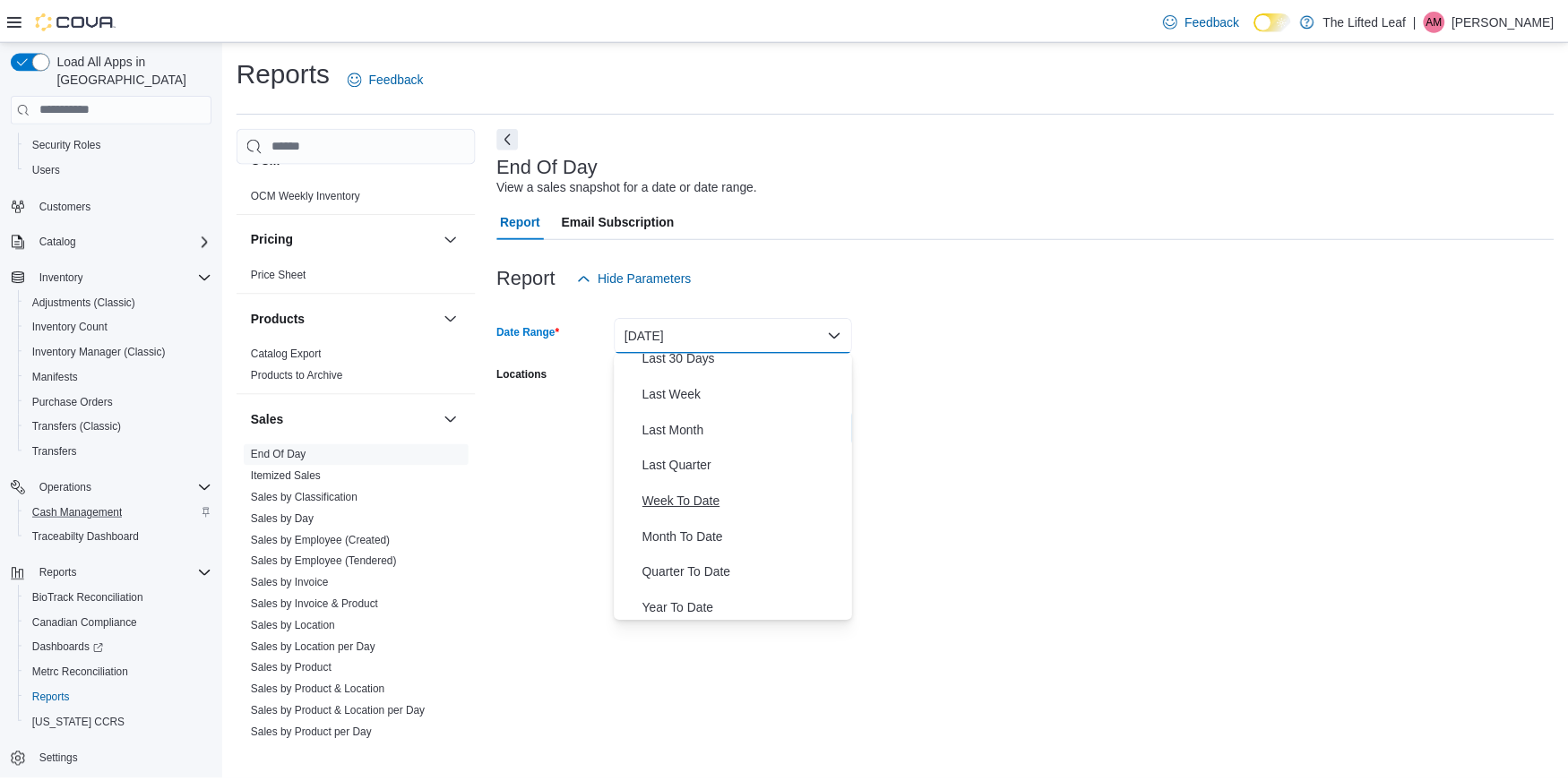
scroll to position [269, 0]
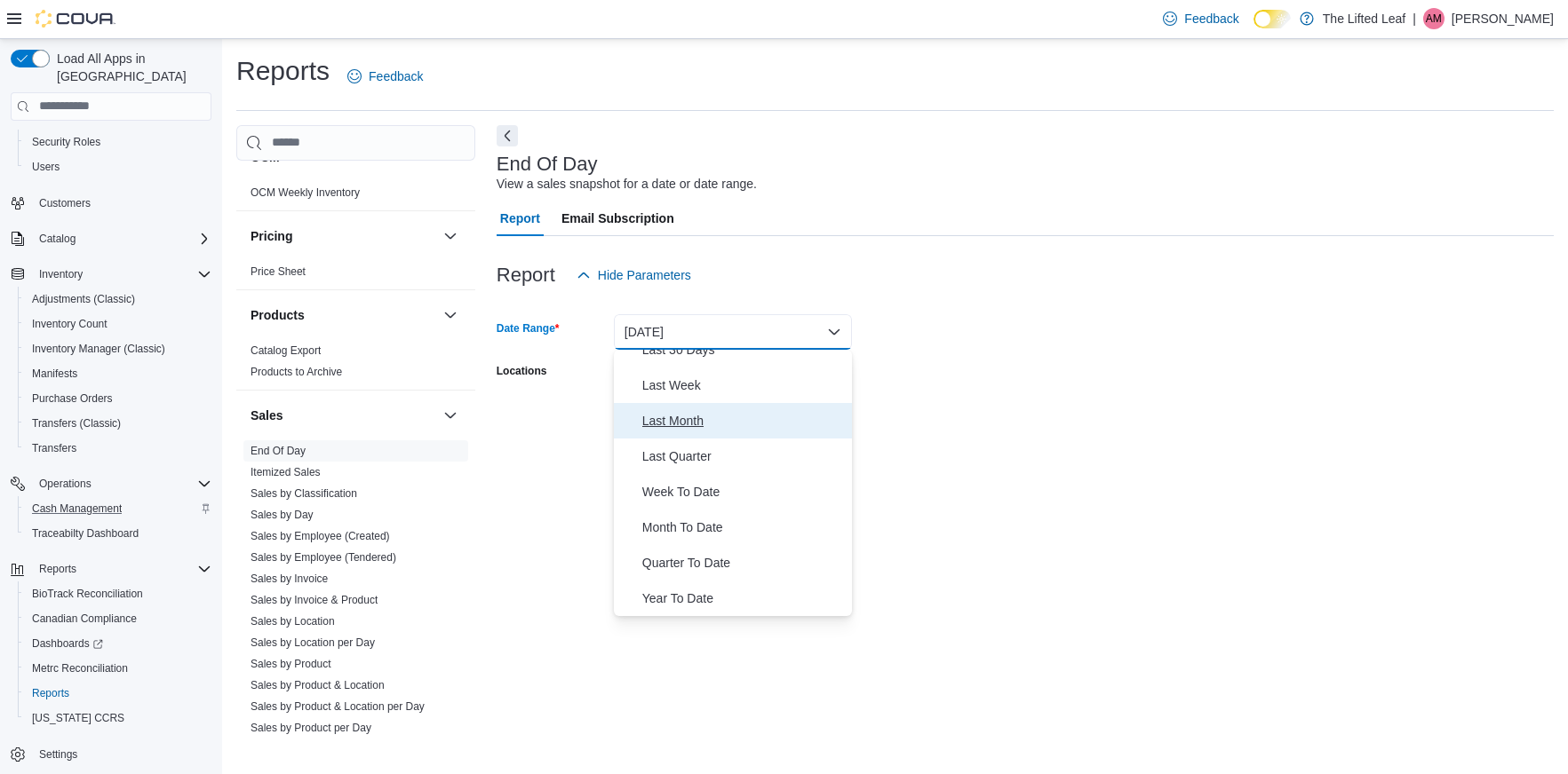
click at [715, 408] on button "Last Month" at bounding box center [732, 421] width 238 height 36
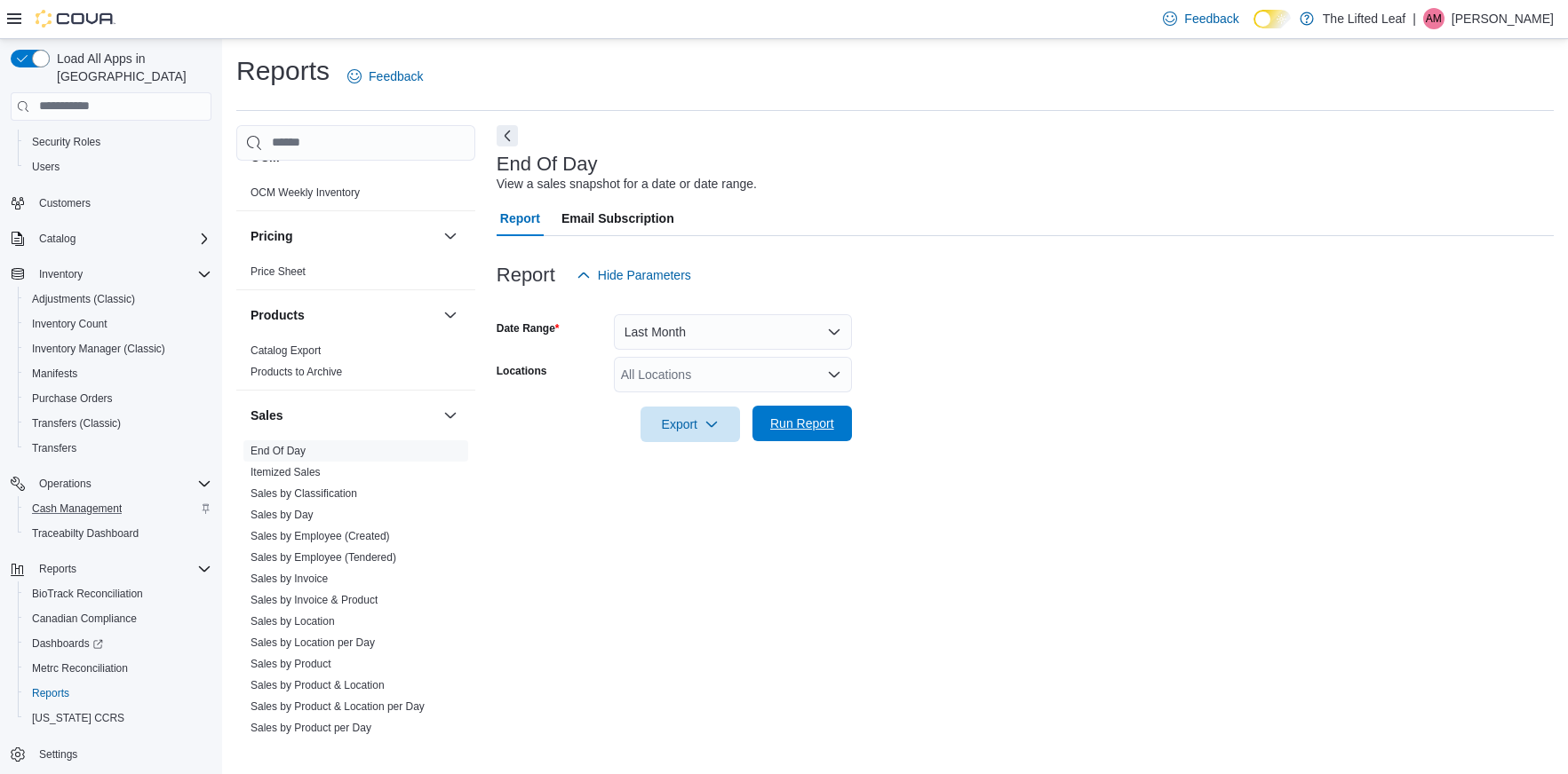
click at [823, 421] on span "Run Report" at bounding box center [802, 423] width 64 height 18
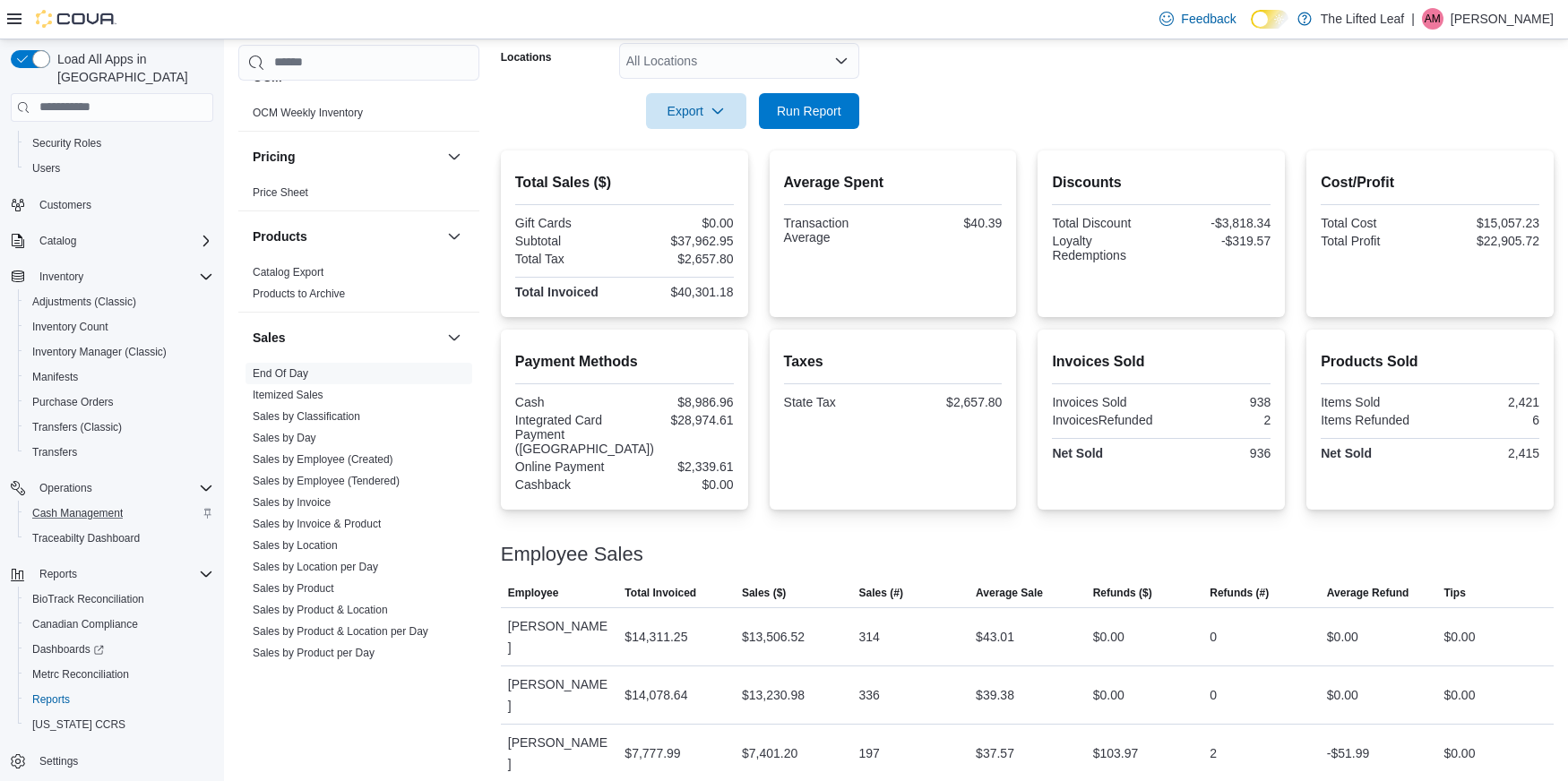
scroll to position [328, 0]
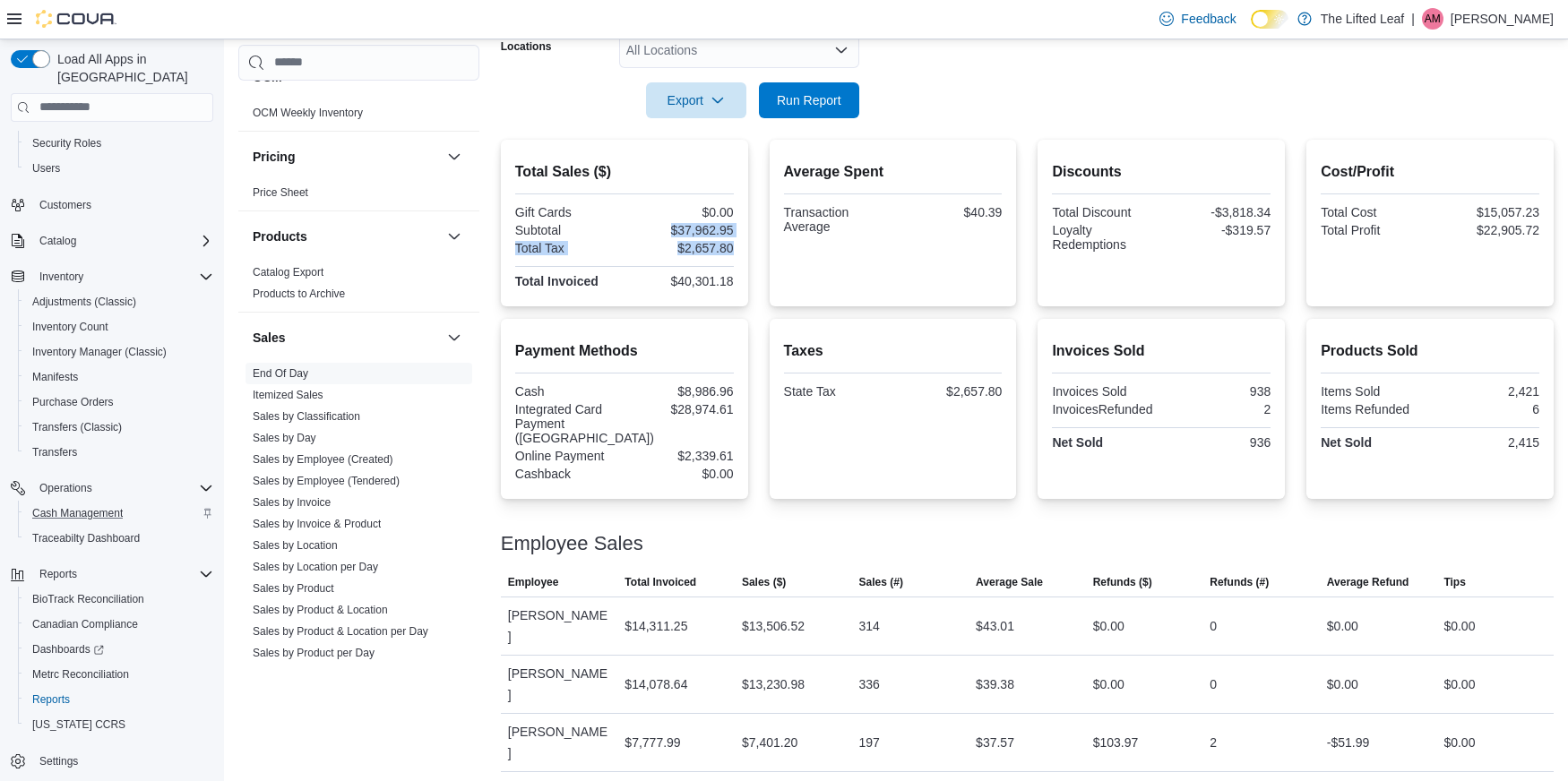
drag, startPoint x: 670, startPoint y: 228, endPoint x: 742, endPoint y: 250, distance: 75.3
click at [742, 250] on div "Total Sales ($) Gift Cards $0.00 Subtotal $37,962.95 Total Tax $2,657.80 Total …" at bounding box center [623, 223] width 247 height 167
